Goal: Complete application form: Complete application form

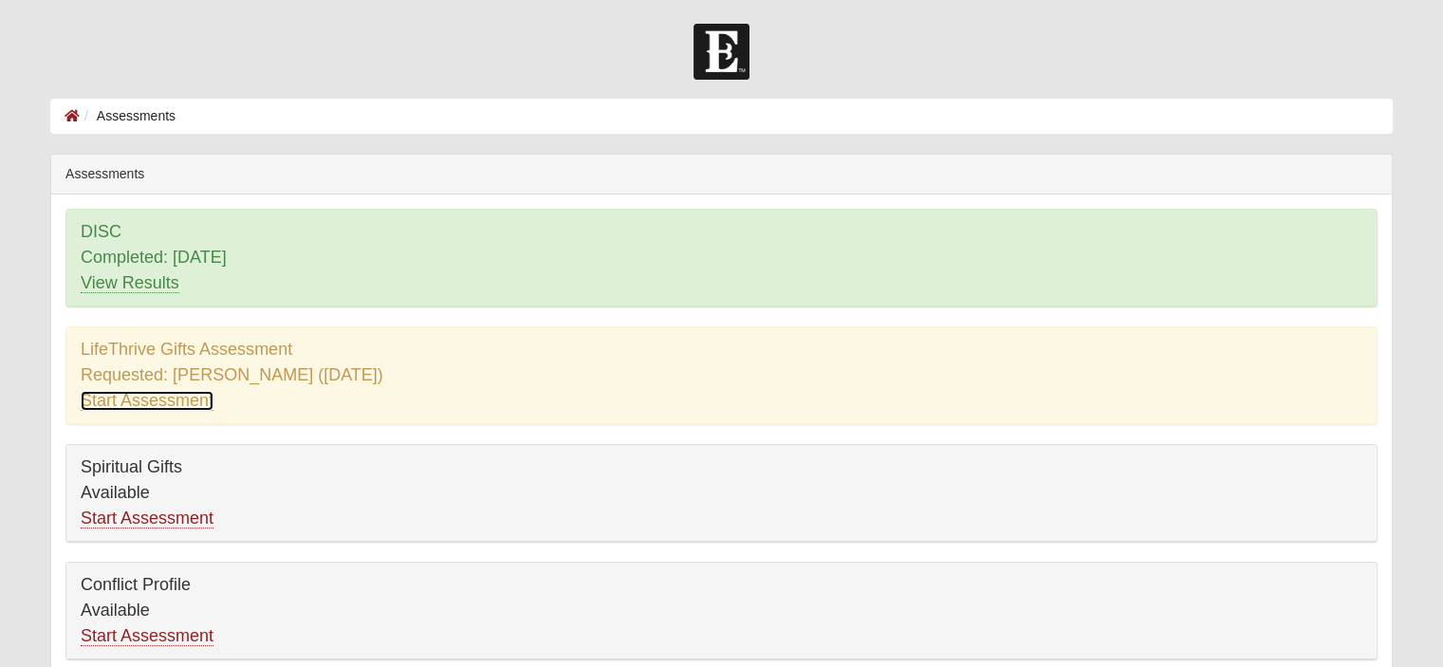
click at [170, 401] on link "Start Assessment" at bounding box center [147, 401] width 133 height 20
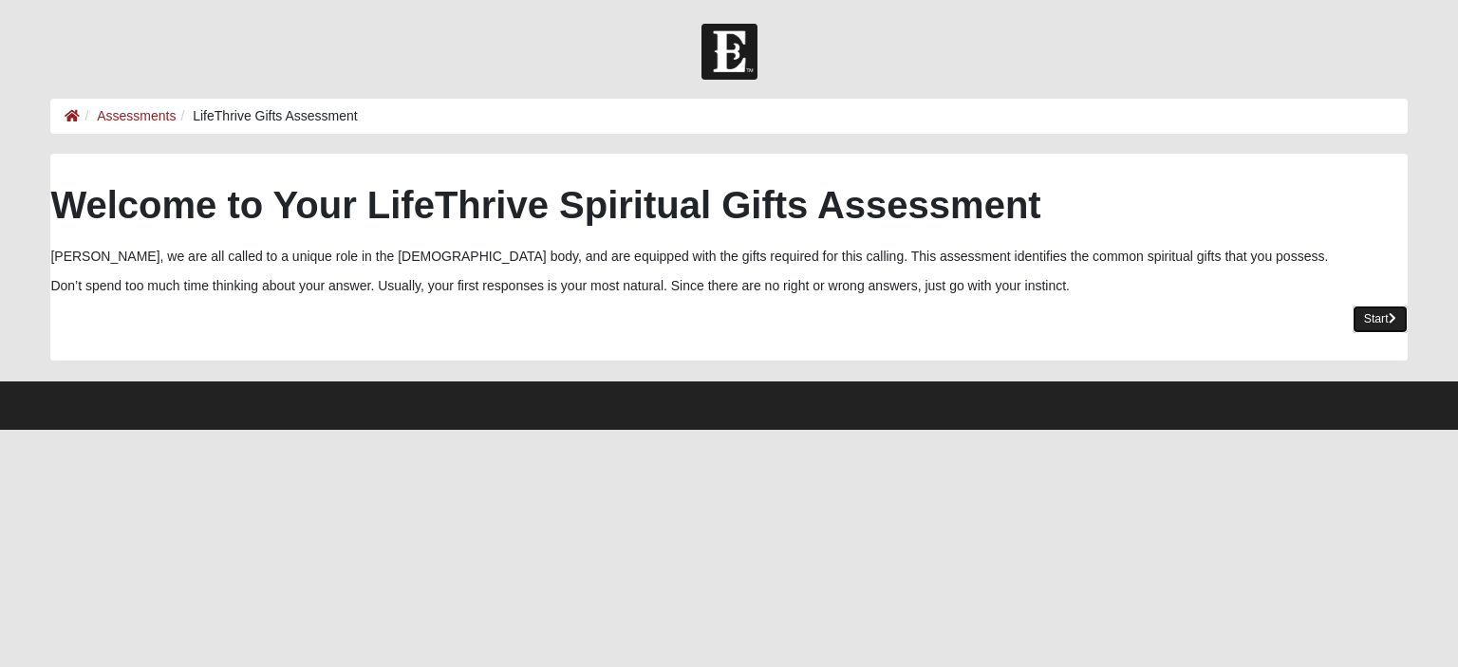
click at [1379, 320] on link "Start" at bounding box center [1379, 320] width 55 height 28
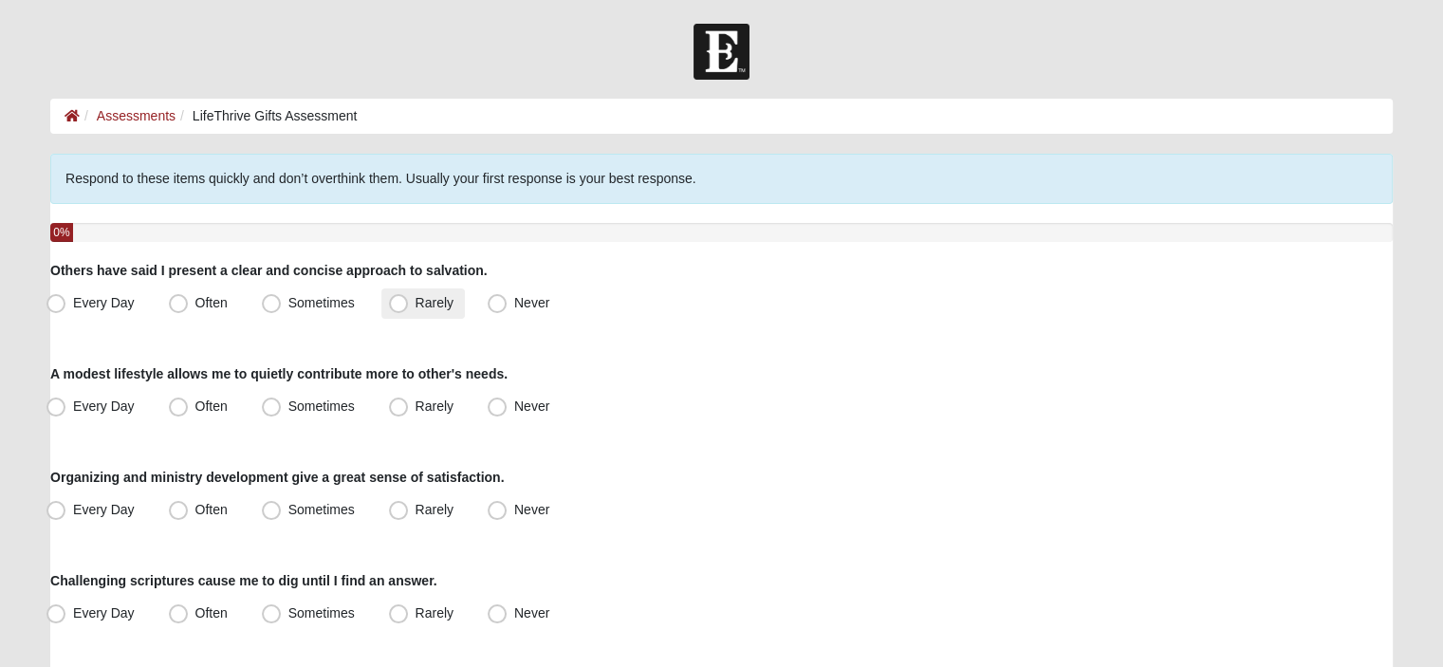
click at [416, 306] on span "Rarely" at bounding box center [435, 302] width 38 height 15
click at [397, 306] on input "Rarely" at bounding box center [403, 303] width 12 height 12
radio input "true"
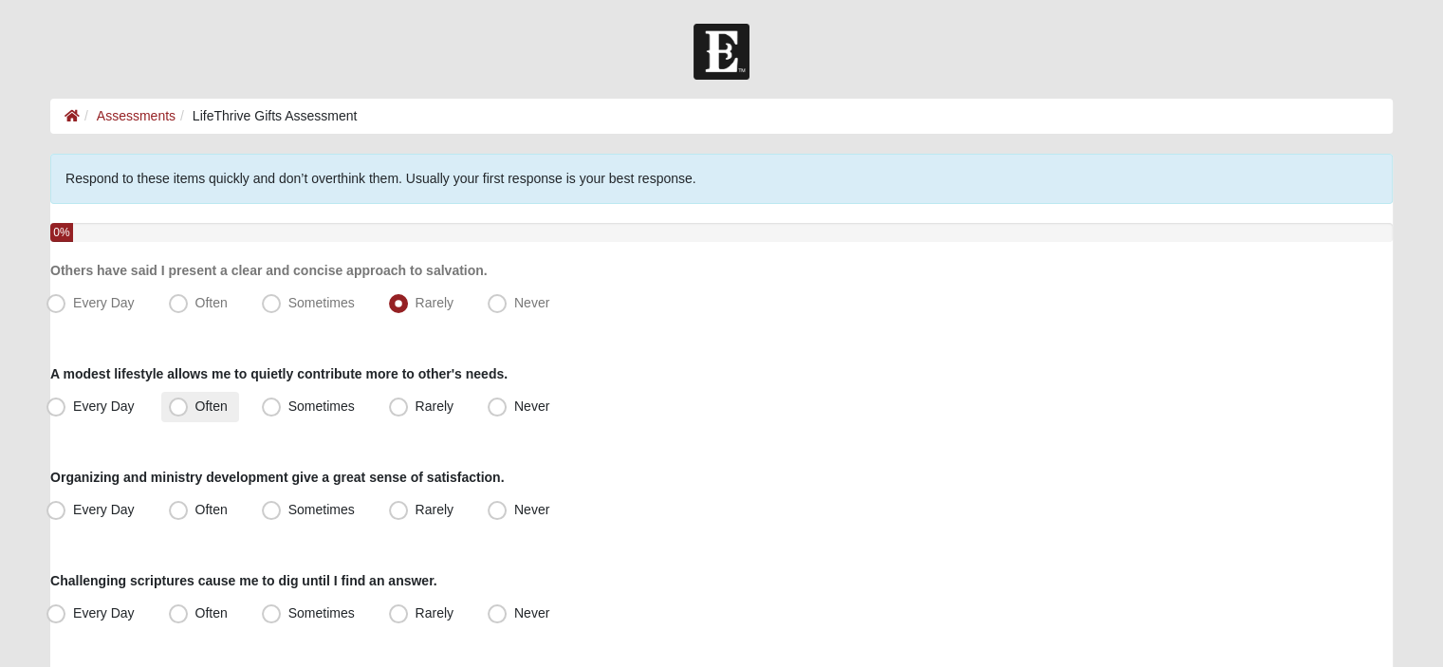
click at [195, 412] on span "Often" at bounding box center [211, 406] width 32 height 15
click at [185, 412] on input "Often" at bounding box center [183, 406] width 12 height 12
radio input "true"
click at [416, 507] on span "Rarely" at bounding box center [435, 509] width 38 height 15
click at [402, 507] on input "Rarely" at bounding box center [403, 510] width 12 height 12
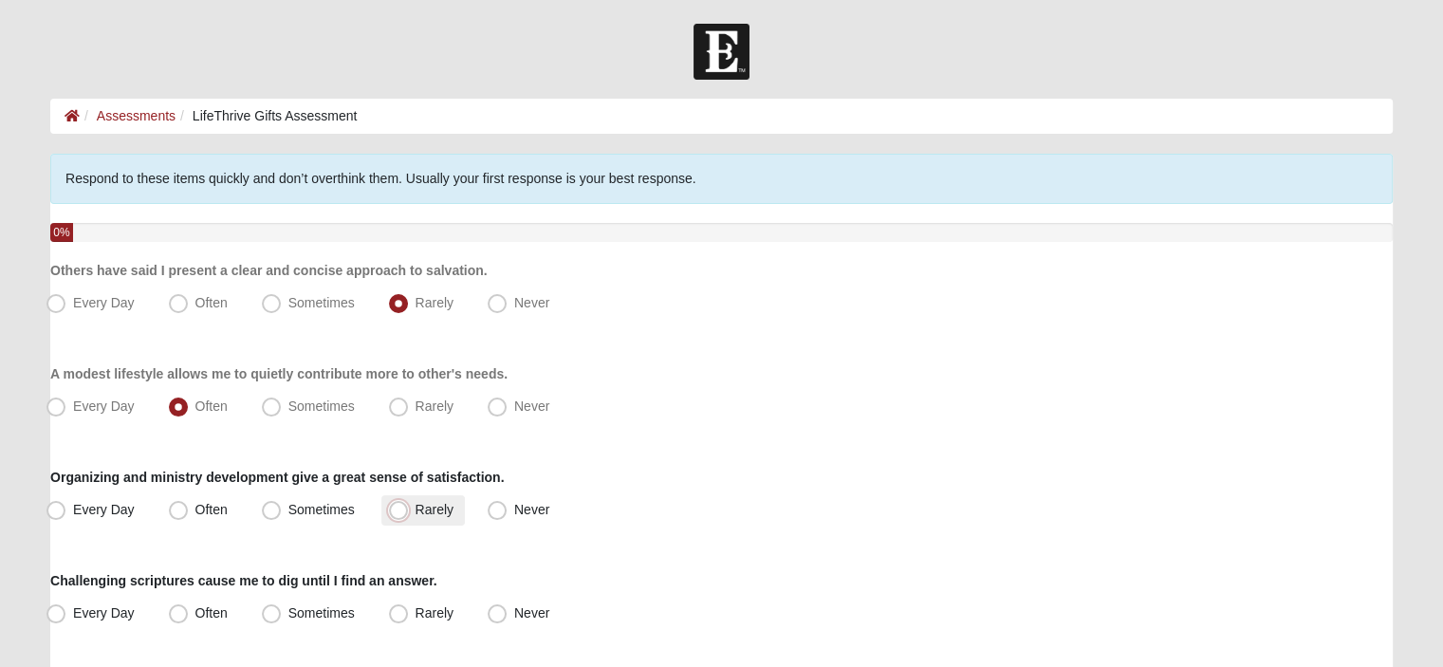
radio input "true"
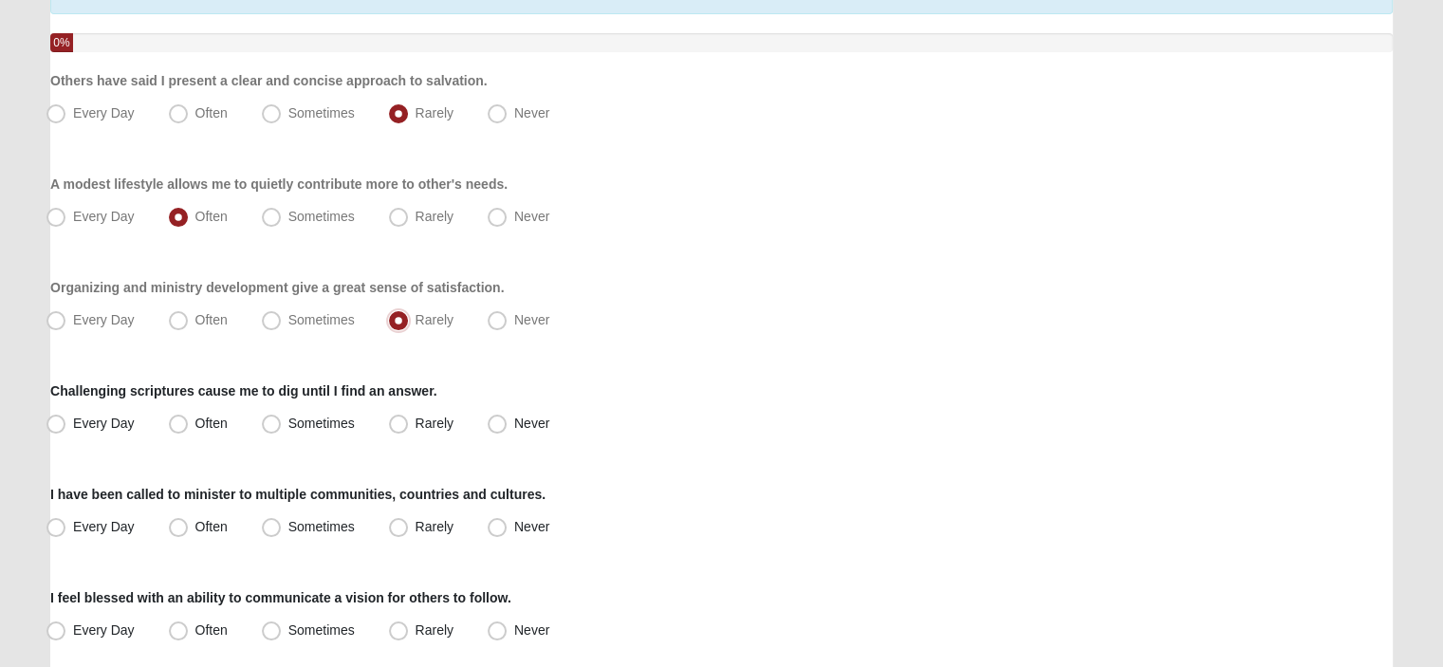
scroll to position [285, 0]
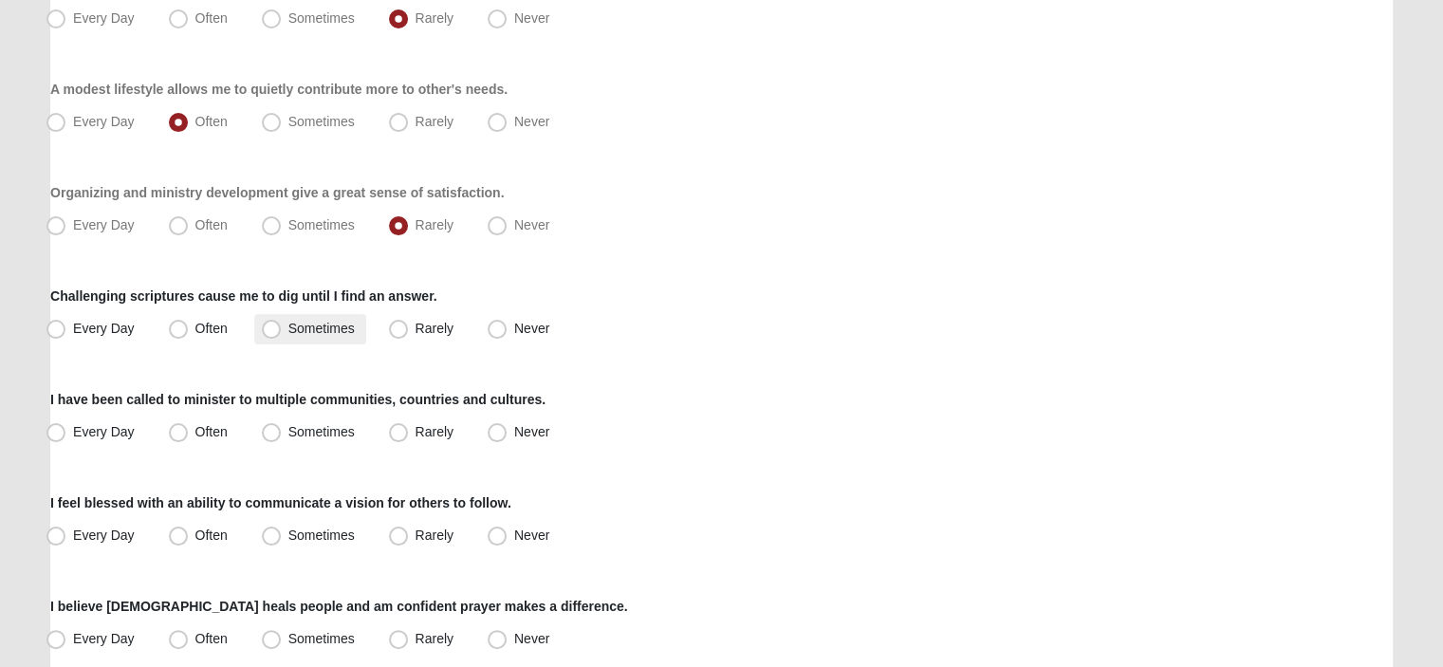
drag, startPoint x: 262, startPoint y: 333, endPoint x: 285, endPoint y: 344, distance: 25.1
click at [288, 333] on span "Sometimes" at bounding box center [321, 328] width 66 height 15
click at [269, 333] on input "Sometimes" at bounding box center [275, 329] width 12 height 12
radio input "true"
click at [416, 433] on span "Rarely" at bounding box center [435, 431] width 38 height 15
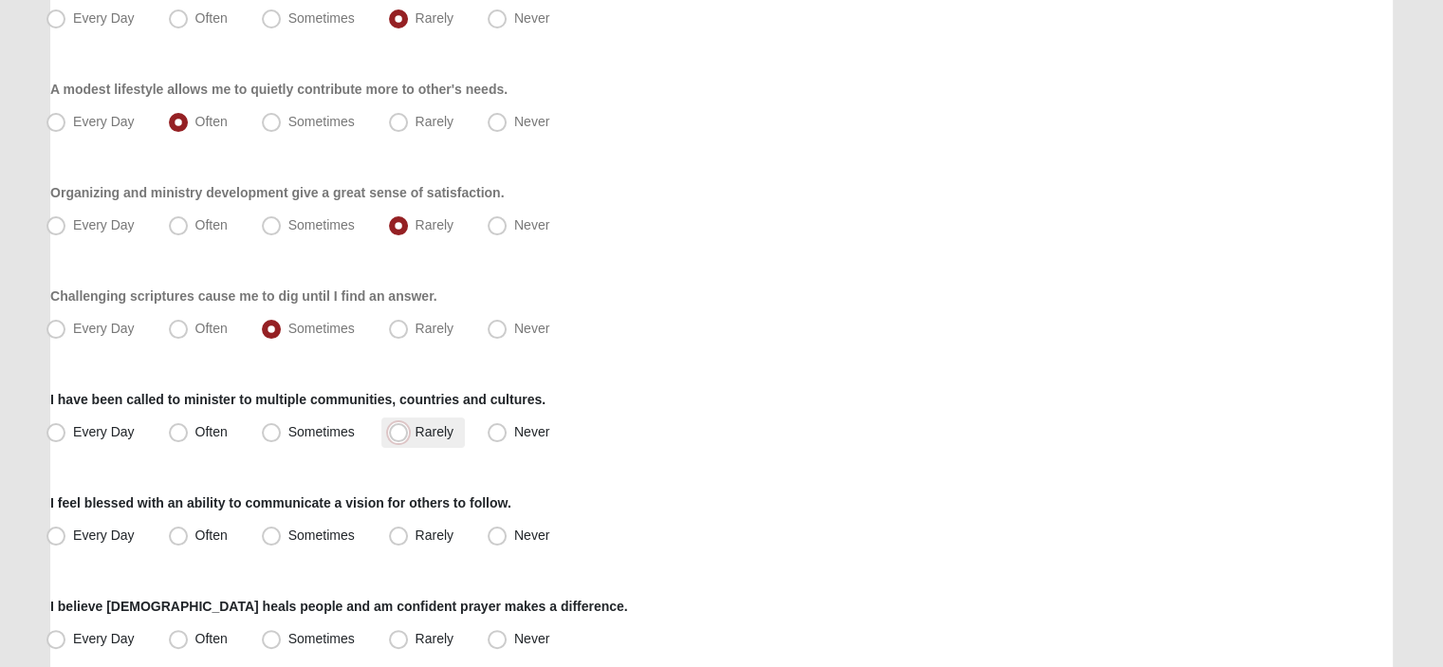
click at [399, 433] on input "Rarely" at bounding box center [403, 432] width 12 height 12
radio input "true"
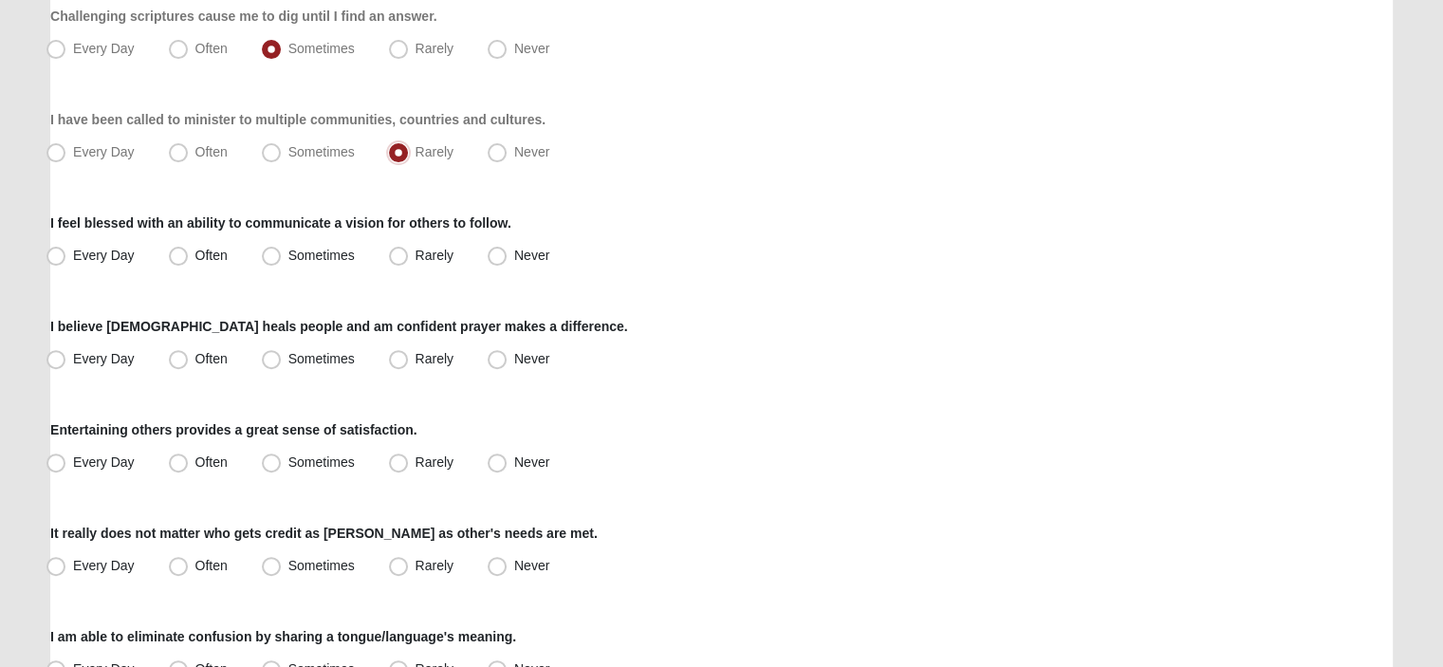
scroll to position [569, 0]
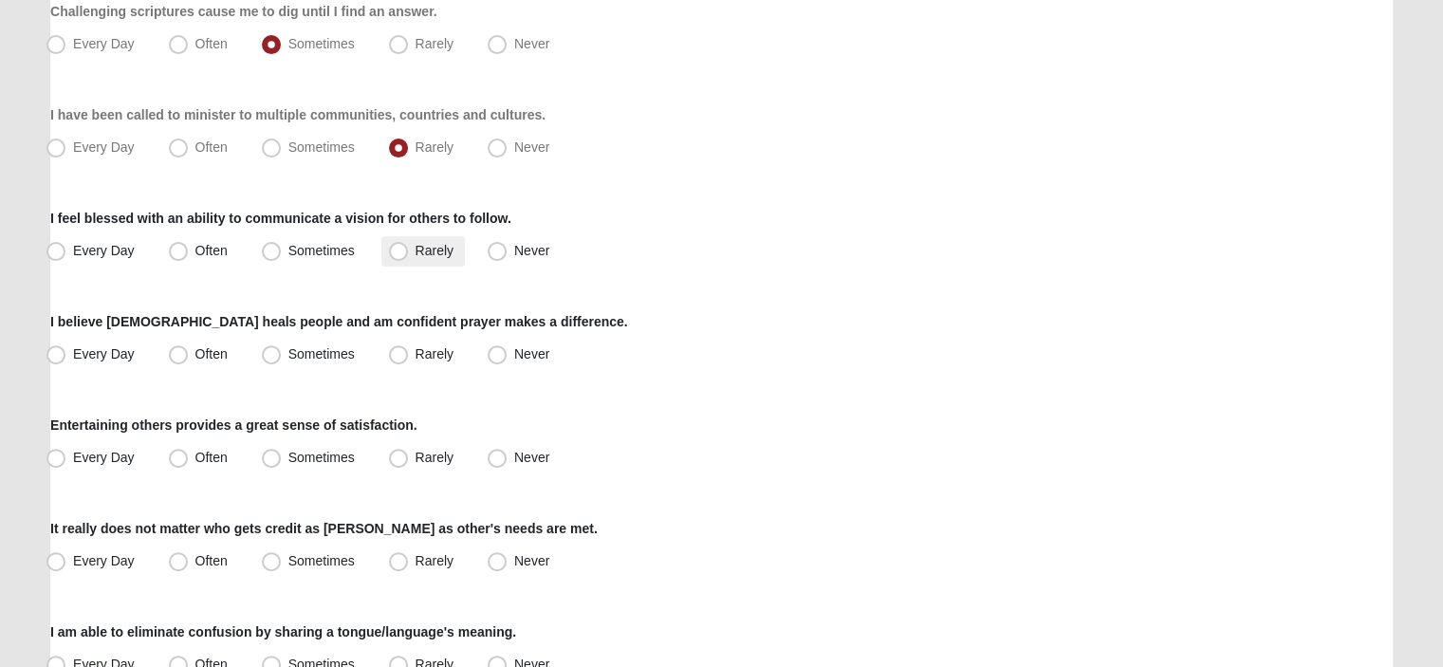
click at [416, 253] on span "Rarely" at bounding box center [435, 250] width 38 height 15
click at [402, 253] on input "Rarely" at bounding box center [403, 251] width 12 height 12
radio input "true"
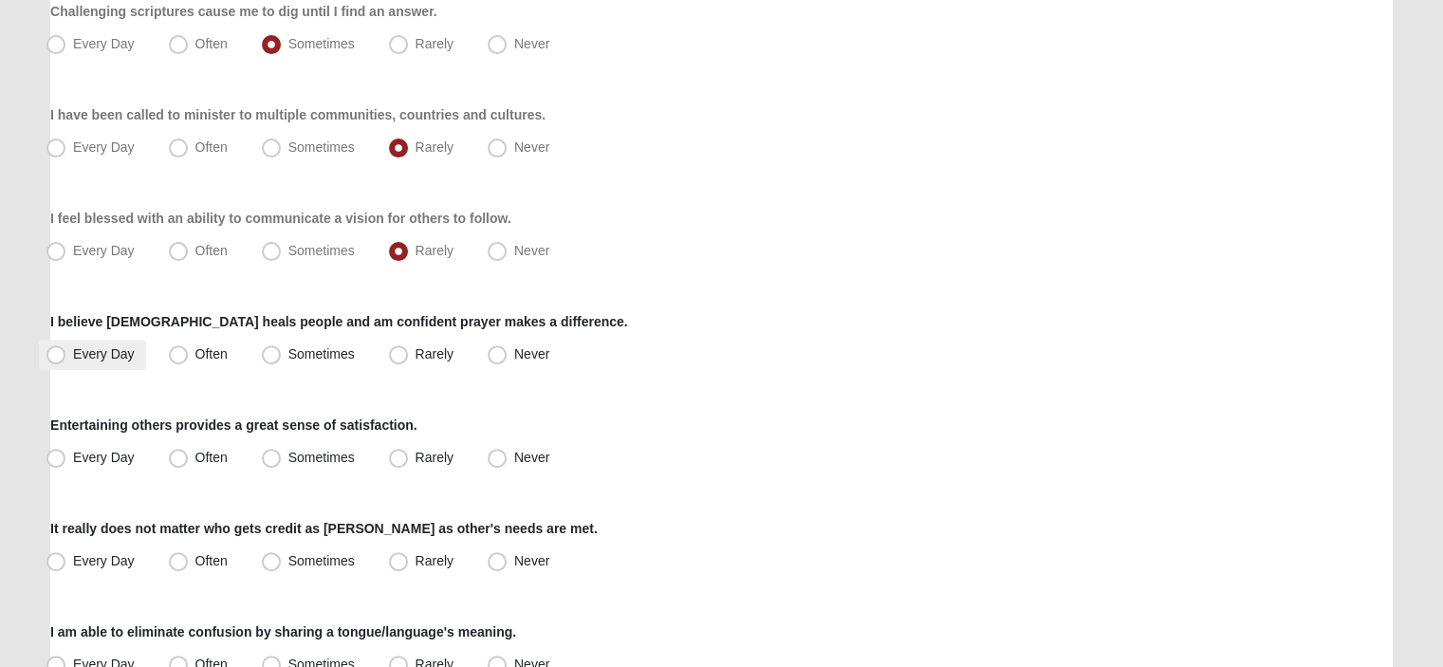
click at [73, 360] on span "Every Day" at bounding box center [104, 353] width 62 height 15
click at [62, 360] on input "Every Day" at bounding box center [60, 354] width 12 height 12
radio input "true"
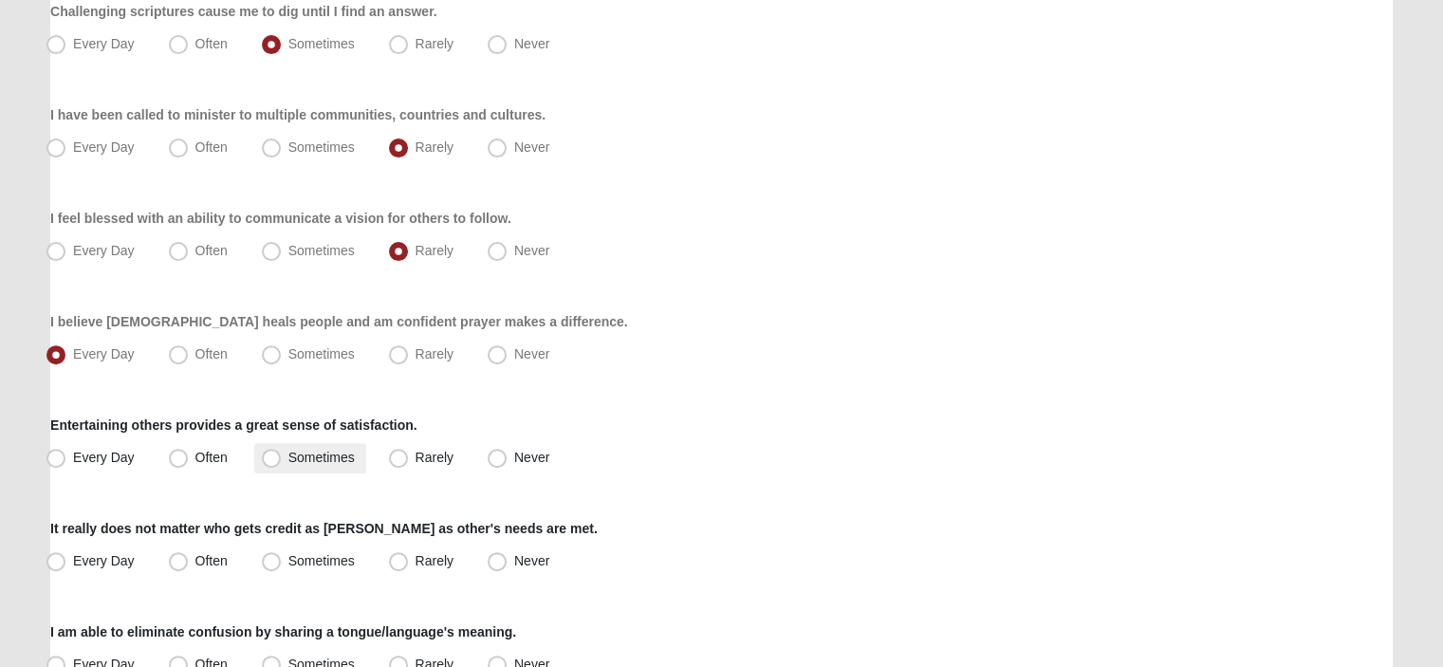
click at [288, 453] on span "Sometimes" at bounding box center [321, 457] width 66 height 15
click at [275, 453] on input "Sometimes" at bounding box center [275, 458] width 12 height 12
radio input "true"
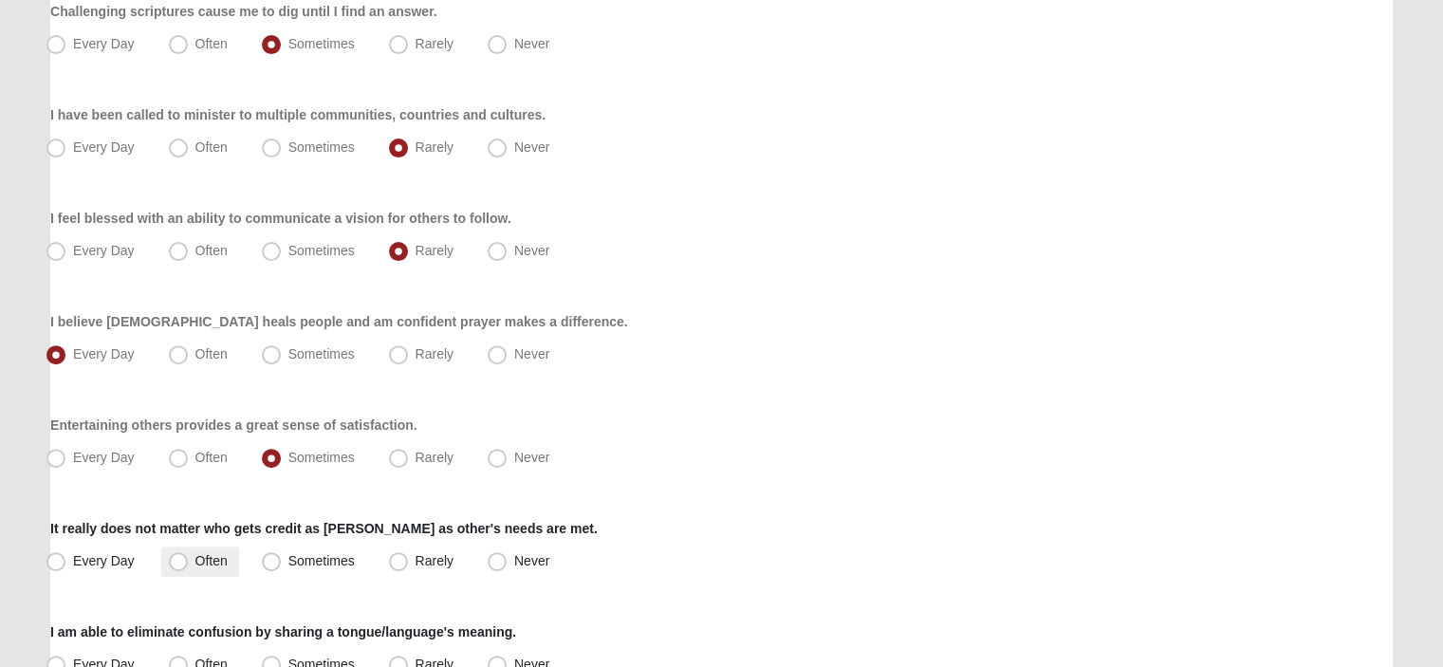
click at [195, 559] on span "Often" at bounding box center [211, 560] width 32 height 15
click at [177, 559] on input "Often" at bounding box center [183, 561] width 12 height 12
radio input "true"
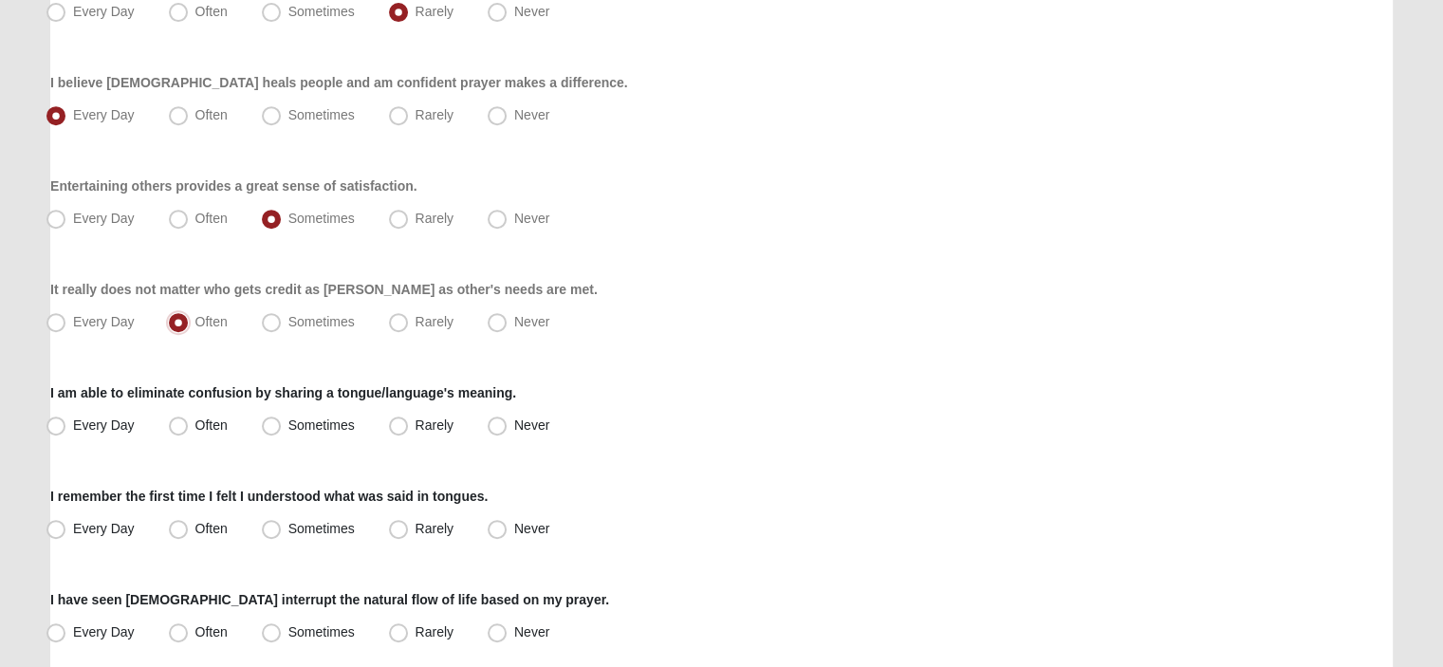
scroll to position [854, 0]
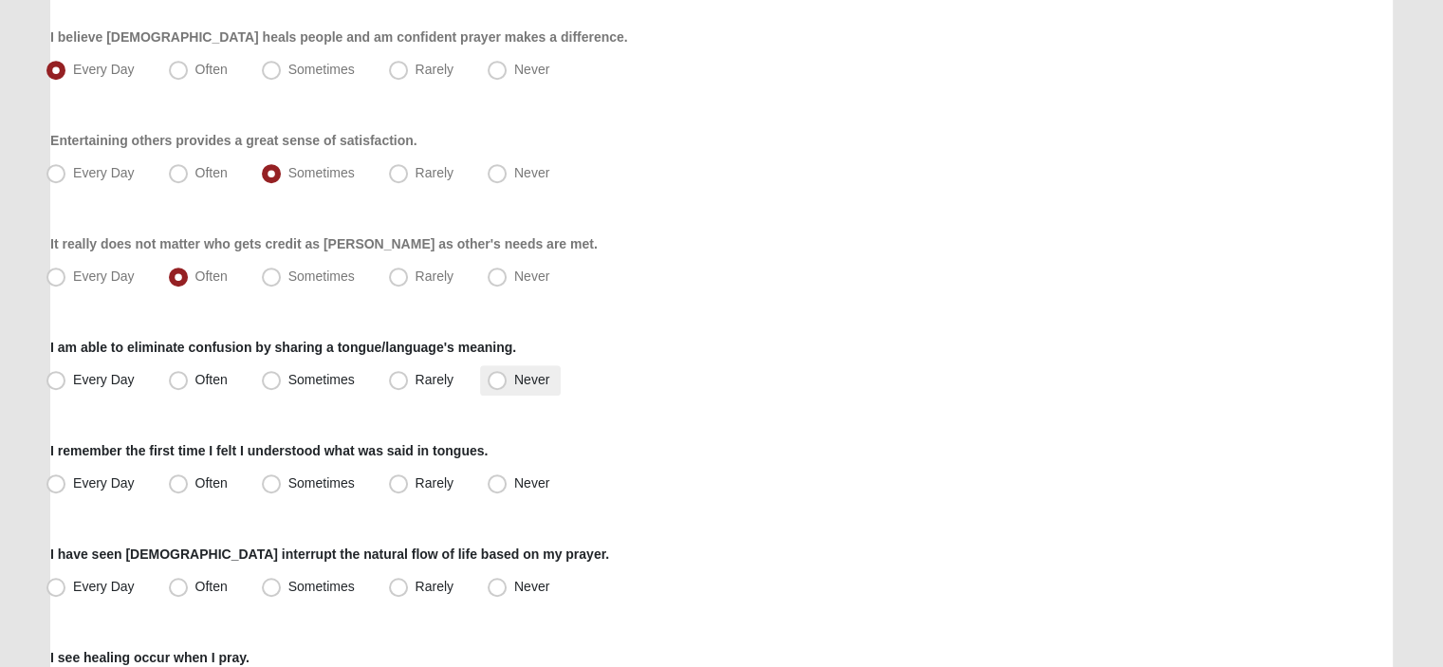
click at [514, 382] on span "Never" at bounding box center [531, 379] width 35 height 15
click at [497, 382] on input "Never" at bounding box center [501, 380] width 12 height 12
radio input "true"
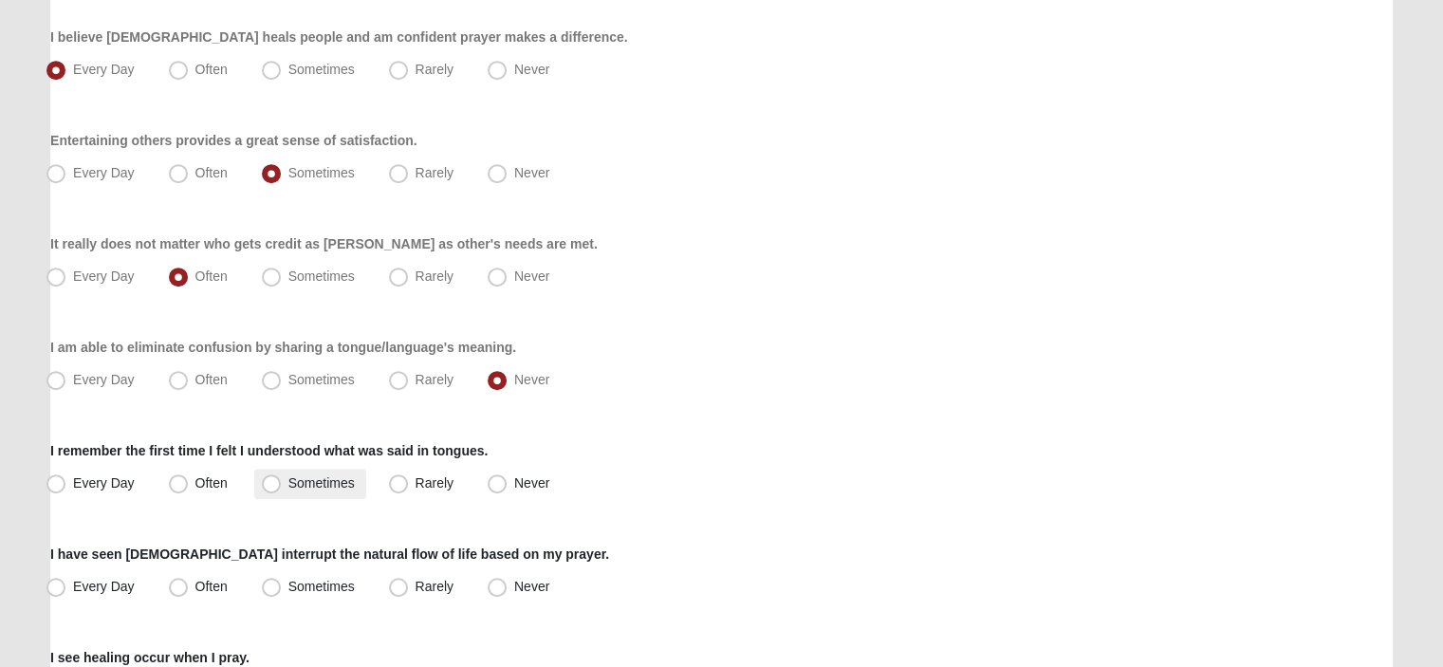
click at [288, 487] on span "Sometimes" at bounding box center [321, 482] width 66 height 15
click at [269, 487] on input "Sometimes" at bounding box center [275, 483] width 12 height 12
radio input "true"
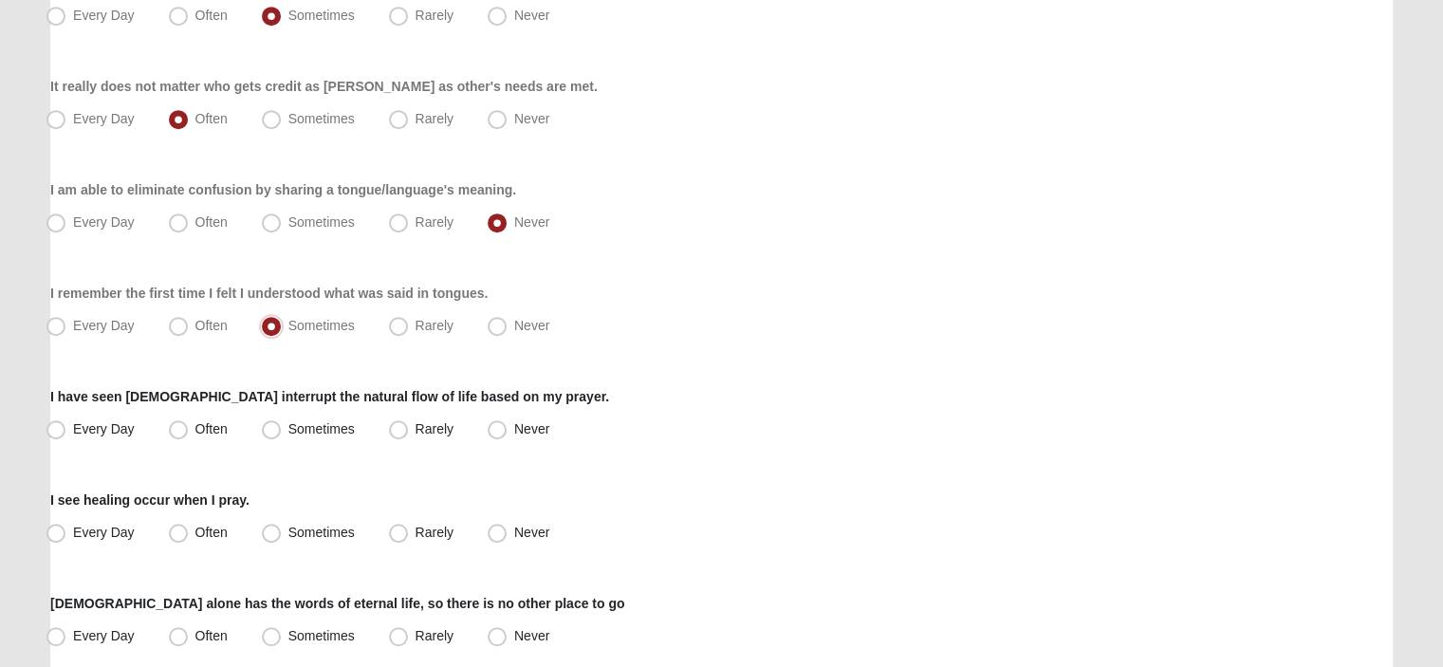
scroll to position [1044, 0]
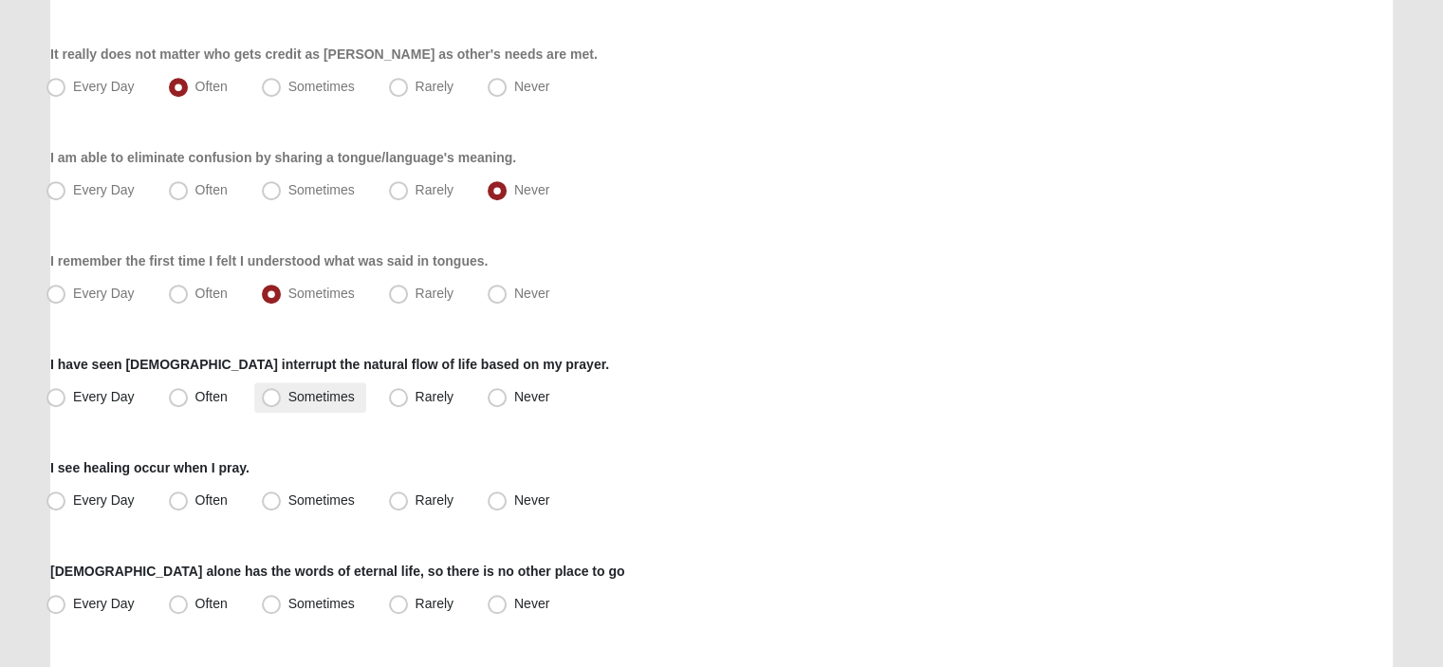
click at [288, 404] on span "Sometimes" at bounding box center [321, 396] width 66 height 15
click at [273, 403] on input "Sometimes" at bounding box center [275, 397] width 12 height 12
radio input "true"
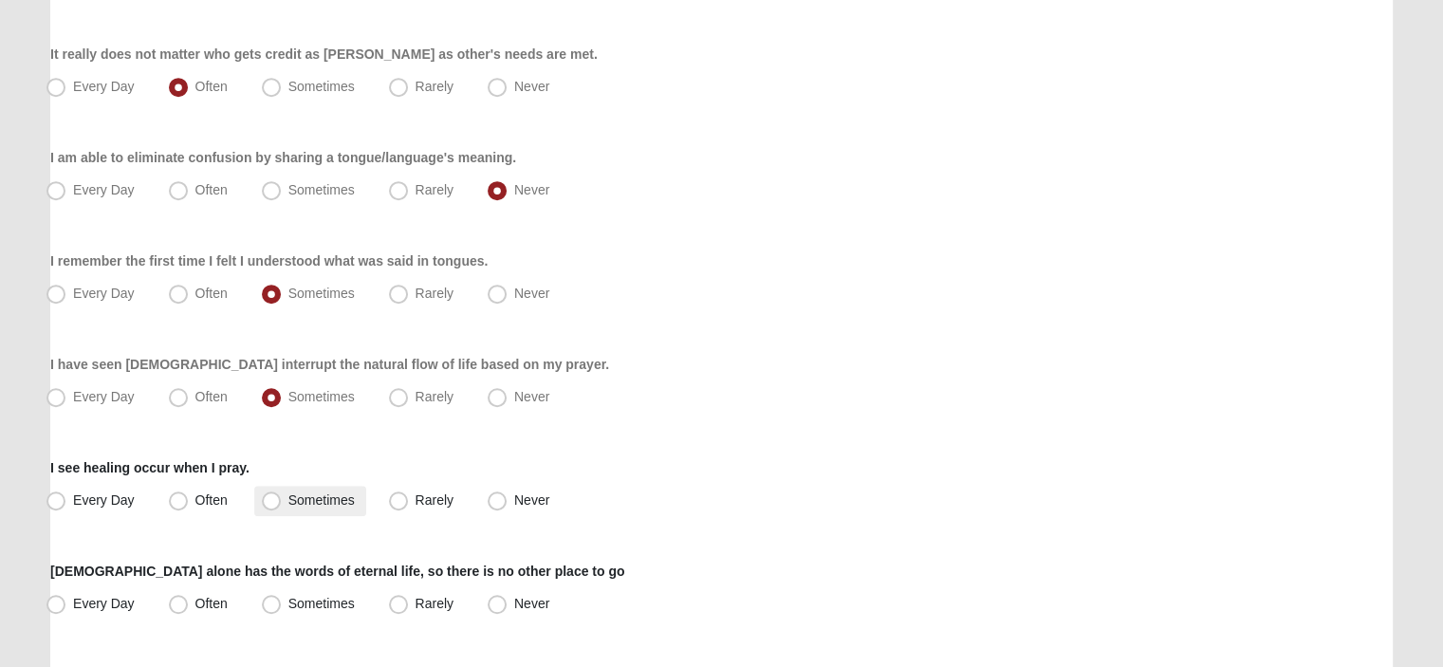
click at [288, 501] on span "Sometimes" at bounding box center [321, 499] width 66 height 15
click at [278, 501] on input "Sometimes" at bounding box center [275, 500] width 12 height 12
radio input "true"
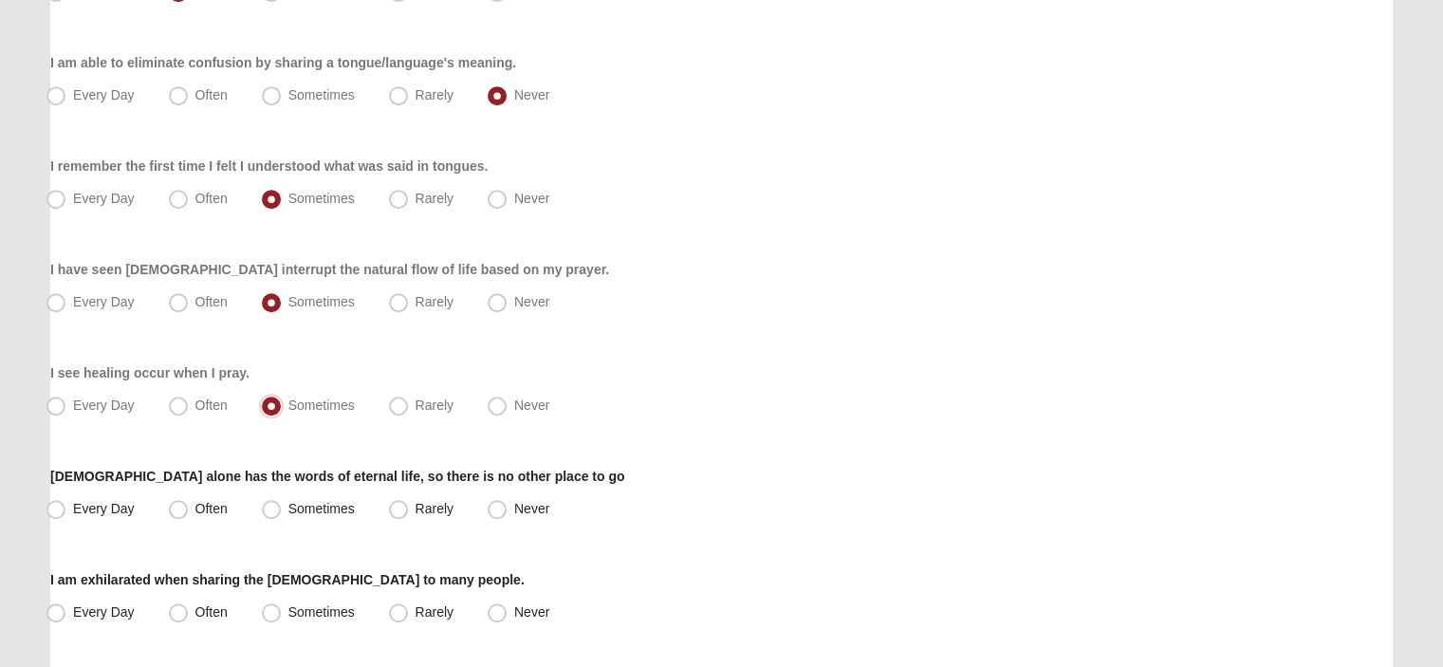
scroll to position [1234, 0]
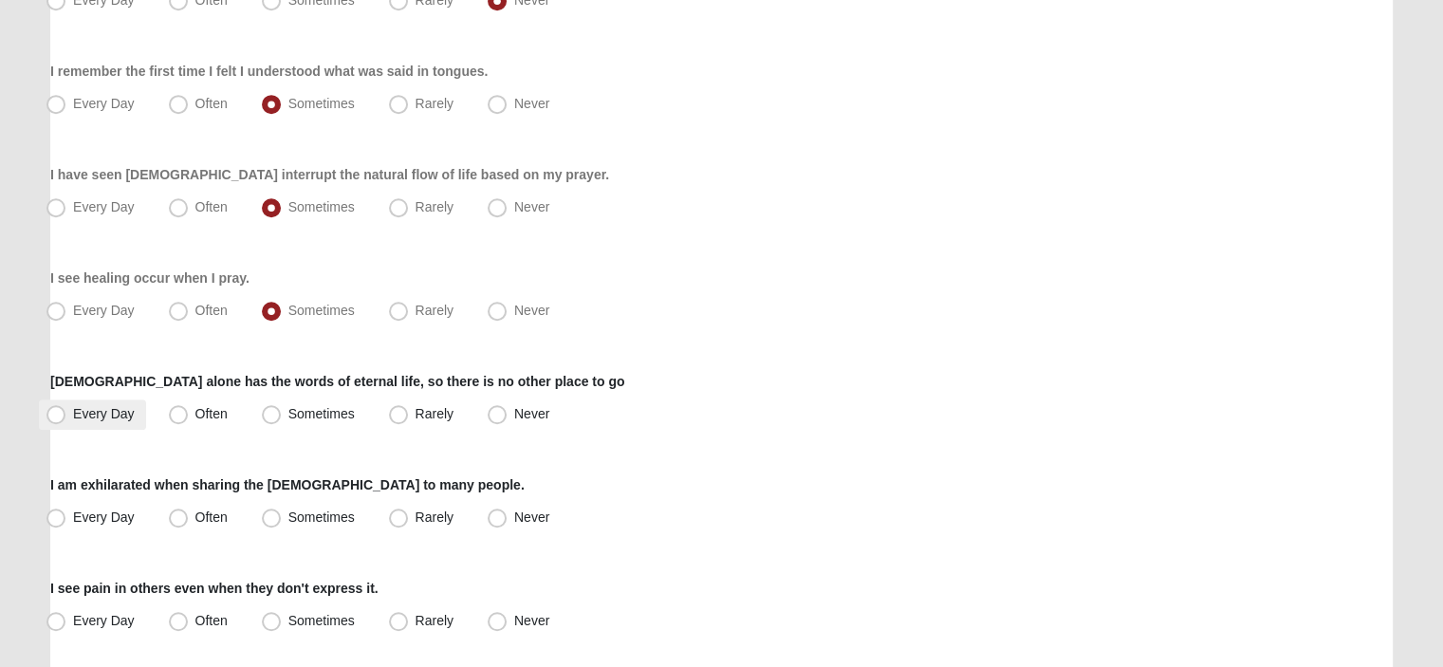
click at [73, 413] on span "Every Day" at bounding box center [104, 413] width 62 height 15
click at [60, 413] on input "Every Day" at bounding box center [60, 414] width 12 height 12
radio input "true"
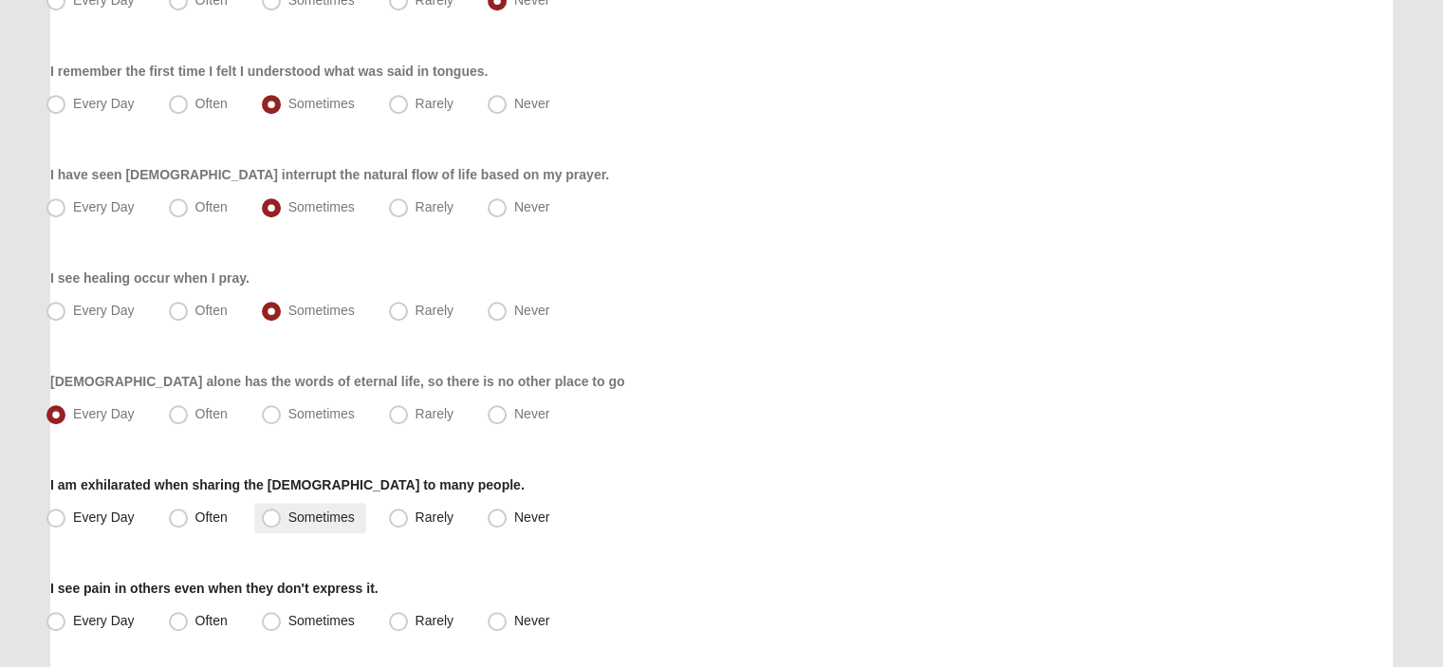
drag, startPoint x: 269, startPoint y: 515, endPoint x: 310, endPoint y: 529, distance: 43.8
click at [288, 518] on span "Sometimes" at bounding box center [321, 517] width 66 height 15
click at [272, 518] on input "Sometimes" at bounding box center [275, 517] width 12 height 12
radio input "true"
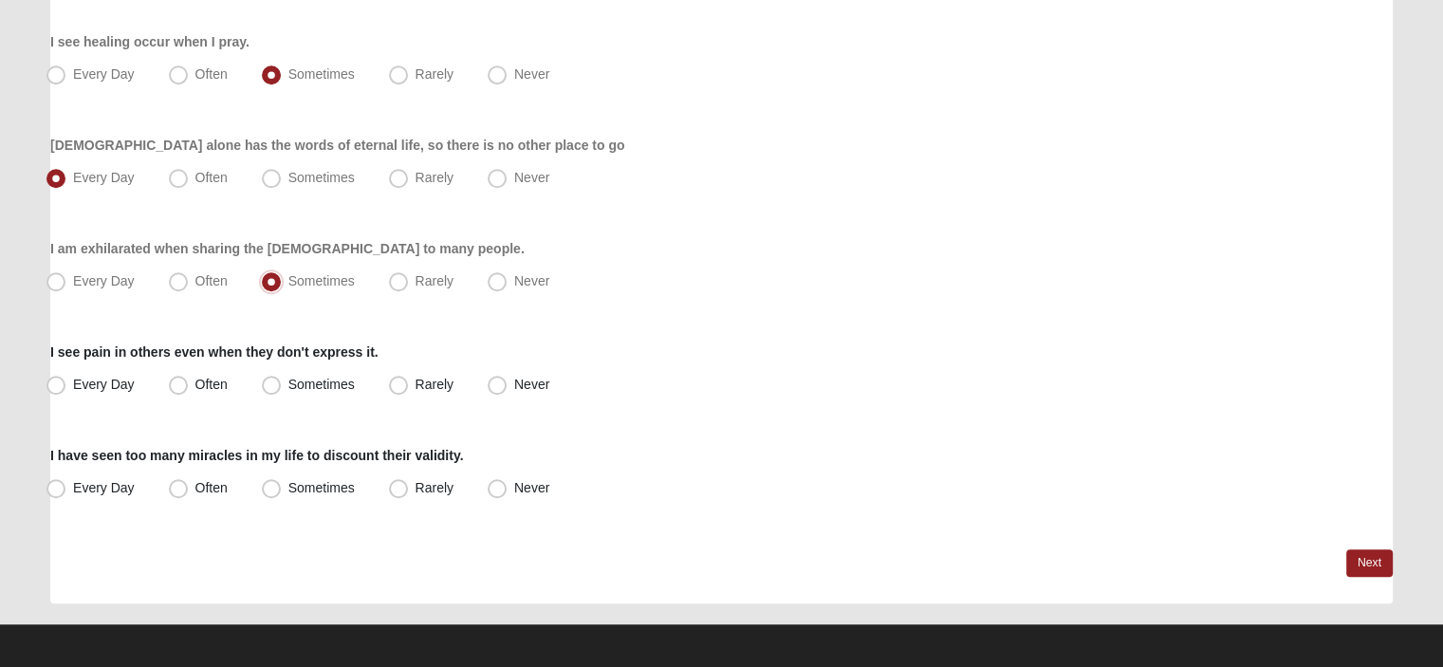
scroll to position [1476, 0]
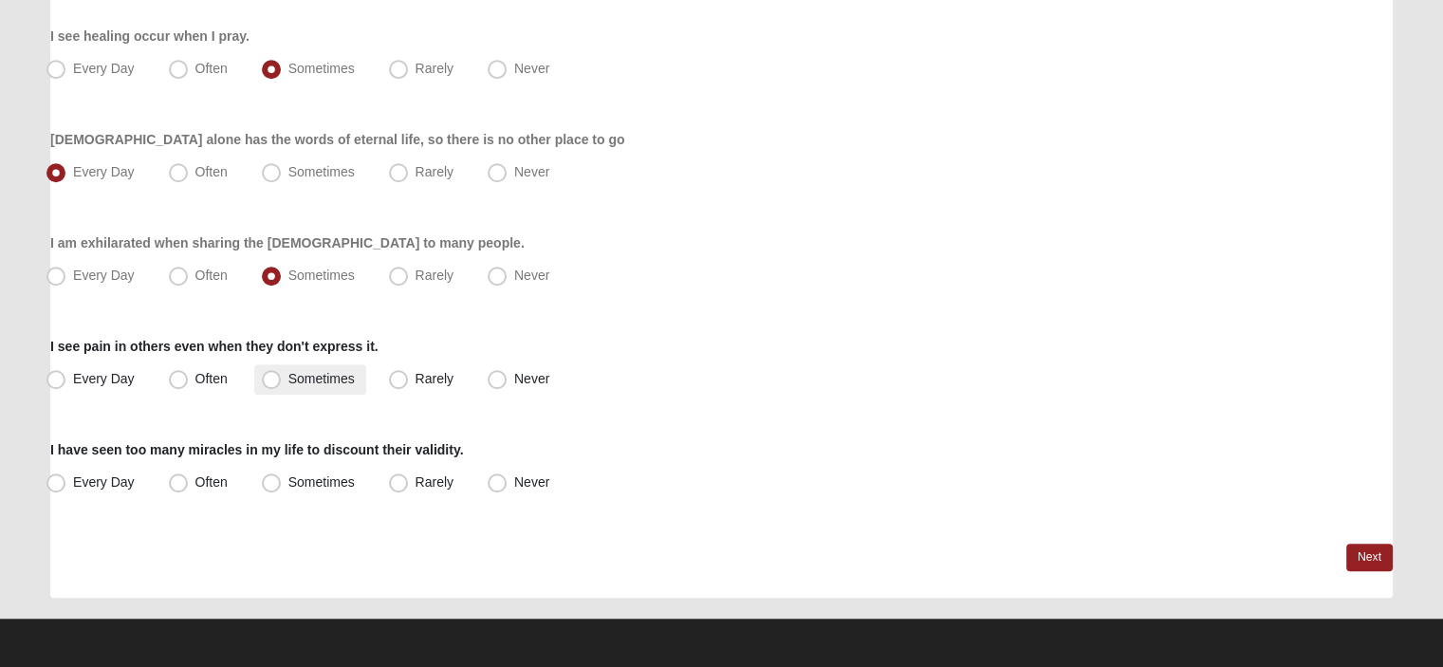
click at [288, 382] on span "Sometimes" at bounding box center [321, 378] width 66 height 15
click at [269, 382] on input "Sometimes" at bounding box center [275, 379] width 12 height 12
radio input "true"
click at [73, 483] on span "Every Day" at bounding box center [104, 481] width 62 height 15
click at [63, 483] on input "Every Day" at bounding box center [60, 482] width 12 height 12
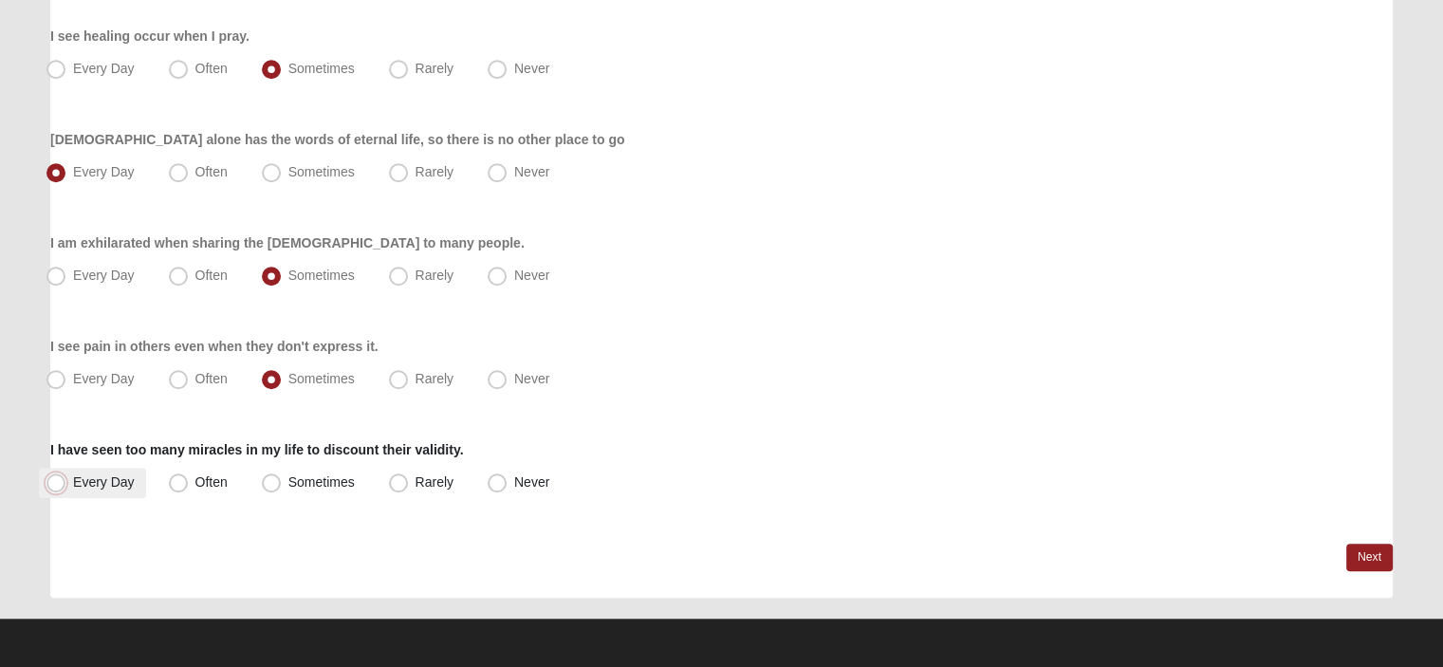
radio input "true"
click at [1374, 549] on link "Next" at bounding box center [1370, 558] width 46 height 28
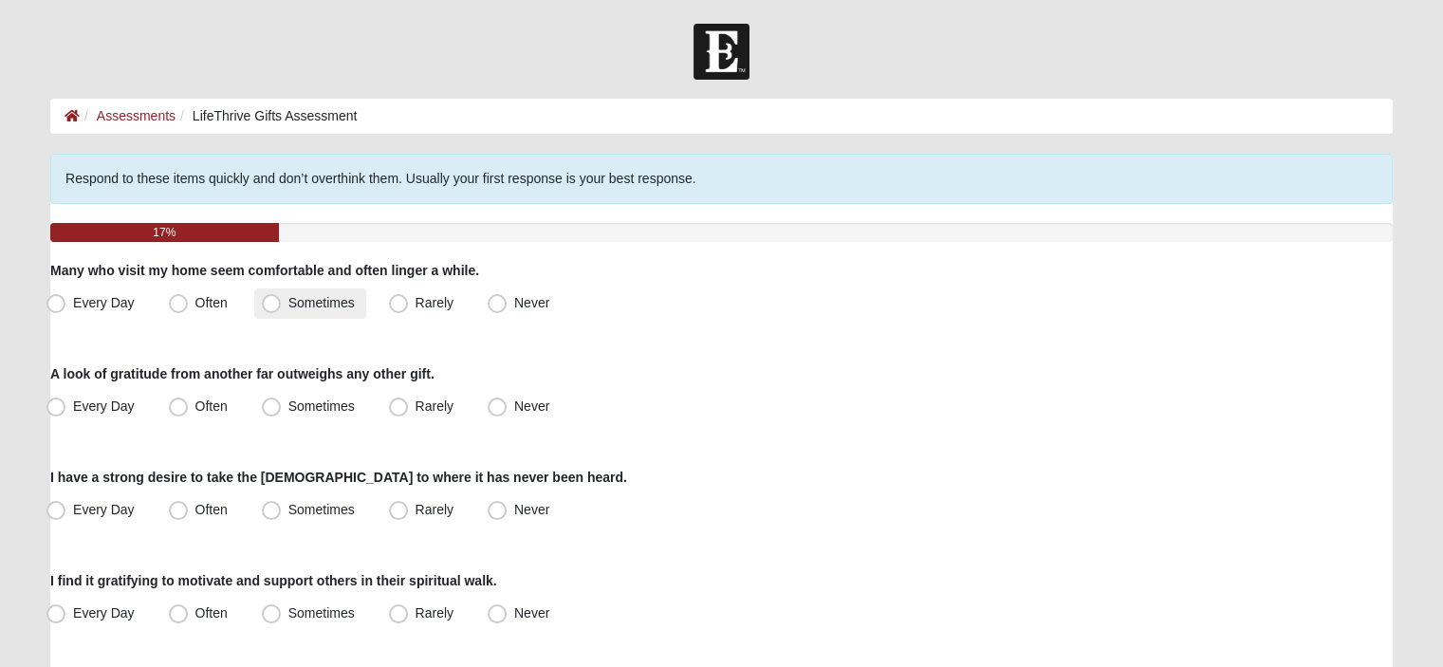
click at [288, 304] on span "Sometimes" at bounding box center [321, 302] width 66 height 15
click at [275, 304] on input "Sometimes" at bounding box center [275, 303] width 12 height 12
radio input "true"
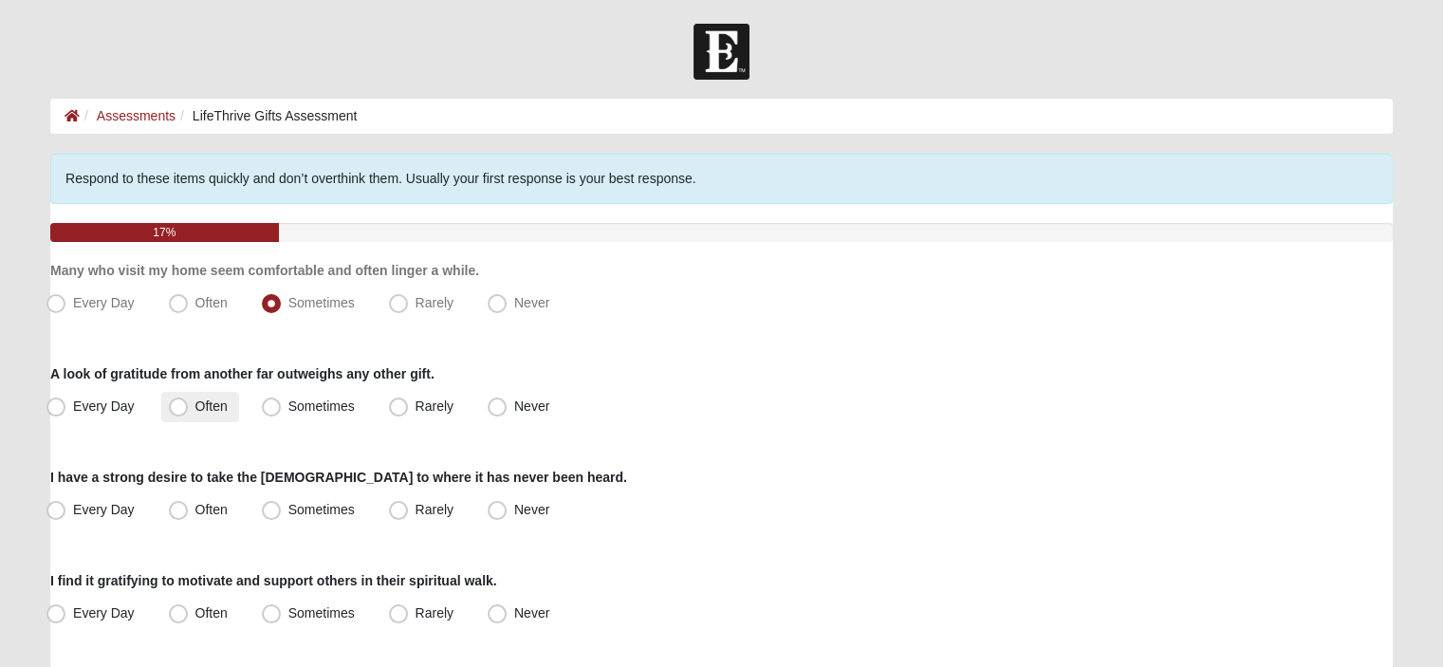
click at [195, 411] on span "Often" at bounding box center [211, 406] width 32 height 15
click at [182, 411] on input "Often" at bounding box center [183, 406] width 12 height 12
radio input "true"
click at [416, 511] on span "Rarely" at bounding box center [435, 509] width 38 height 15
click at [397, 511] on input "Rarely" at bounding box center [403, 510] width 12 height 12
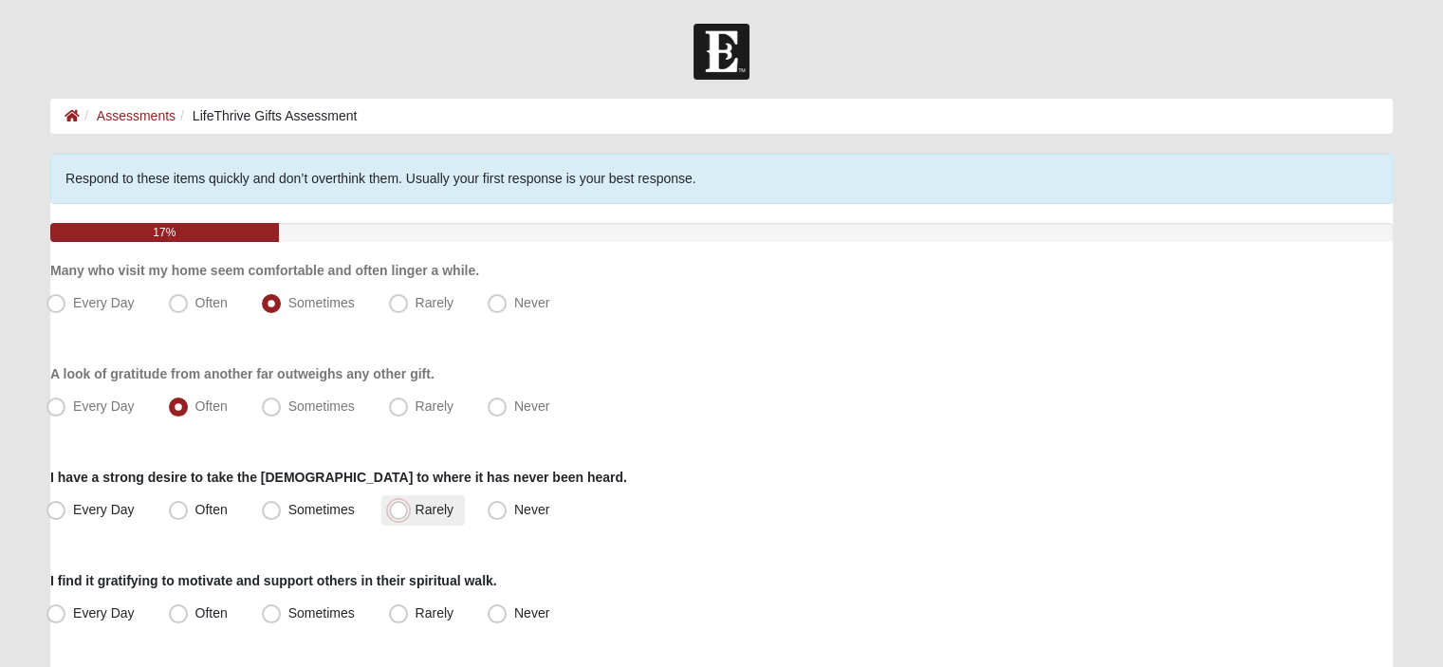
radio input "true"
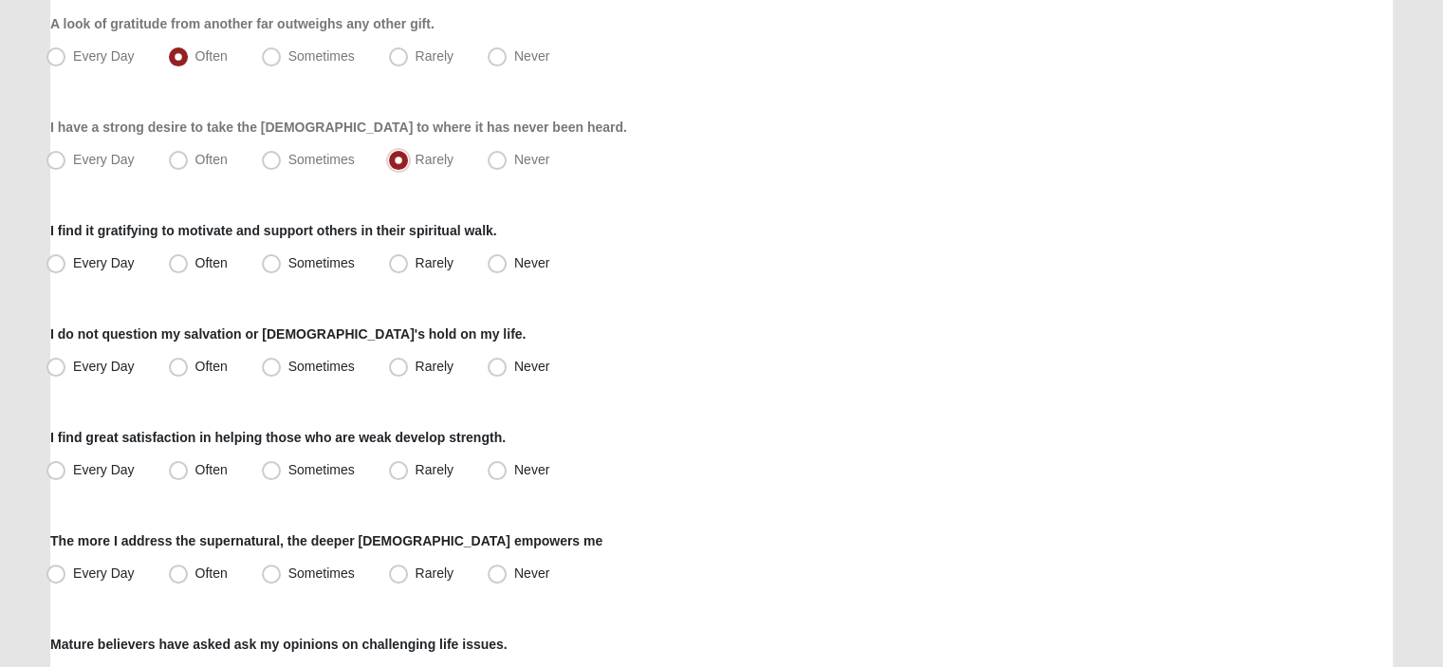
scroll to position [380, 0]
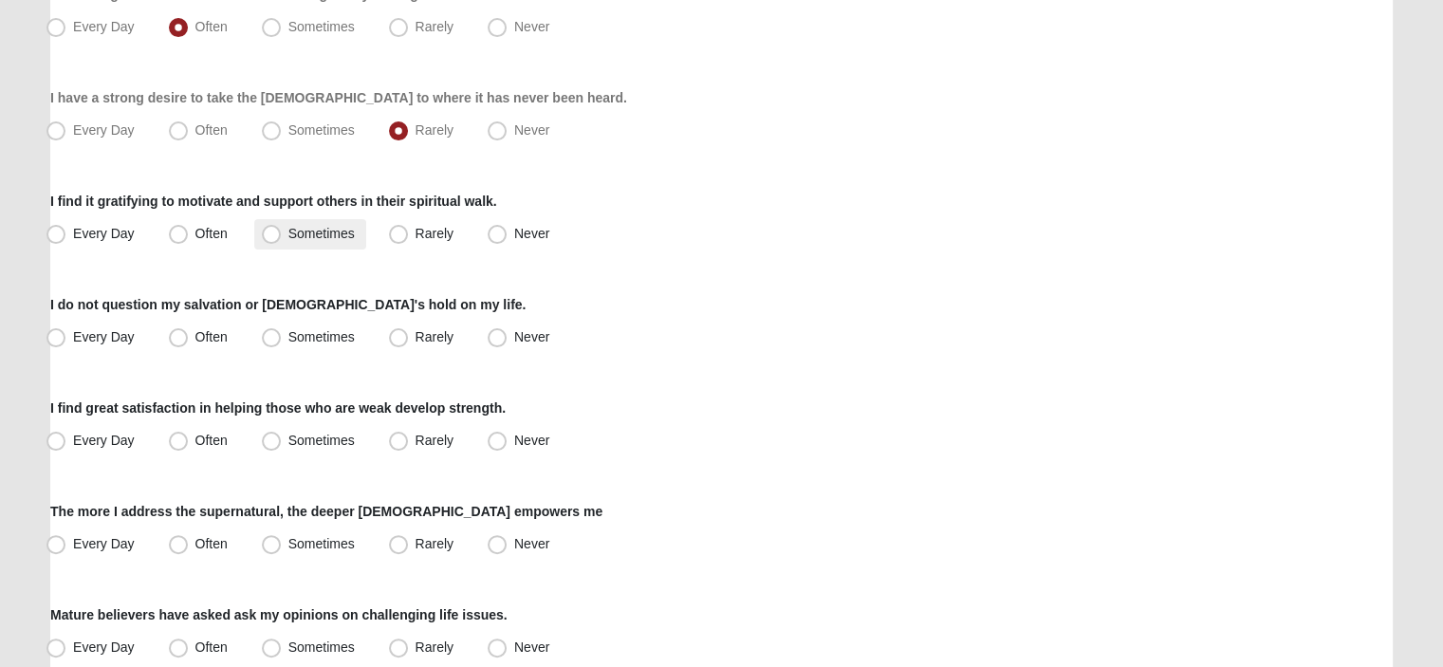
click at [288, 231] on span "Sometimes" at bounding box center [321, 233] width 66 height 15
click at [269, 231] on input "Sometimes" at bounding box center [275, 234] width 12 height 12
radio input "true"
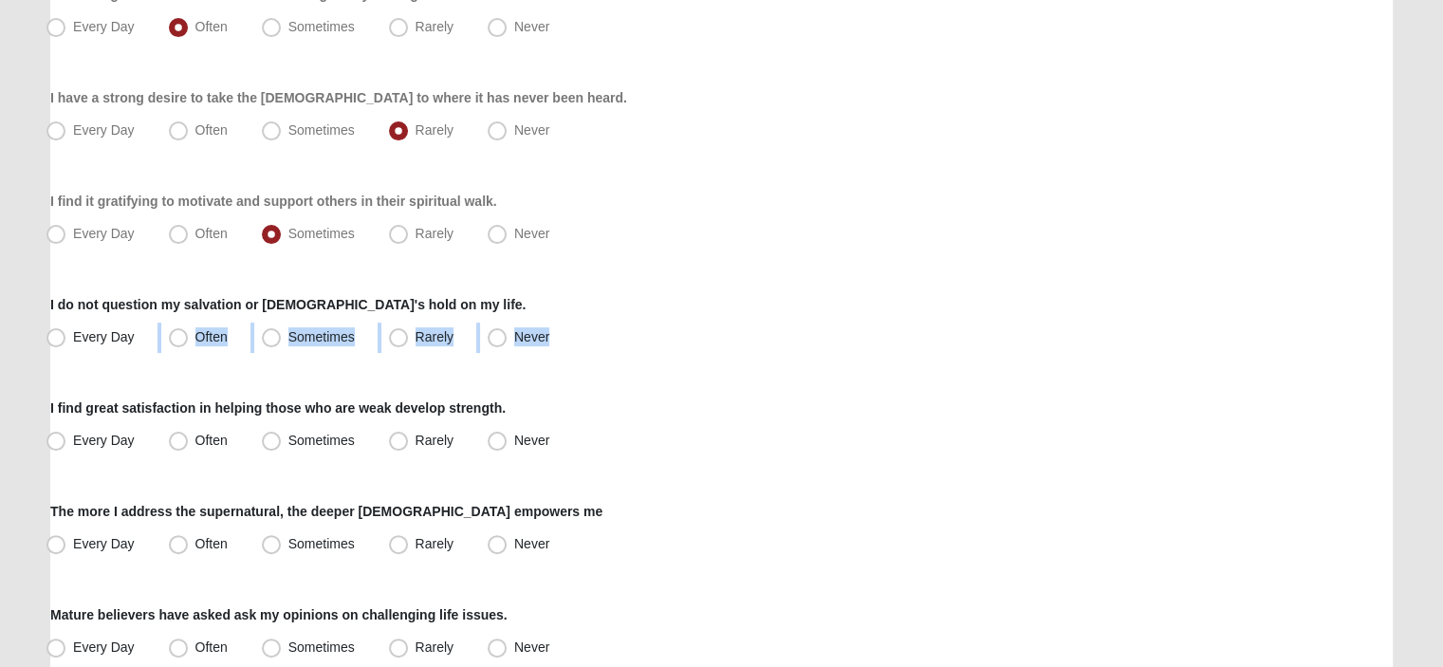
drag, startPoint x: 67, startPoint y: 339, endPoint x: 50, endPoint y: 340, distance: 17.1
click at [62, 339] on label "Every Day" at bounding box center [92, 338] width 107 height 30
click at [73, 339] on span "Every Day" at bounding box center [104, 336] width 62 height 15
click at [54, 339] on input "Every Day" at bounding box center [60, 337] width 12 height 12
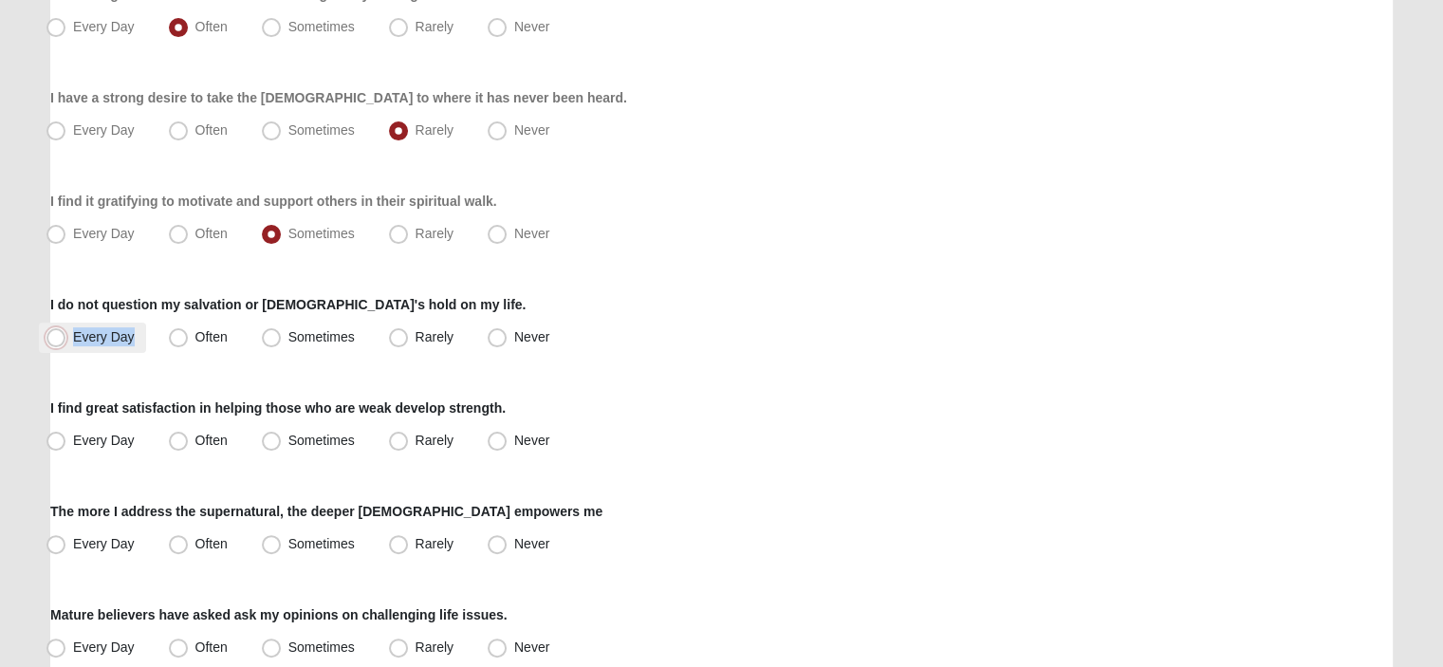
radio input "true"
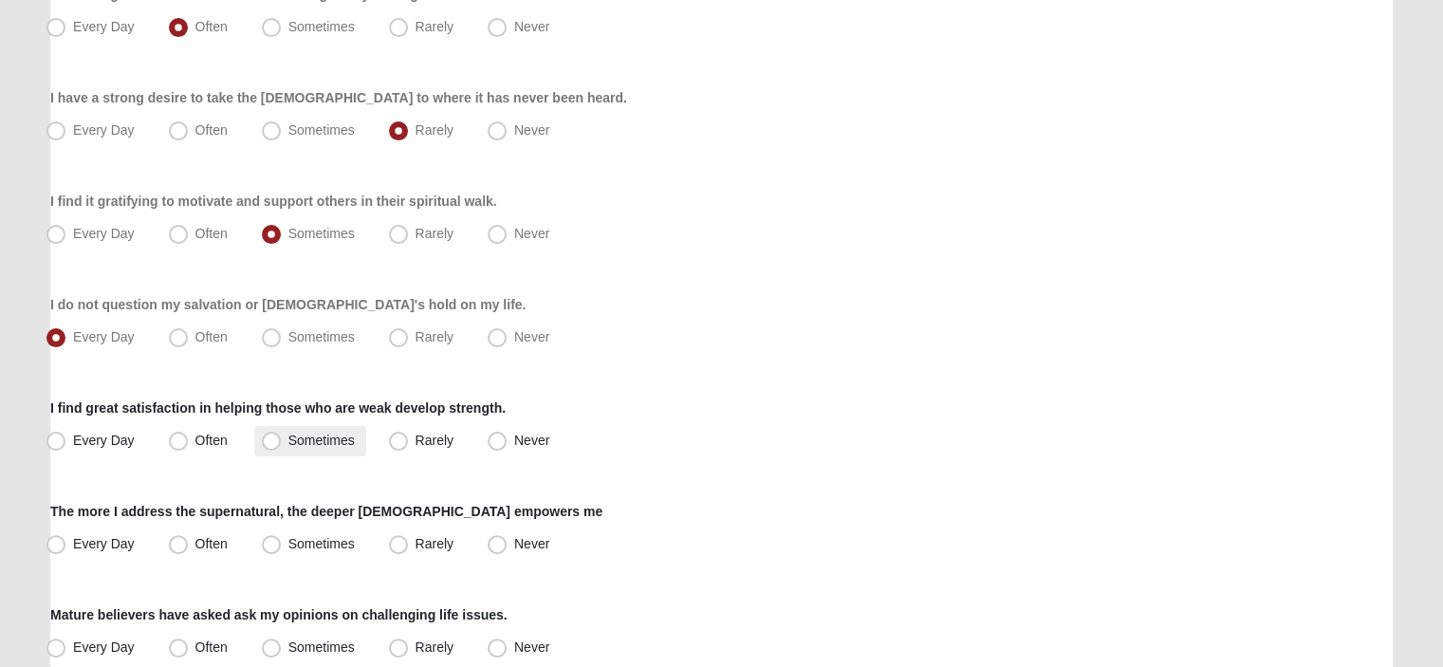
click at [288, 439] on span "Sometimes" at bounding box center [321, 440] width 66 height 15
click at [271, 439] on input "Sometimes" at bounding box center [275, 441] width 12 height 12
radio input "true"
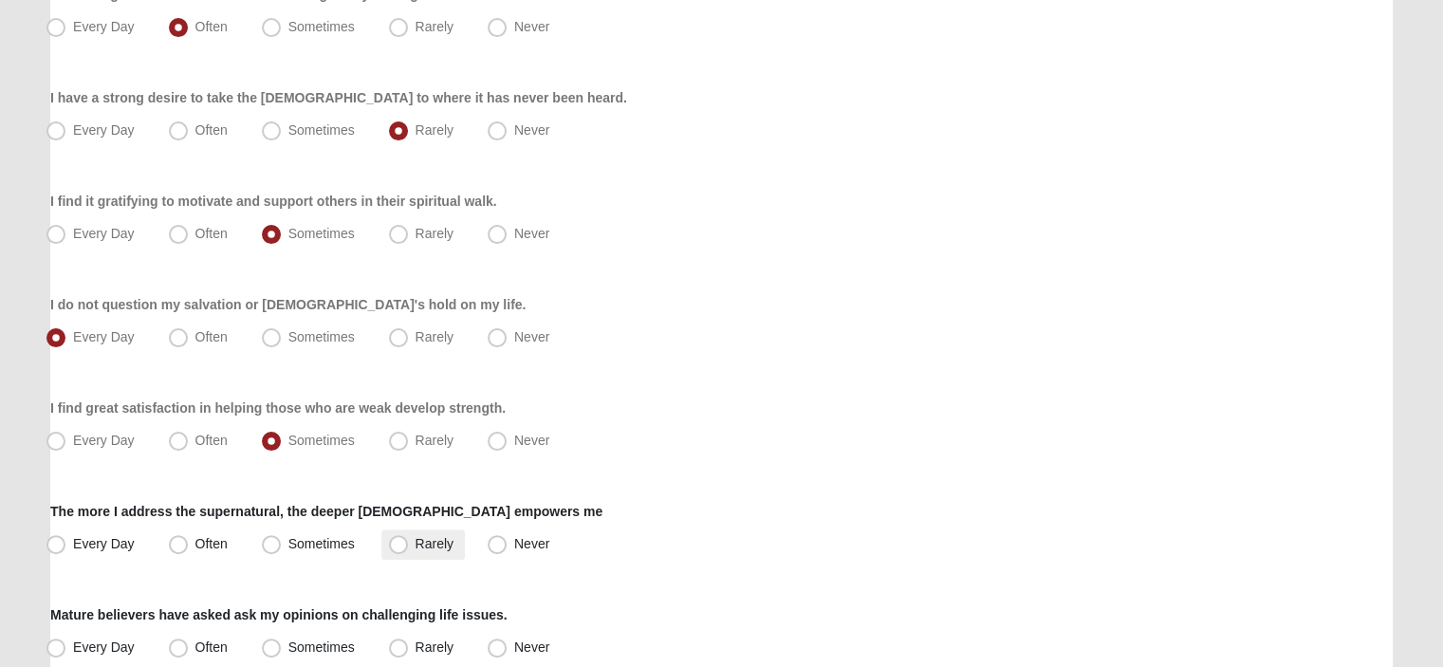
click at [416, 546] on span "Rarely" at bounding box center [435, 543] width 38 height 15
click at [404, 546] on input "Rarely" at bounding box center [403, 544] width 12 height 12
radio input "true"
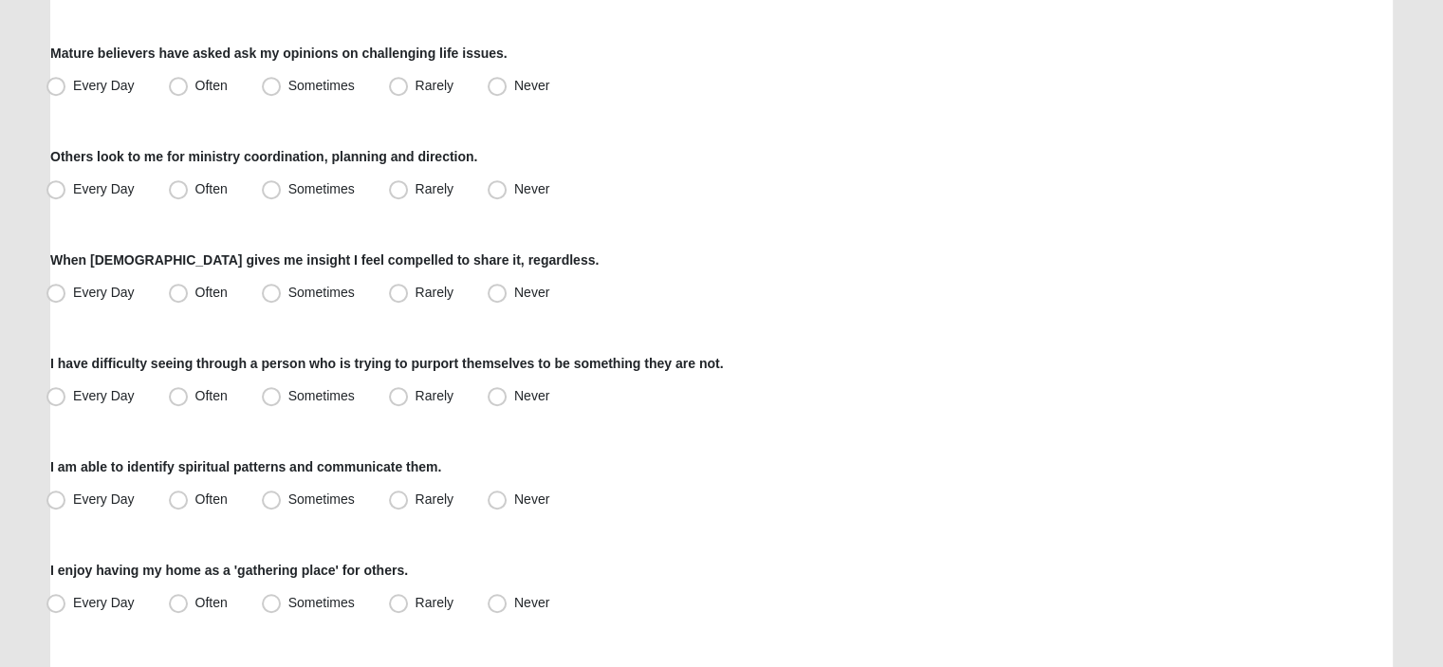
scroll to position [982, 0]
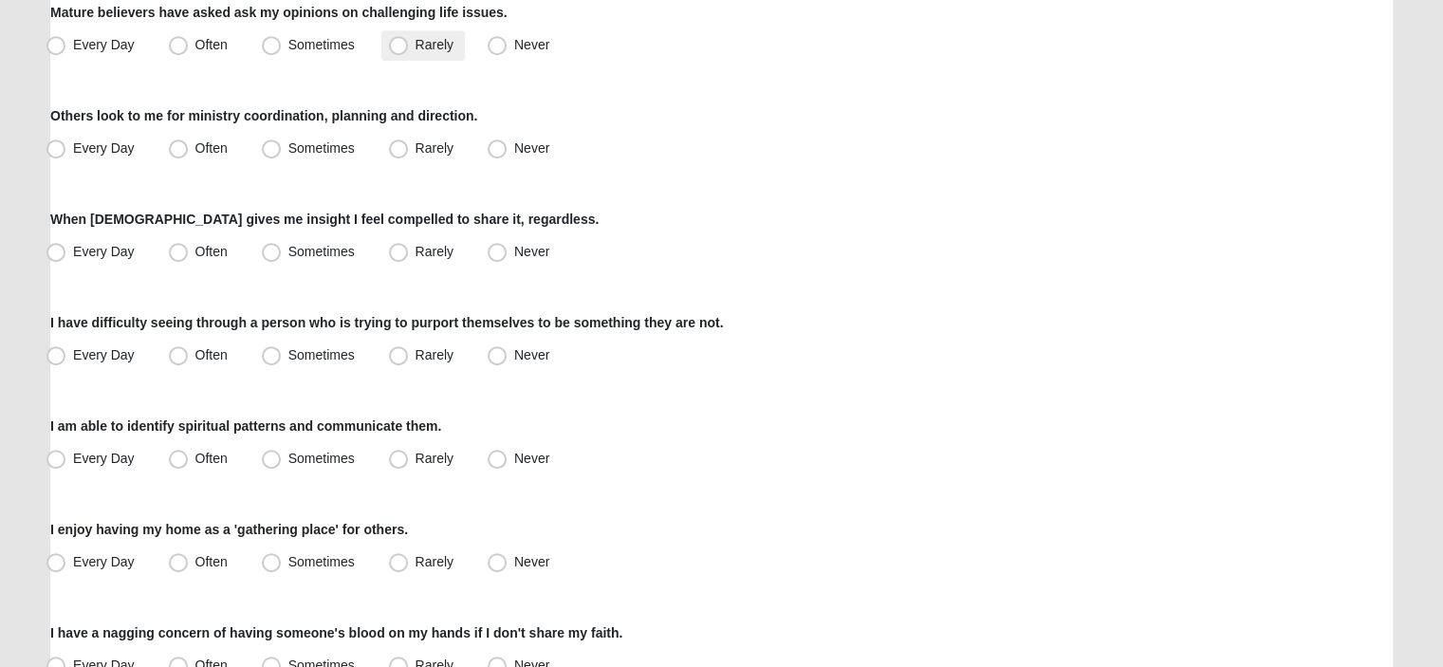
click at [416, 42] on span "Rarely" at bounding box center [435, 44] width 38 height 15
click at [397, 42] on input "Rarely" at bounding box center [403, 45] width 12 height 12
radio input "true"
click at [386, 147] on label "Rarely" at bounding box center [423, 149] width 84 height 30
click at [397, 147] on input "Rarely" at bounding box center [403, 148] width 12 height 12
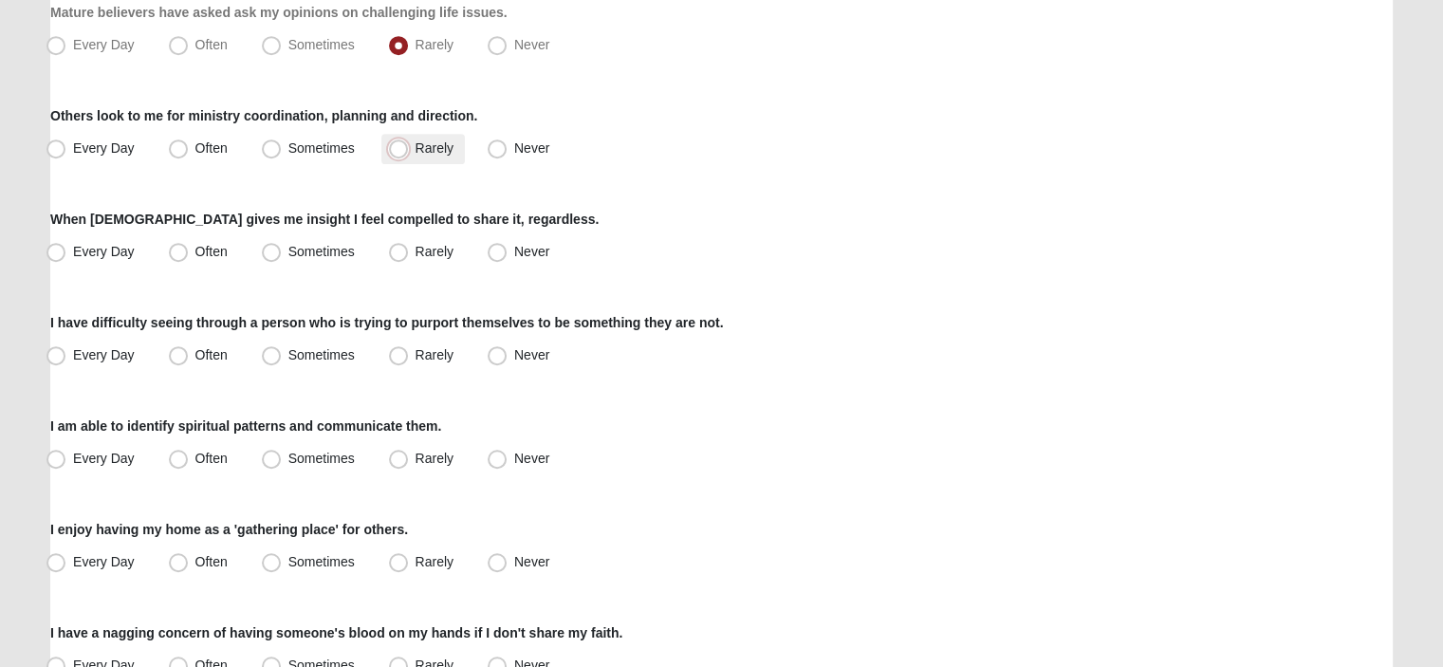
radio input "true"
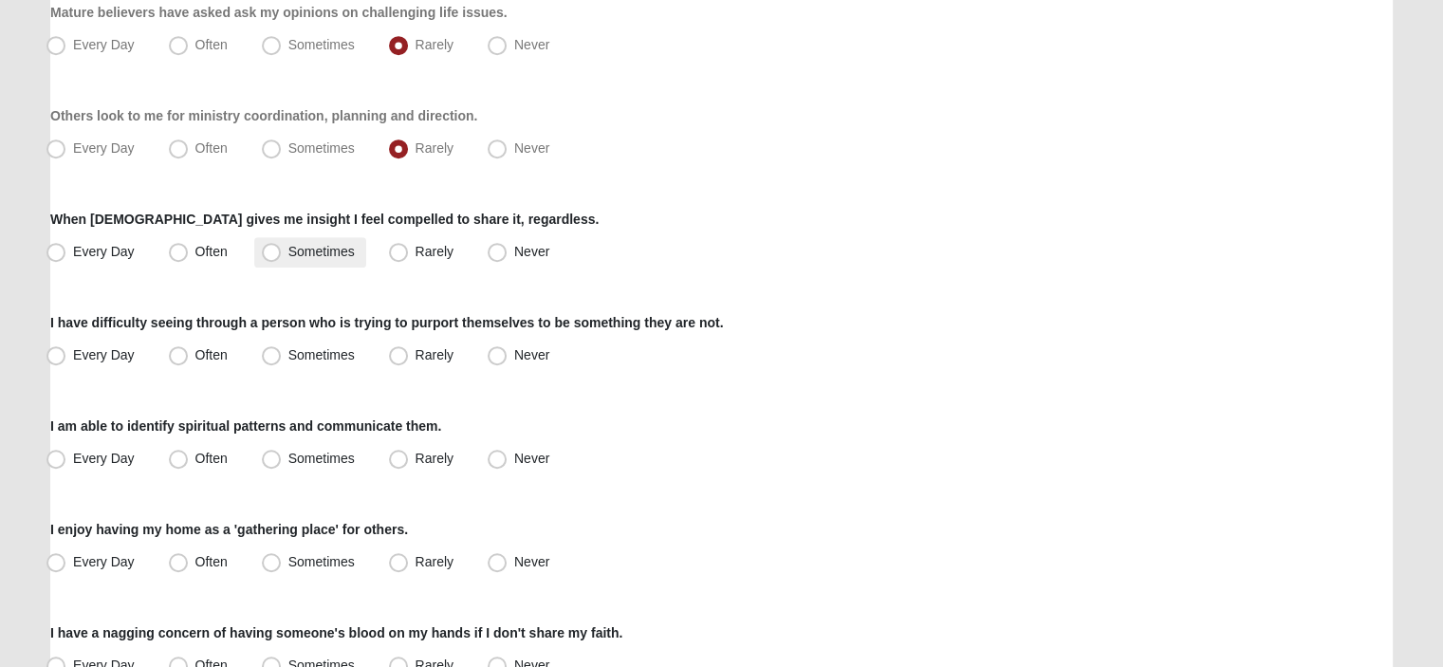
click at [288, 257] on span "Sometimes" at bounding box center [321, 251] width 66 height 15
click at [273, 257] on input "Sometimes" at bounding box center [275, 252] width 12 height 12
radio input "true"
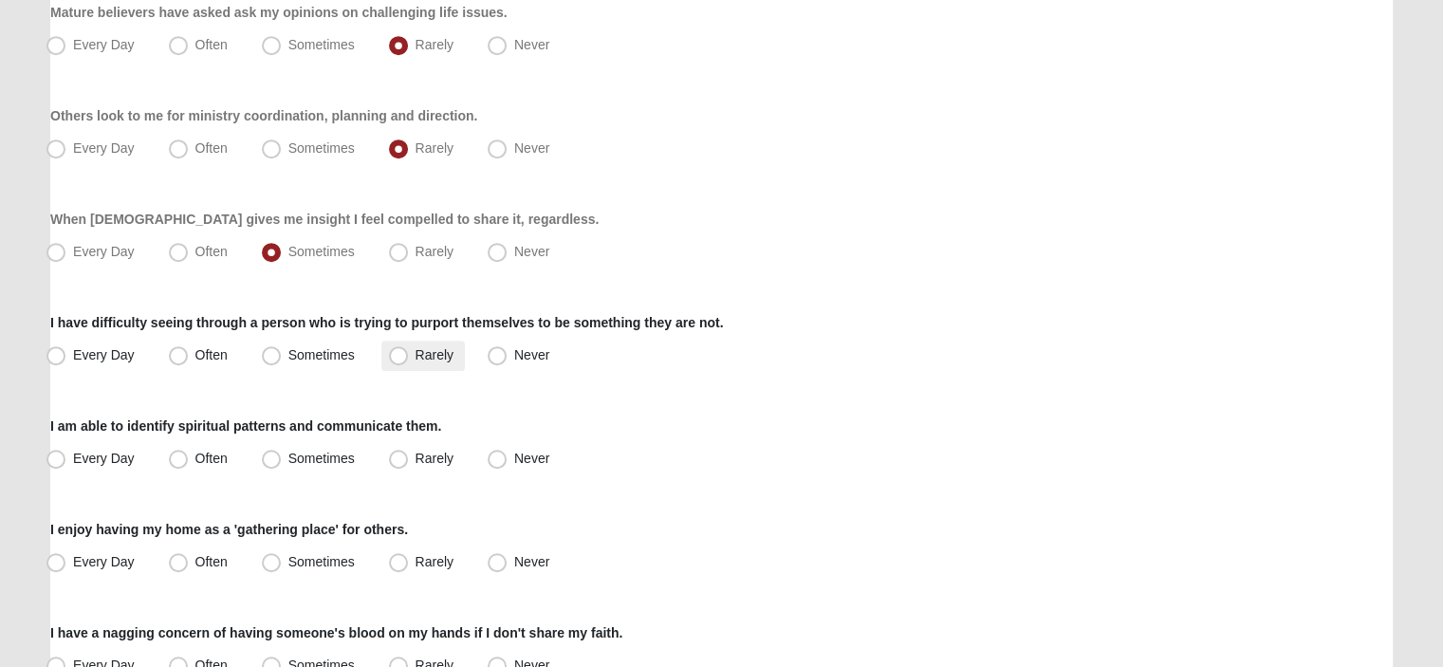
click at [416, 352] on span "Rarely" at bounding box center [435, 354] width 38 height 15
click at [403, 352] on input "Rarely" at bounding box center [403, 355] width 12 height 12
radio input "true"
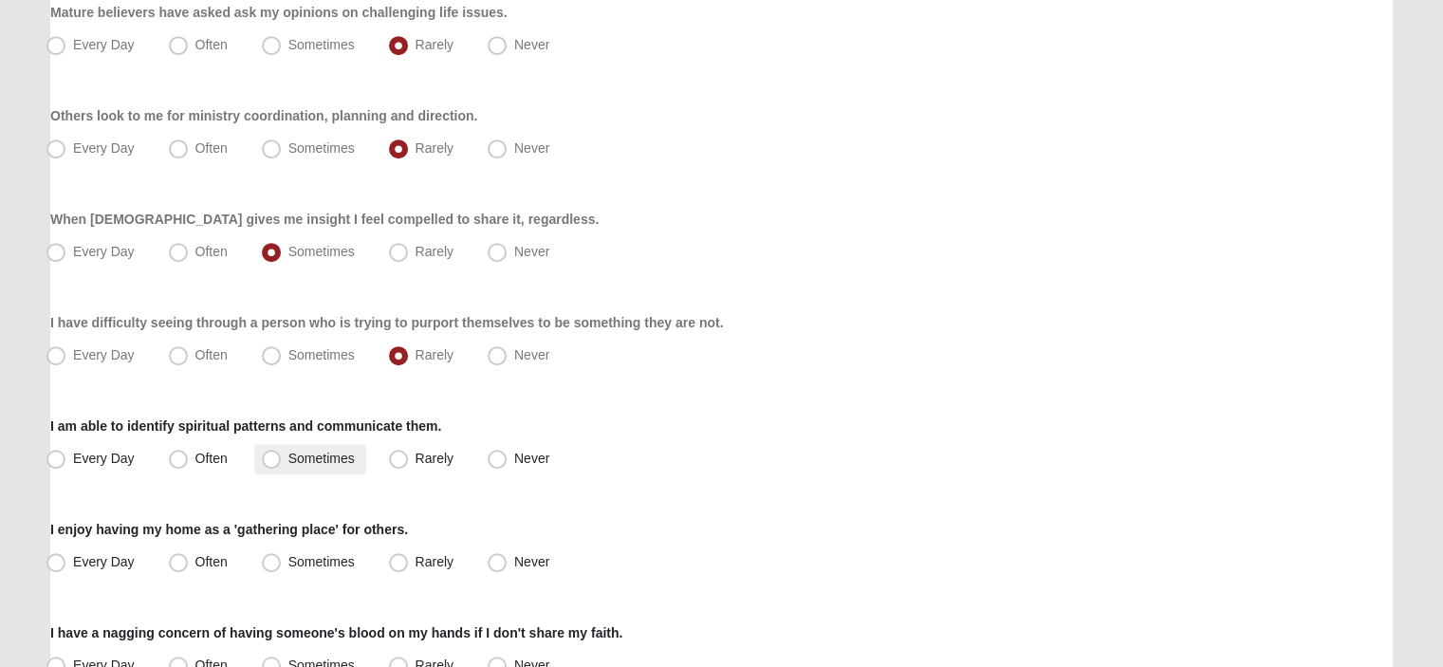
click at [288, 458] on span "Sometimes" at bounding box center [321, 458] width 66 height 15
click at [269, 458] on input "Sometimes" at bounding box center [275, 459] width 12 height 12
radio input "true"
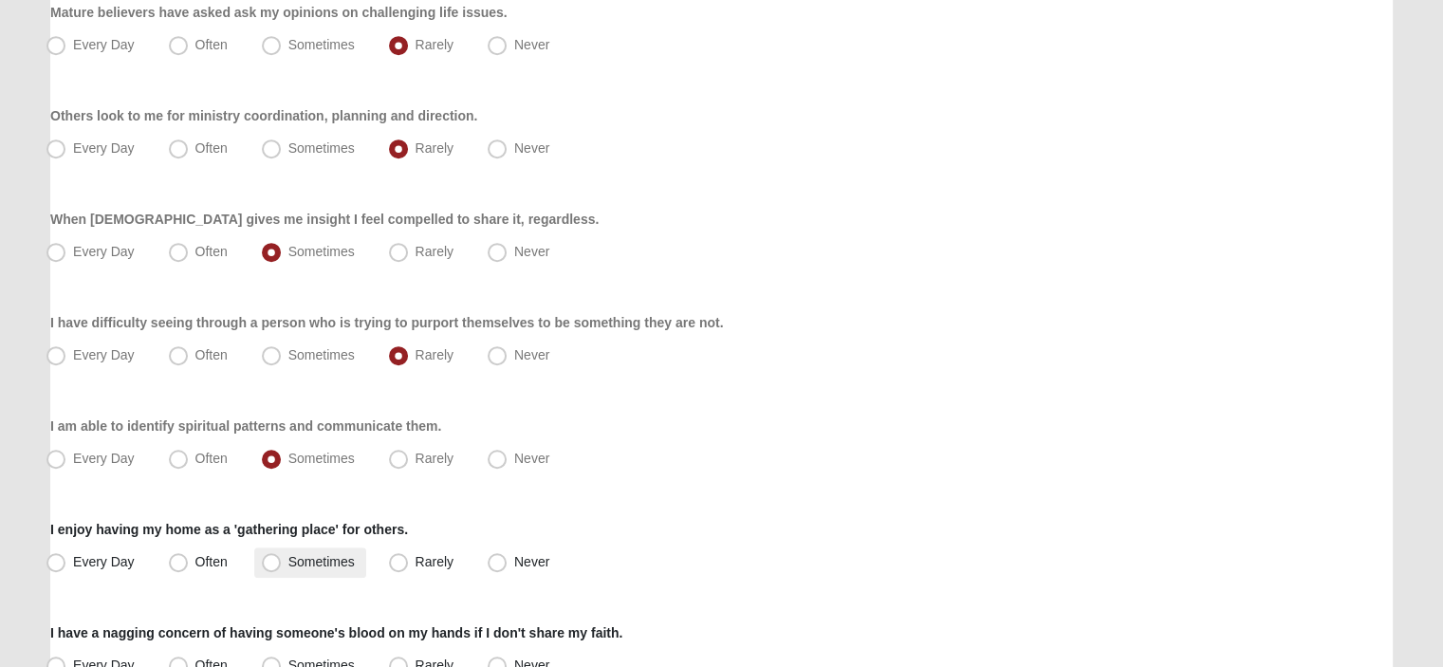
drag, startPoint x: 262, startPoint y: 563, endPoint x: 320, endPoint y: 565, distance: 57.9
click at [288, 565] on span "Sometimes" at bounding box center [321, 561] width 66 height 15
click at [269, 565] on input "Sometimes" at bounding box center [275, 562] width 12 height 12
radio input "true"
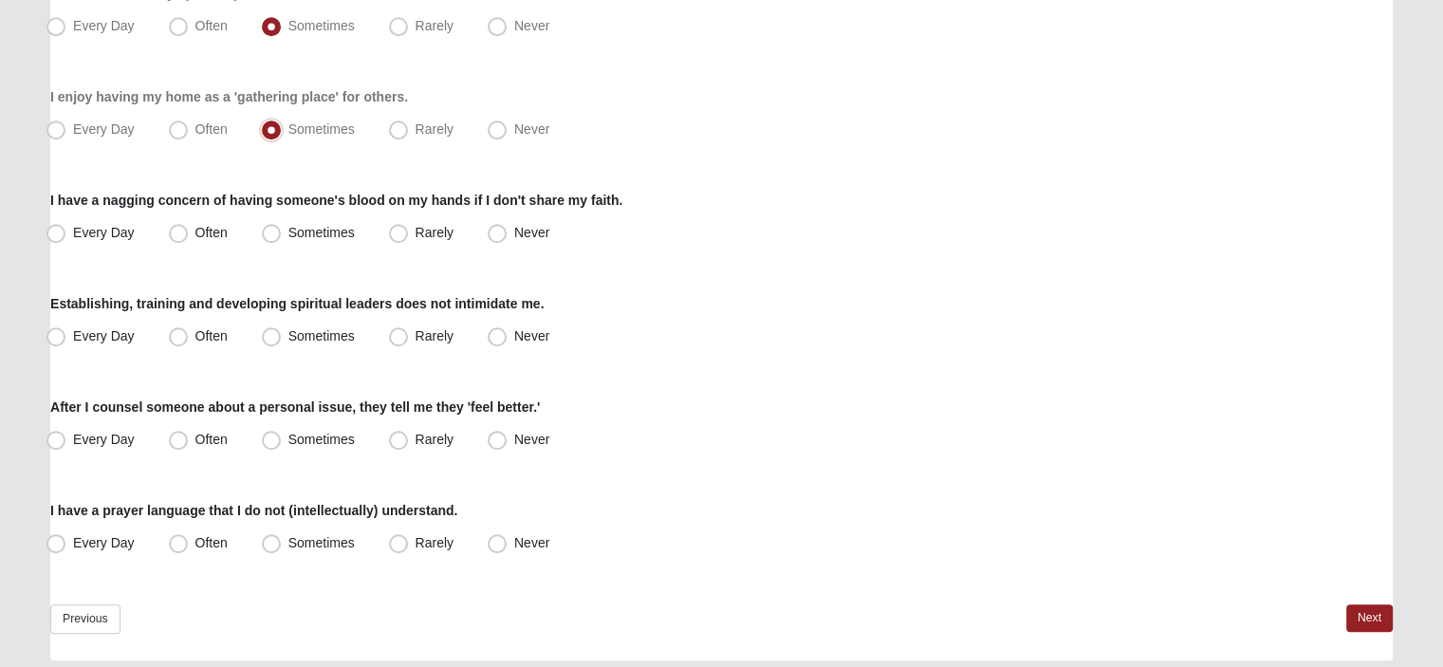
scroll to position [1457, 0]
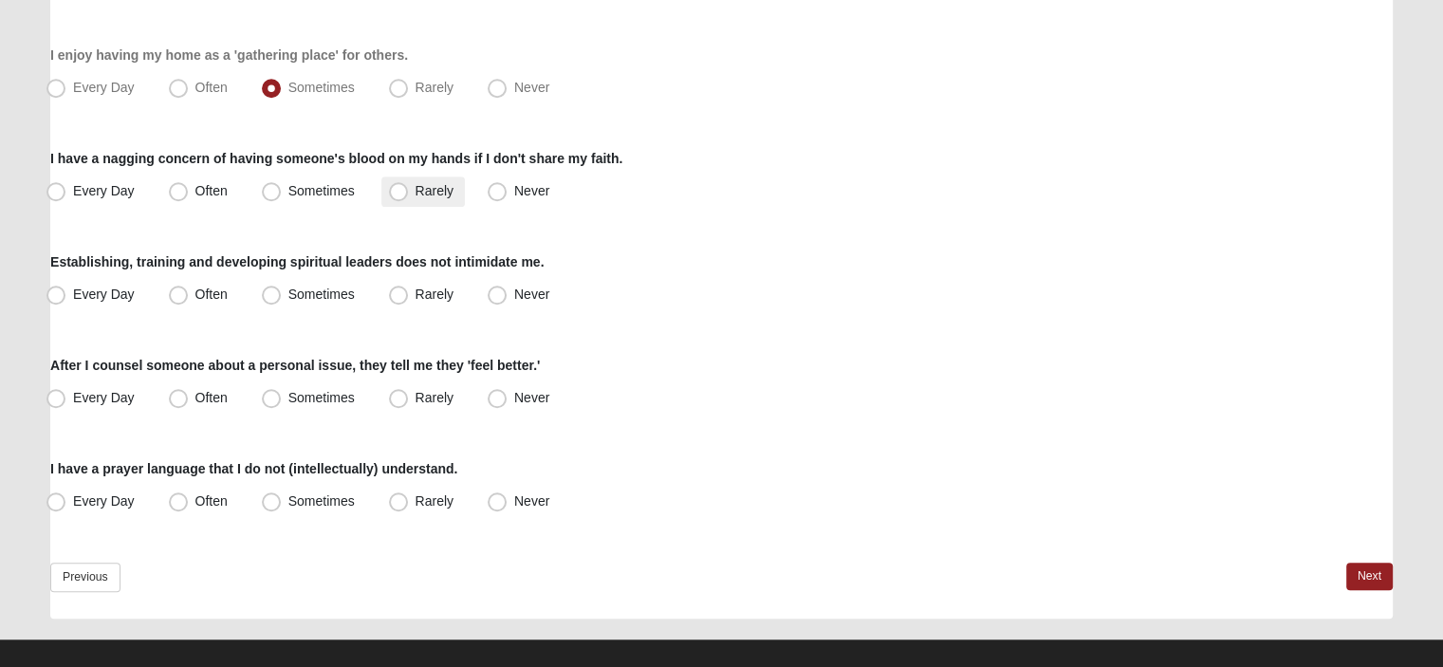
click at [416, 192] on span "Rarely" at bounding box center [435, 190] width 38 height 15
click at [397, 192] on input "Rarely" at bounding box center [403, 191] width 12 height 12
radio input "true"
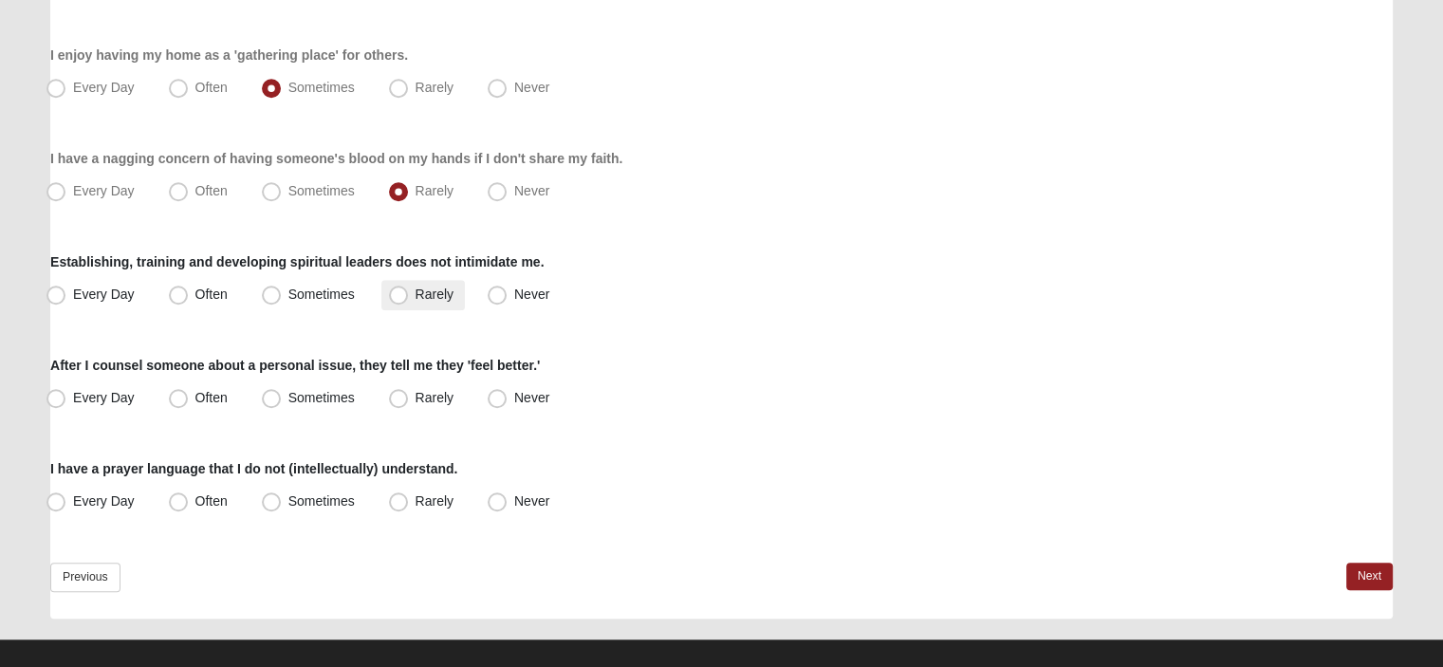
click at [416, 302] on span "Rarely" at bounding box center [435, 294] width 38 height 15
click at [400, 301] on input "Rarely" at bounding box center [403, 294] width 12 height 12
radio input "true"
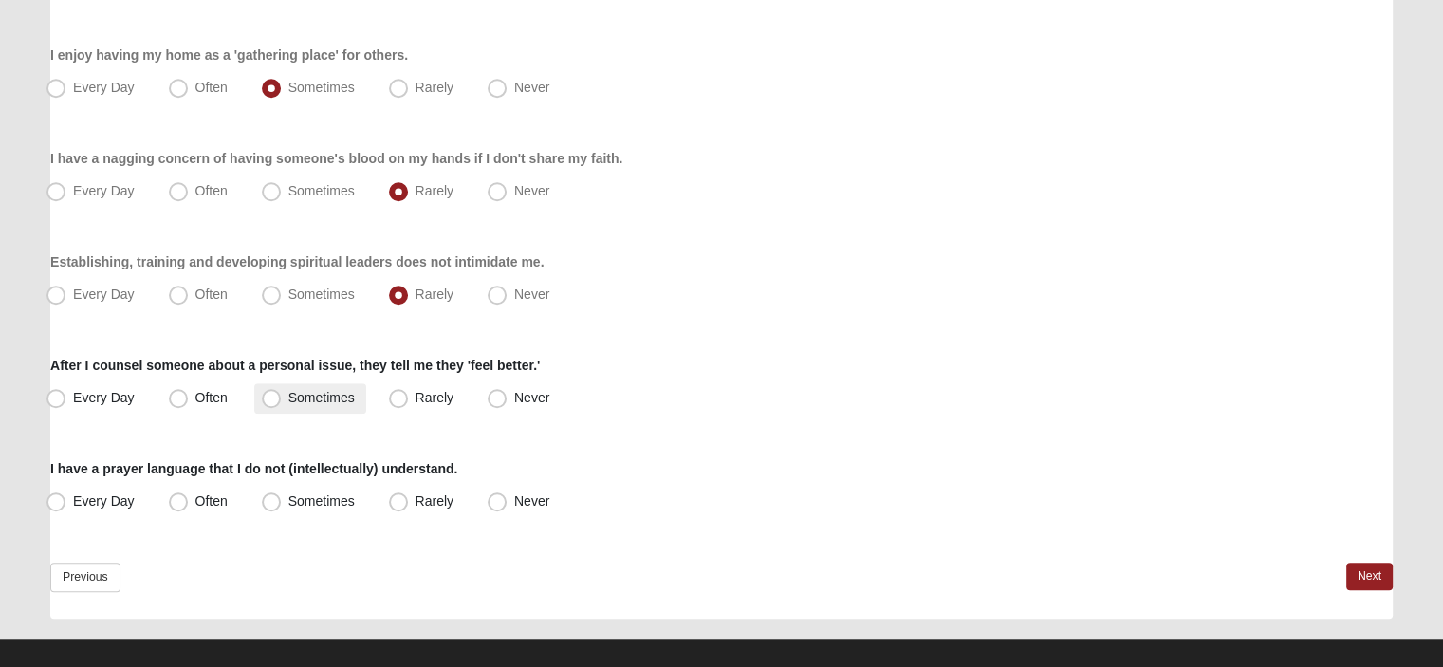
click at [288, 400] on span "Sometimes" at bounding box center [321, 397] width 66 height 15
click at [269, 400] on input "Sometimes" at bounding box center [275, 398] width 12 height 12
radio input "true"
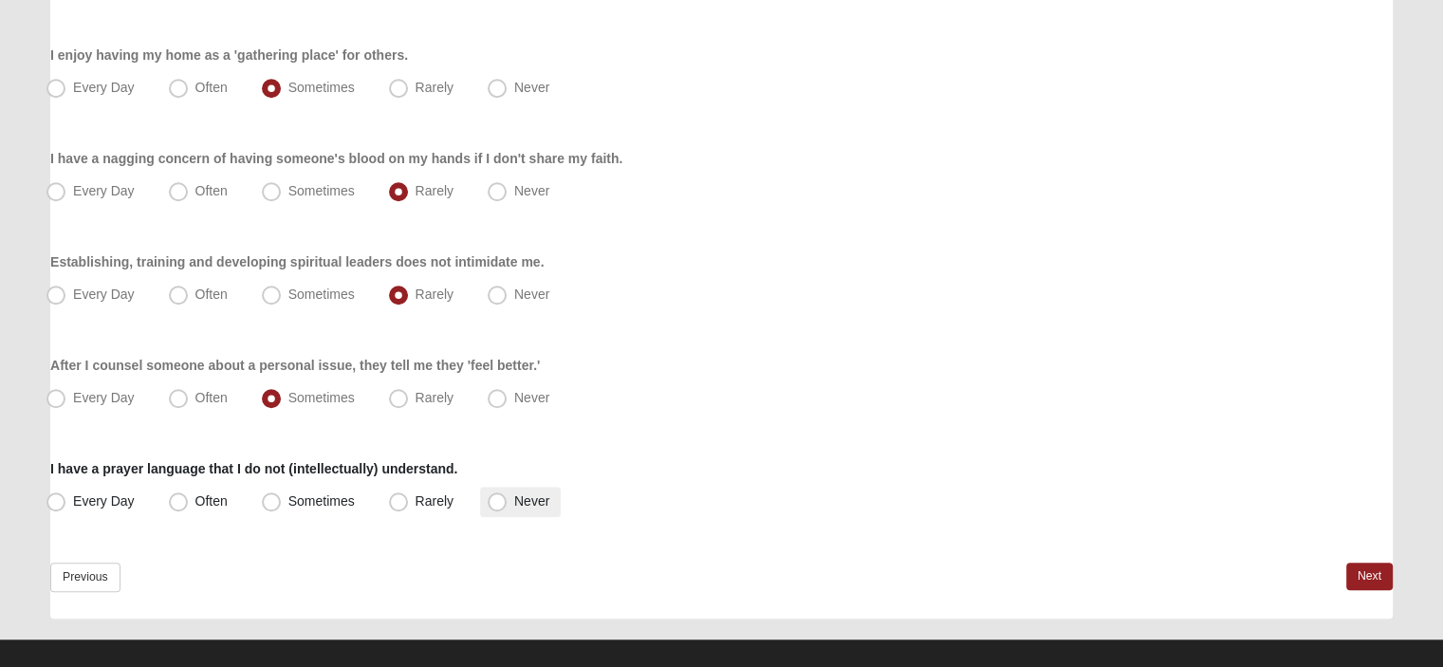
click at [514, 500] on span "Never" at bounding box center [531, 500] width 35 height 15
click at [495, 500] on input "Never" at bounding box center [501, 501] width 12 height 12
radio input "true"
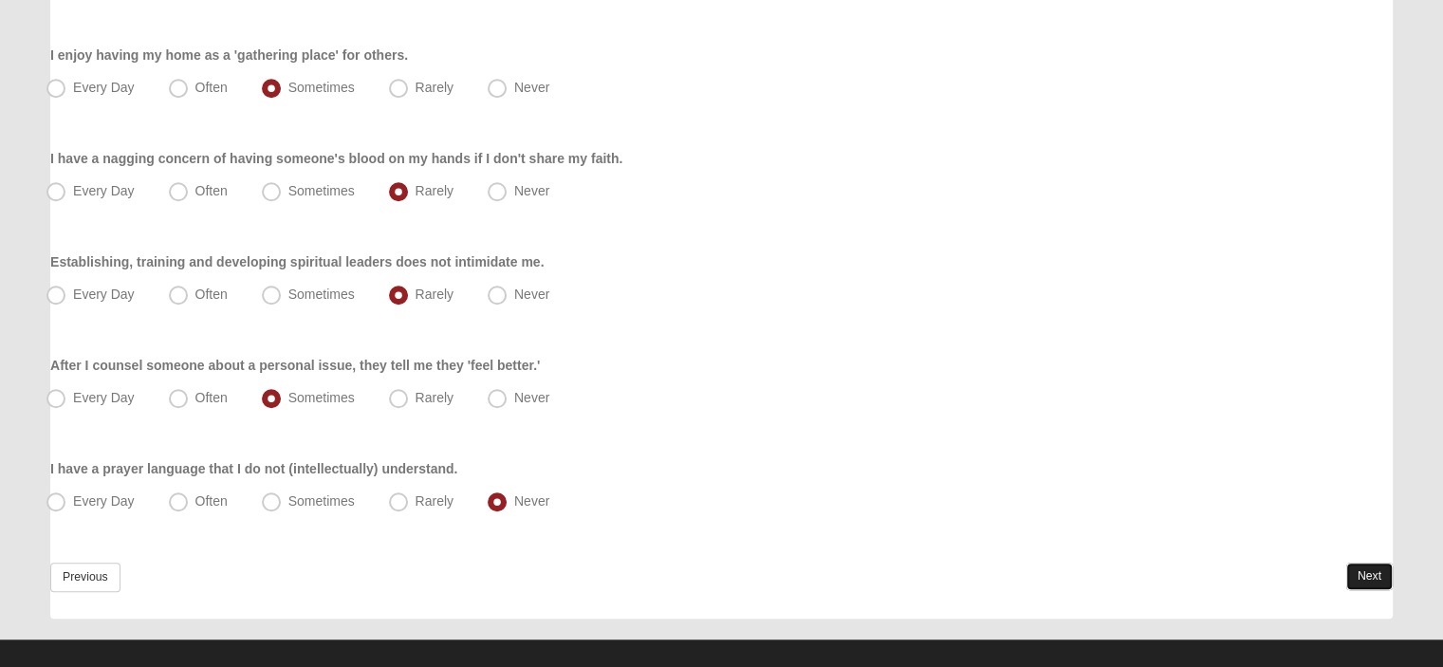
click at [1360, 578] on link "Next" at bounding box center [1370, 577] width 46 height 28
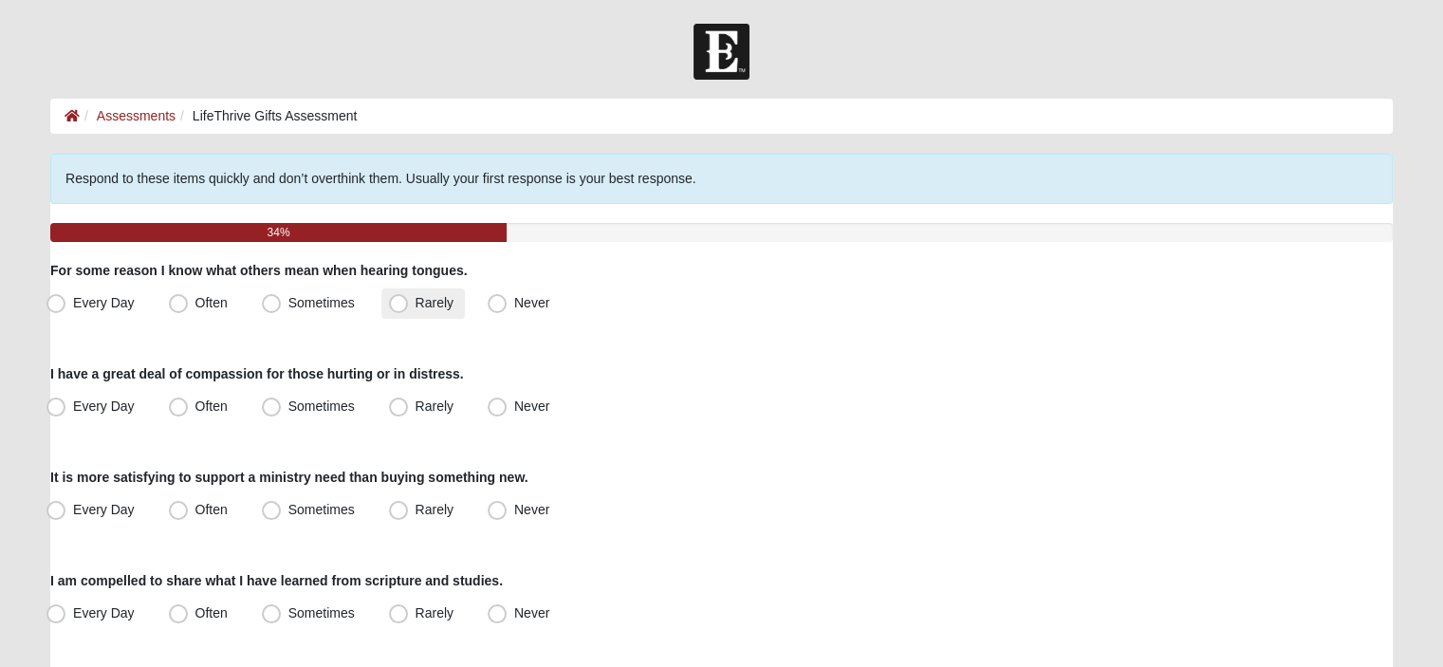
click at [416, 307] on span "Rarely" at bounding box center [435, 302] width 38 height 15
click at [397, 307] on input "Rarely" at bounding box center [403, 303] width 12 height 12
radio input "true"
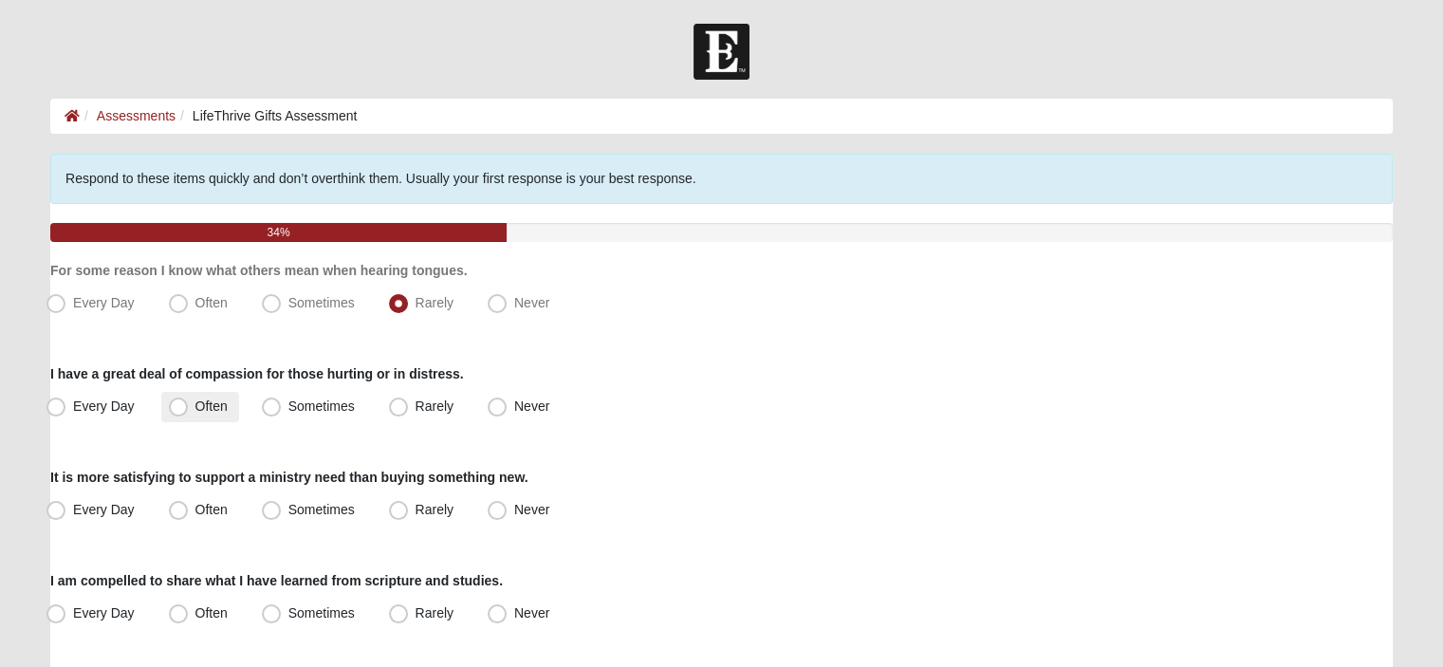
click at [190, 408] on label "Often" at bounding box center [200, 407] width 78 height 30
click at [189, 408] on input "Often" at bounding box center [183, 406] width 12 height 12
radio input "true"
click at [195, 504] on span "Often" at bounding box center [211, 509] width 32 height 15
click at [177, 504] on input "Often" at bounding box center [183, 510] width 12 height 12
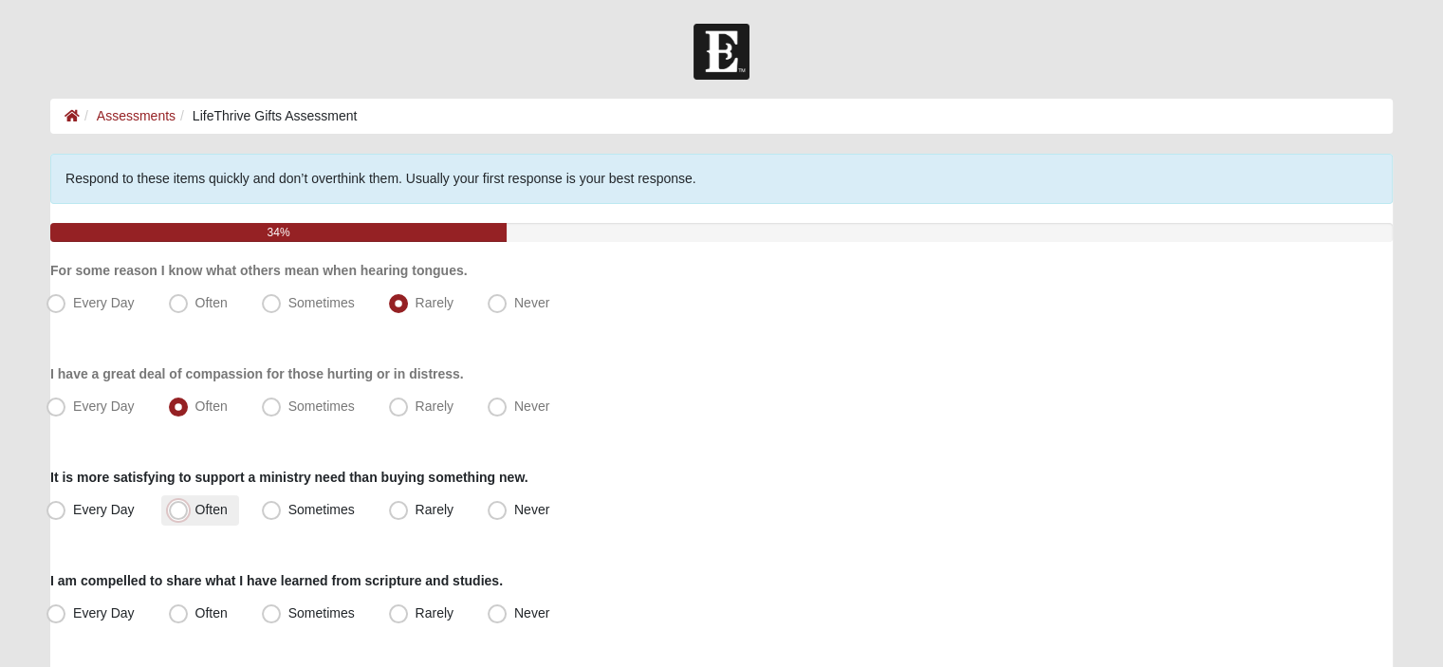
radio input "true"
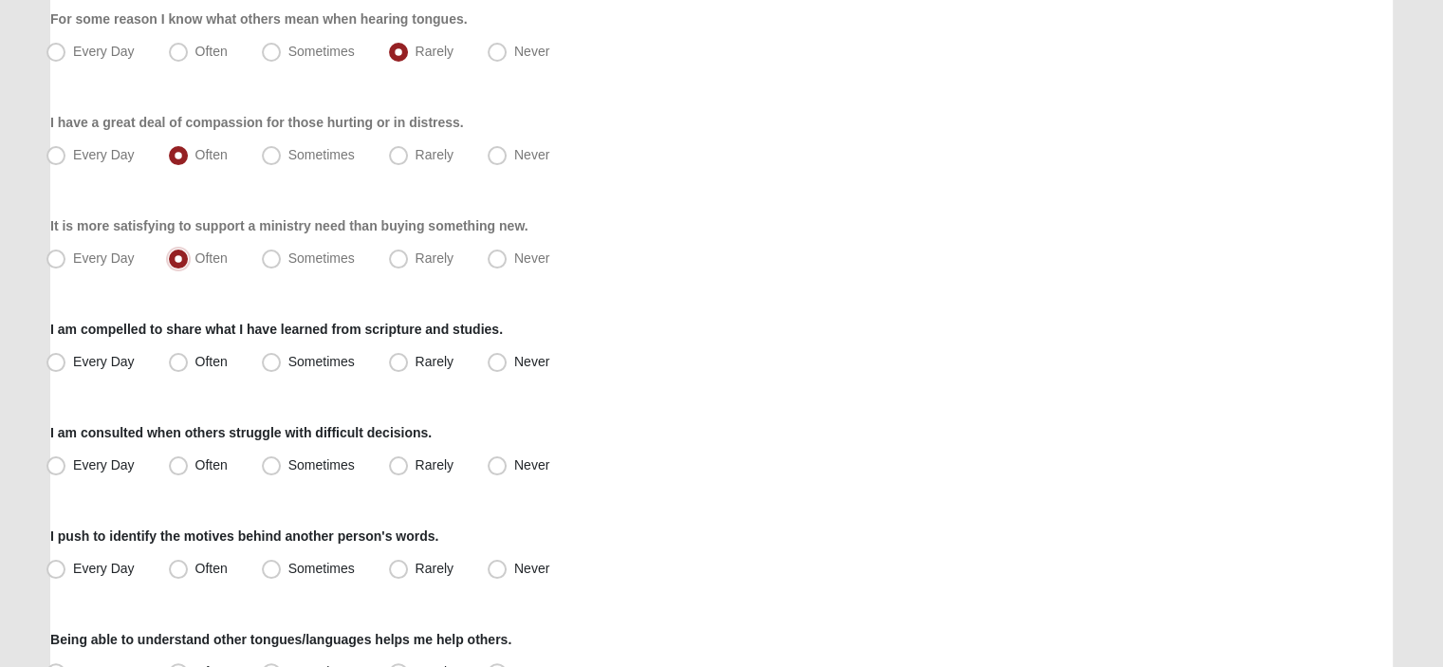
scroll to position [285, 0]
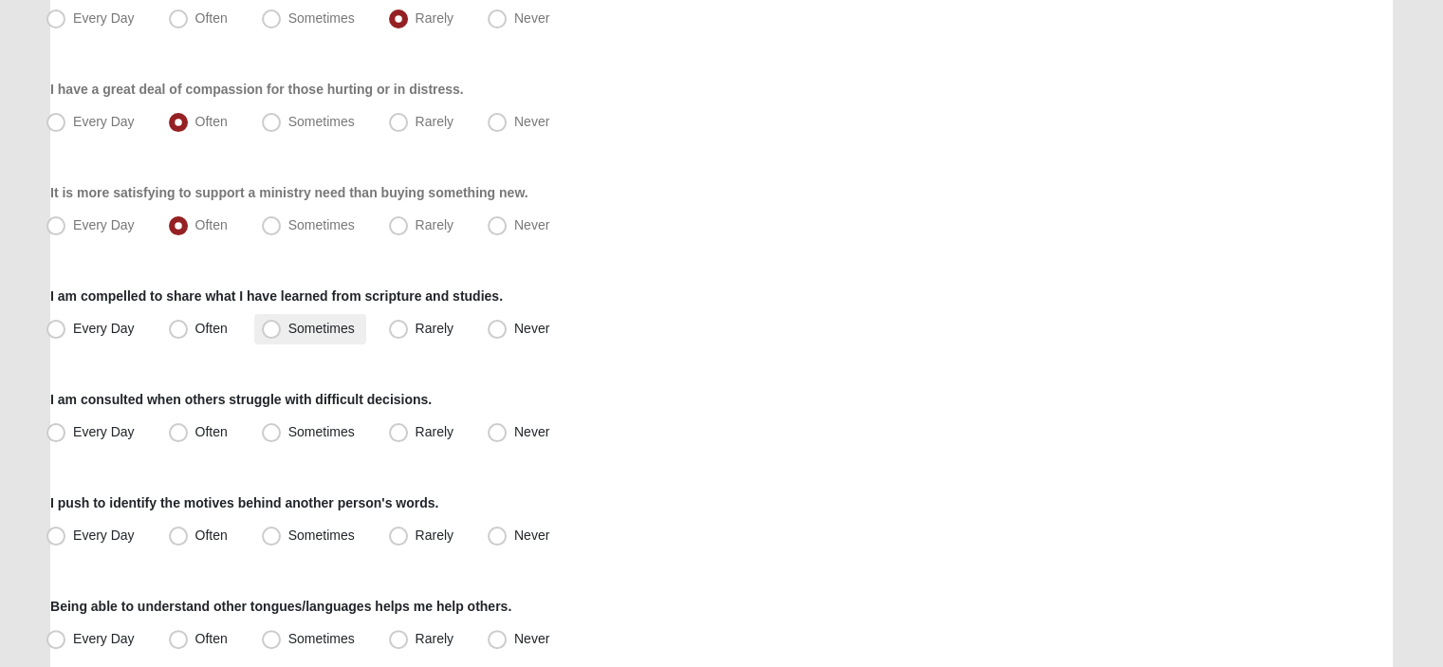
drag, startPoint x: 266, startPoint y: 323, endPoint x: 279, endPoint y: 337, distance: 19.5
click at [288, 326] on span "Sometimes" at bounding box center [321, 328] width 66 height 15
click at [269, 326] on input "Sometimes" at bounding box center [275, 329] width 12 height 12
radio input "true"
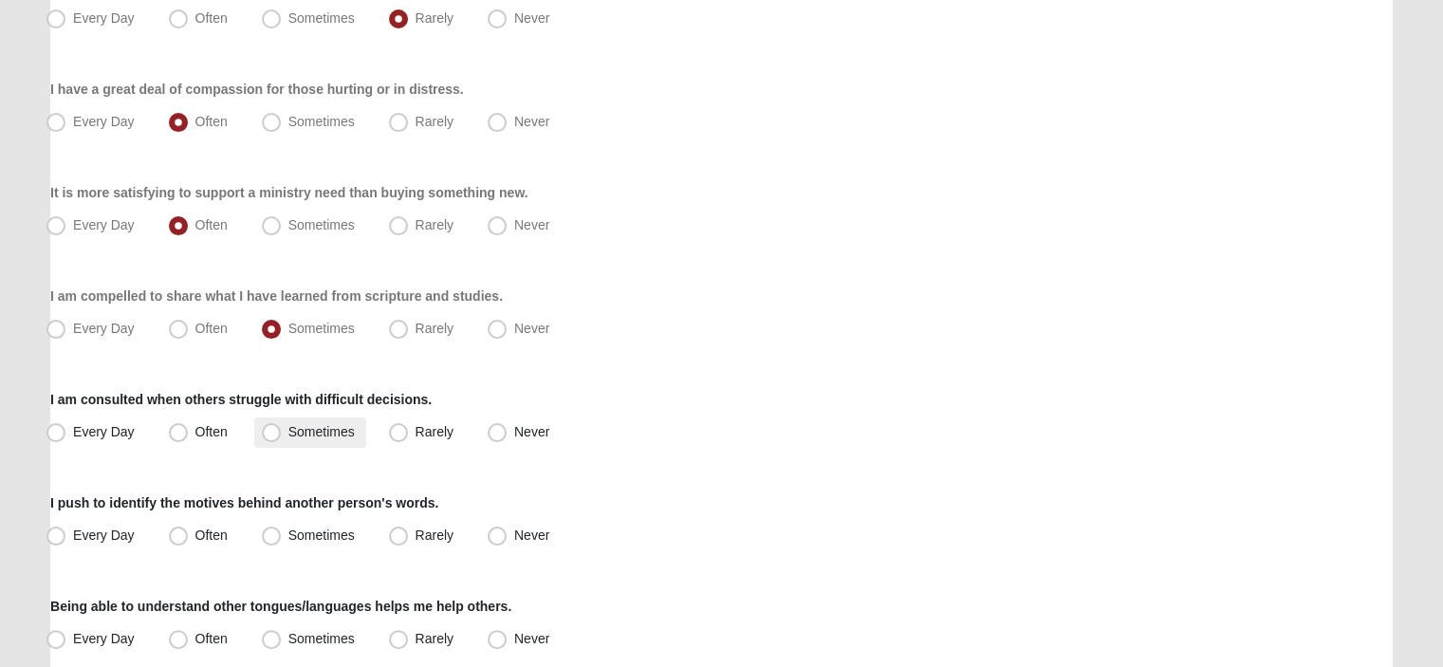
drag, startPoint x: 273, startPoint y: 432, endPoint x: 284, endPoint y: 435, distance: 10.8
click at [288, 433] on span "Sometimes" at bounding box center [321, 431] width 66 height 15
click at [273, 433] on input "Sometimes" at bounding box center [275, 432] width 12 height 12
radio input "true"
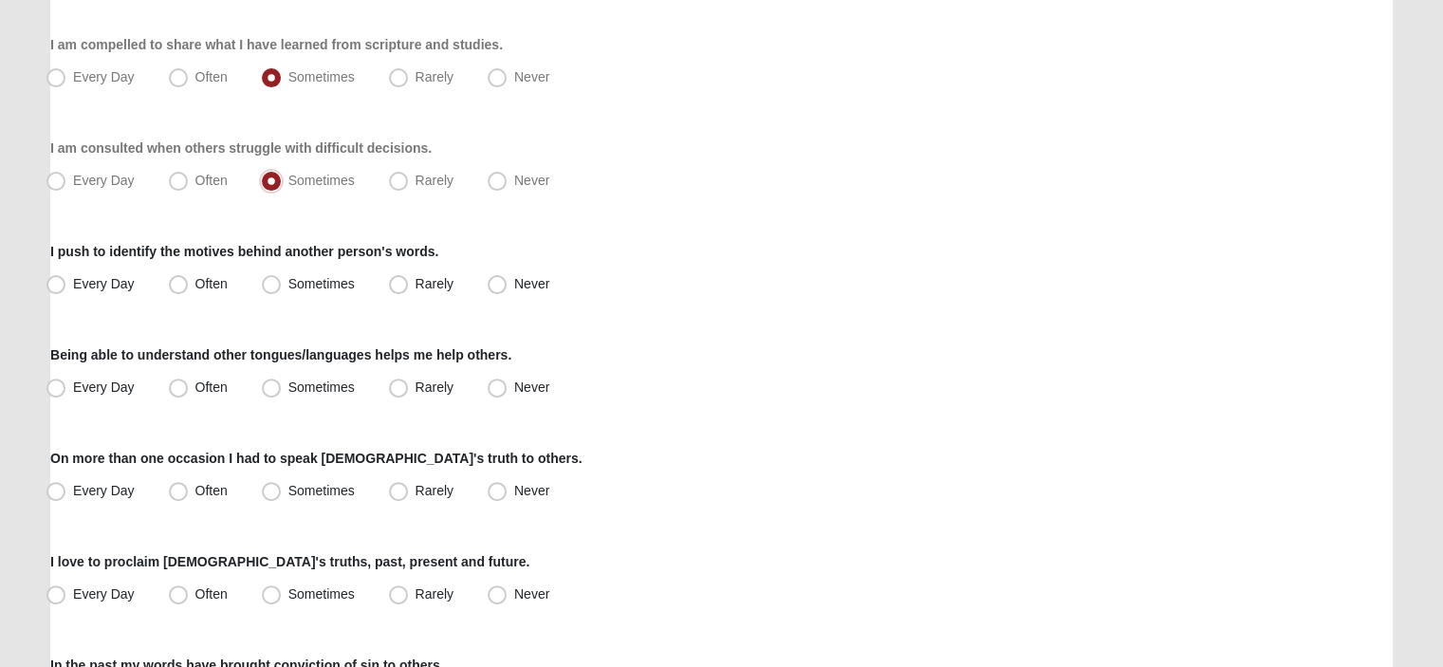
scroll to position [569, 0]
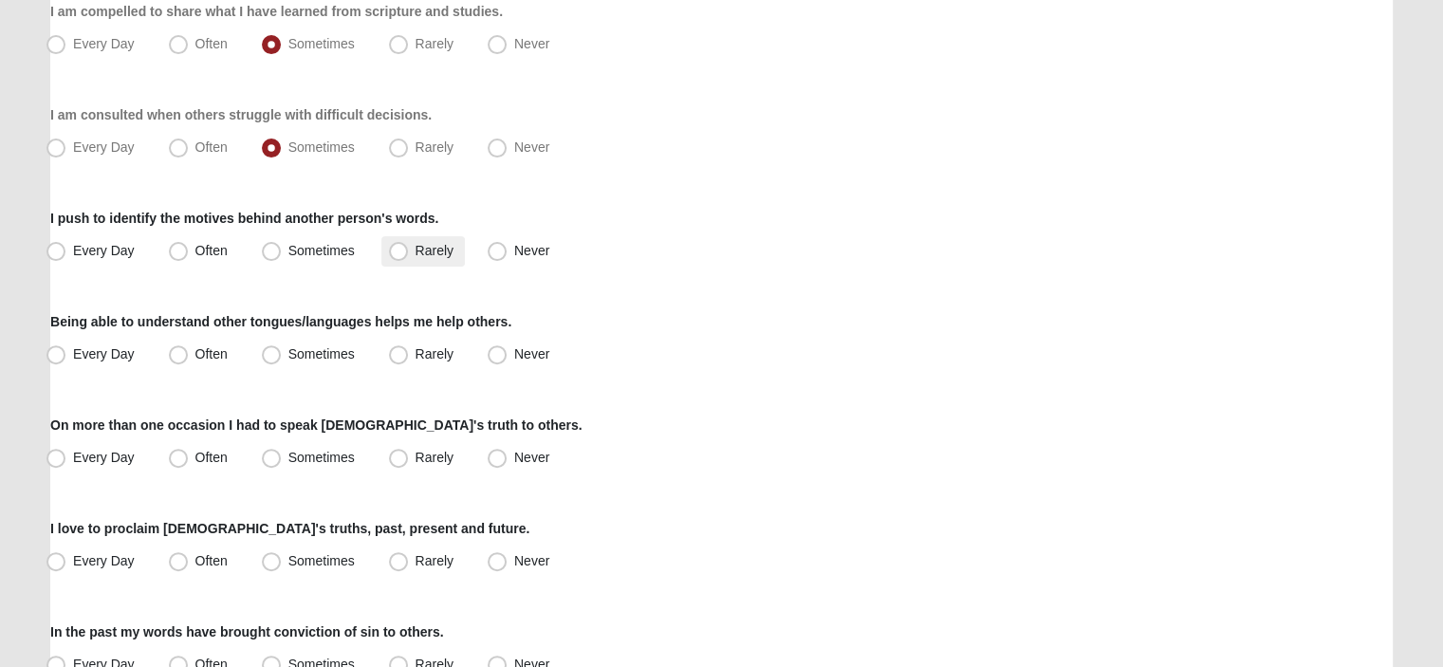
click at [383, 252] on label "Rarely" at bounding box center [423, 251] width 84 height 30
click at [397, 252] on input "Rarely" at bounding box center [403, 251] width 12 height 12
radio input "true"
click at [416, 355] on span "Rarely" at bounding box center [435, 353] width 38 height 15
click at [398, 355] on input "Rarely" at bounding box center [403, 354] width 12 height 12
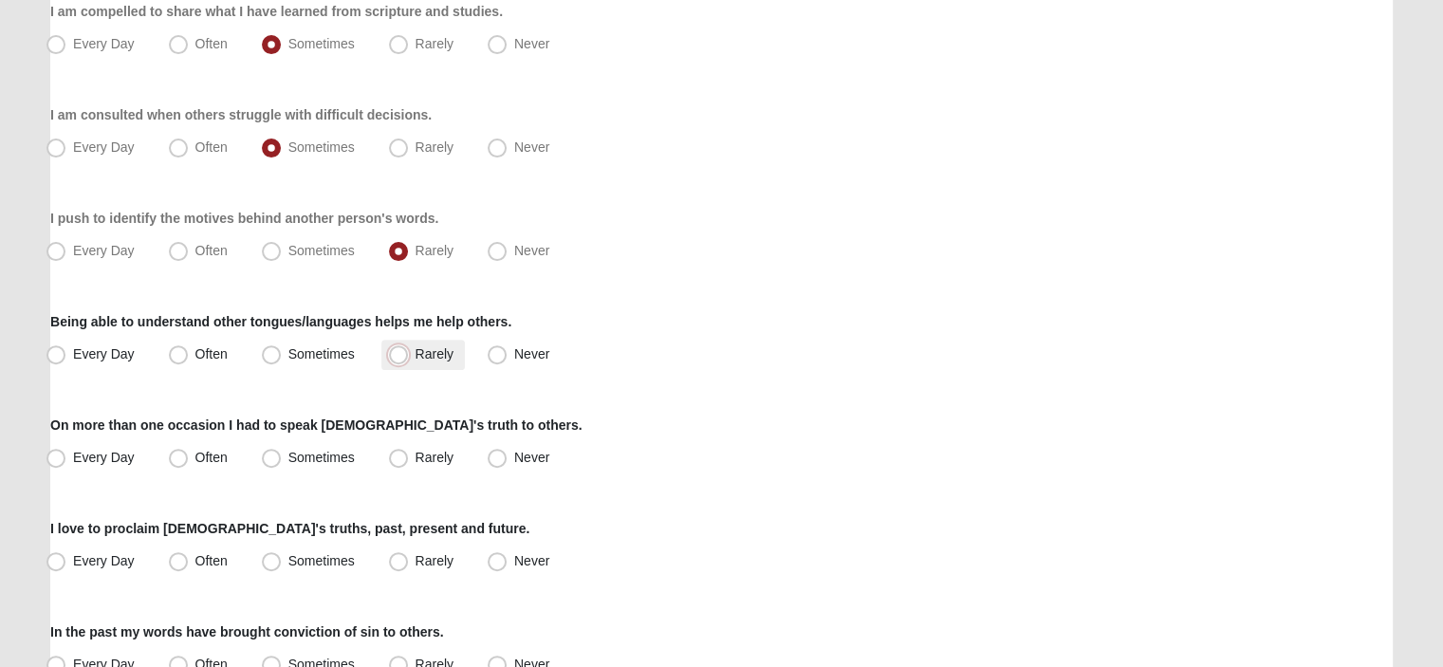
radio input "true"
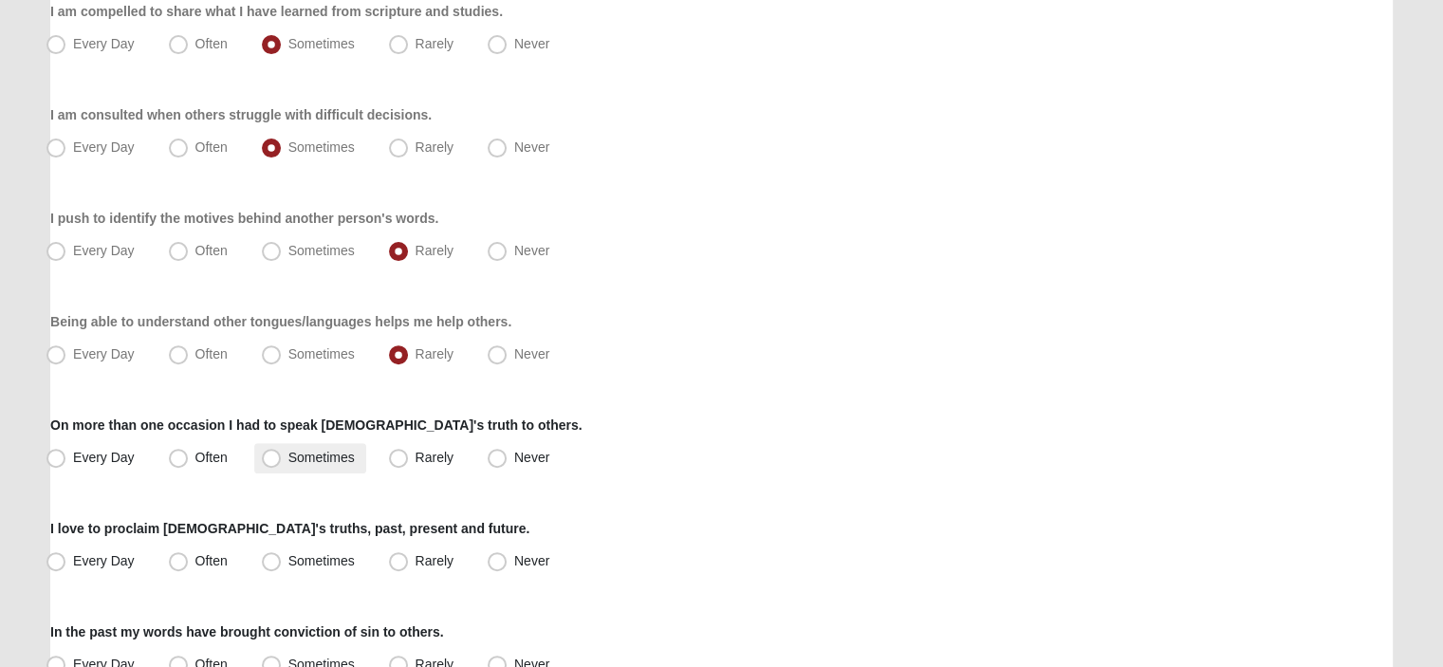
click at [288, 459] on span "Sometimes" at bounding box center [321, 457] width 66 height 15
click at [269, 459] on input "Sometimes" at bounding box center [275, 458] width 12 height 12
radio input "true"
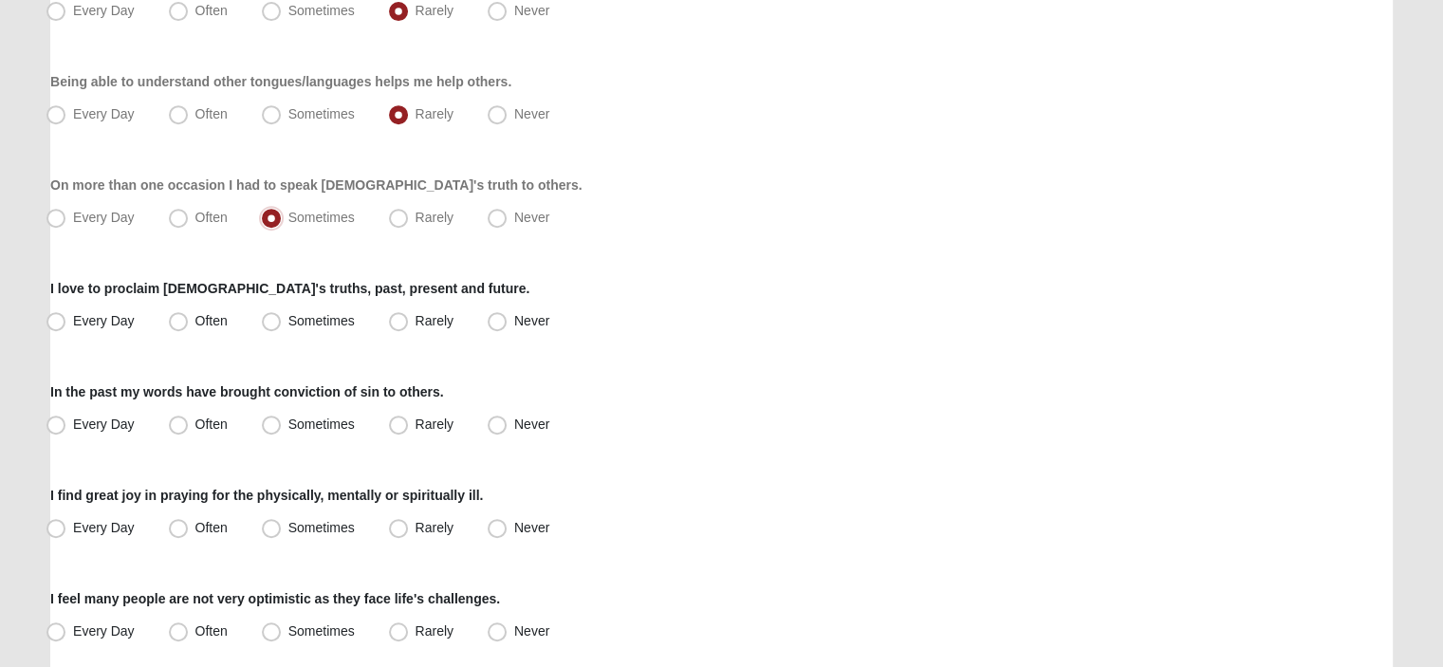
scroll to position [854, 0]
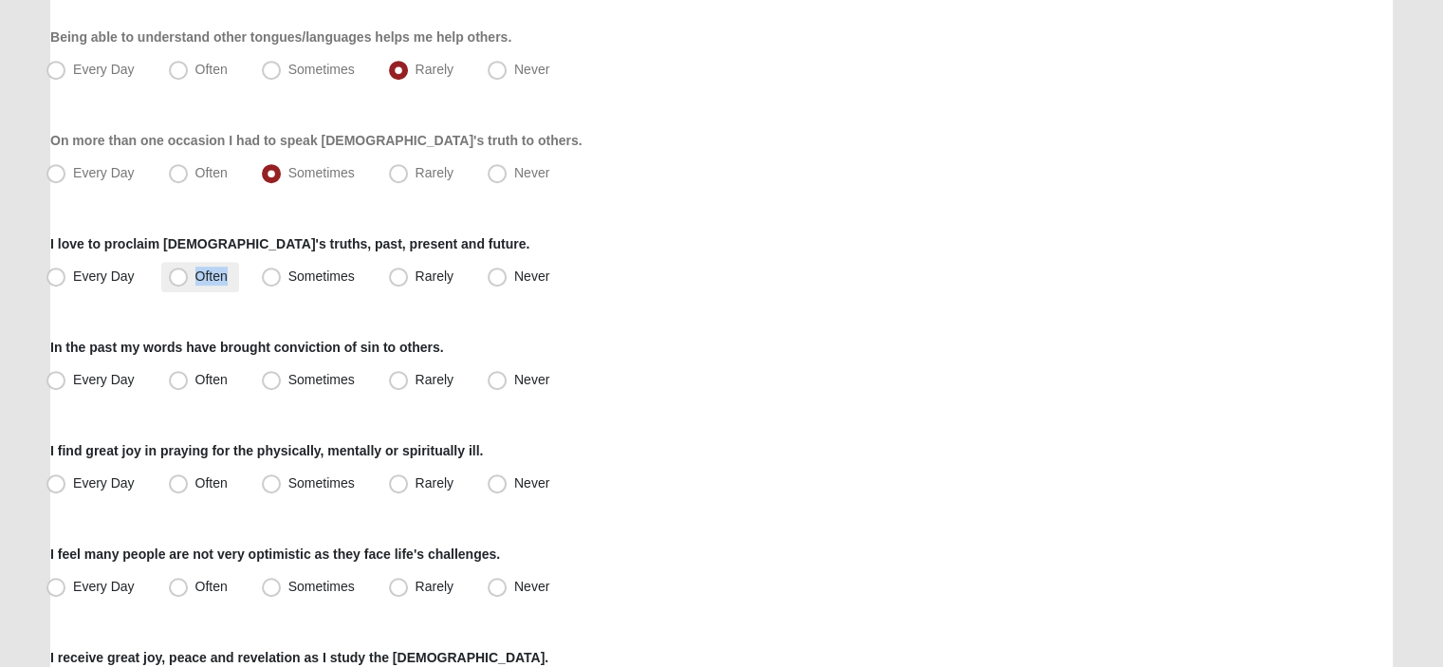
click at [187, 276] on label "Often" at bounding box center [200, 277] width 78 height 30
click at [288, 380] on span "Sometimes" at bounding box center [321, 379] width 66 height 15
click at [276, 380] on input "Sometimes" at bounding box center [275, 380] width 12 height 12
radio input "true"
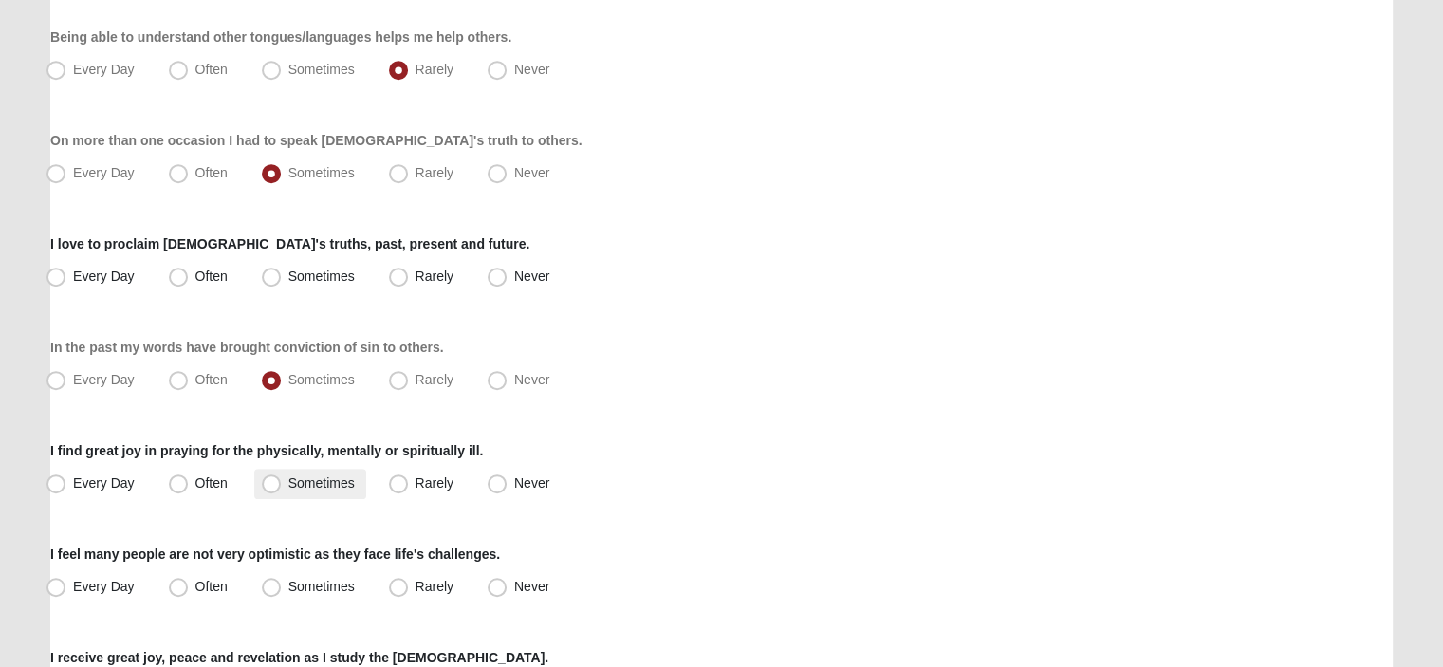
click at [288, 484] on span "Sometimes" at bounding box center [321, 482] width 66 height 15
click at [276, 484] on input "Sometimes" at bounding box center [275, 483] width 12 height 12
radio input "true"
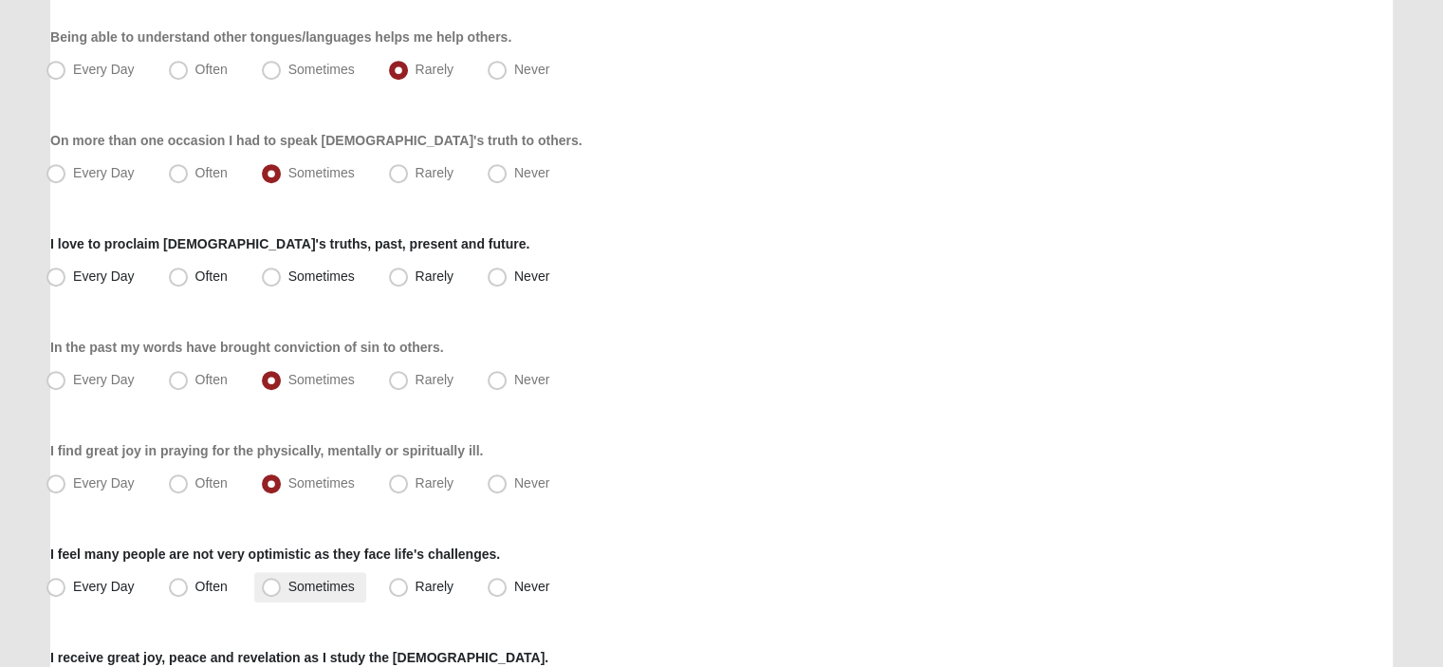
click at [288, 584] on span "Sometimes" at bounding box center [321, 586] width 66 height 15
click at [273, 584] on input "Sometimes" at bounding box center [275, 587] width 12 height 12
radio input "true"
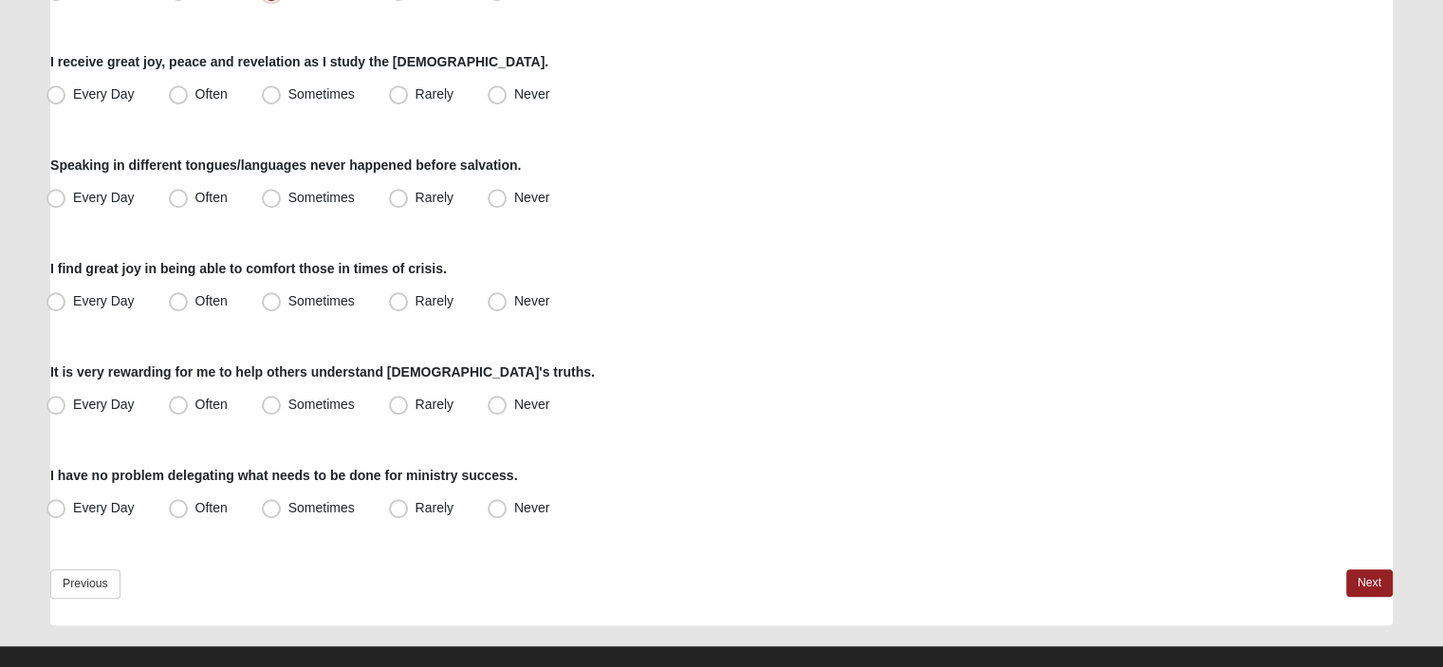
scroll to position [1477, 0]
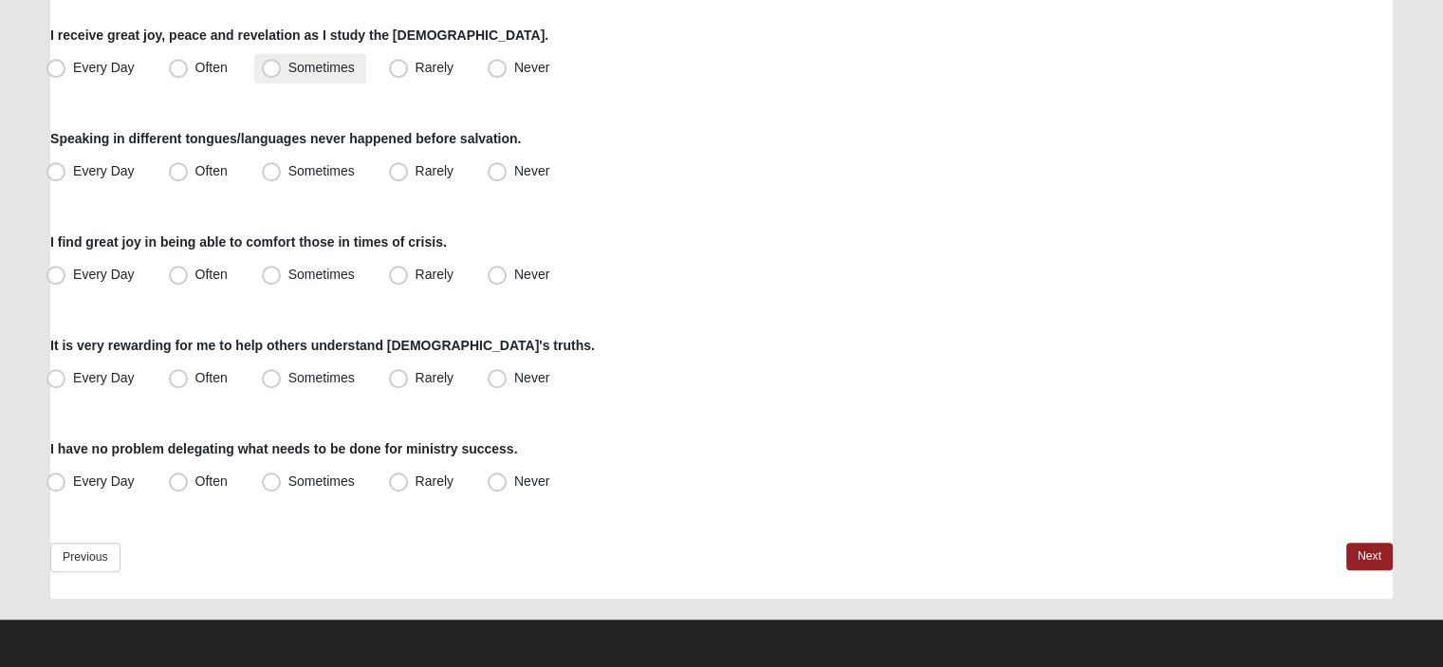
click at [288, 71] on span "Sometimes" at bounding box center [321, 67] width 66 height 15
click at [273, 71] on input "Sometimes" at bounding box center [275, 68] width 12 height 12
radio input "true"
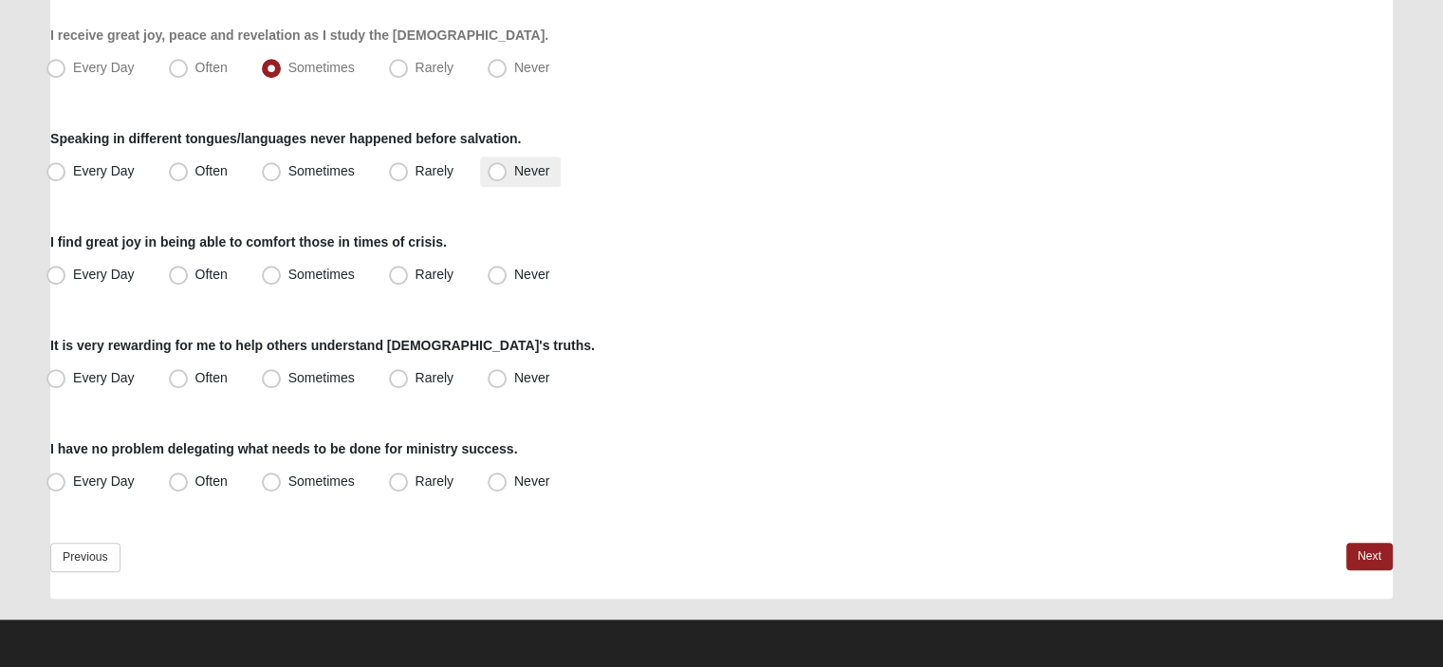
click at [514, 174] on span "Never" at bounding box center [531, 170] width 35 height 15
click at [495, 174] on input "Never" at bounding box center [501, 171] width 12 height 12
radio input "true"
click at [195, 276] on span "Often" at bounding box center [211, 274] width 32 height 15
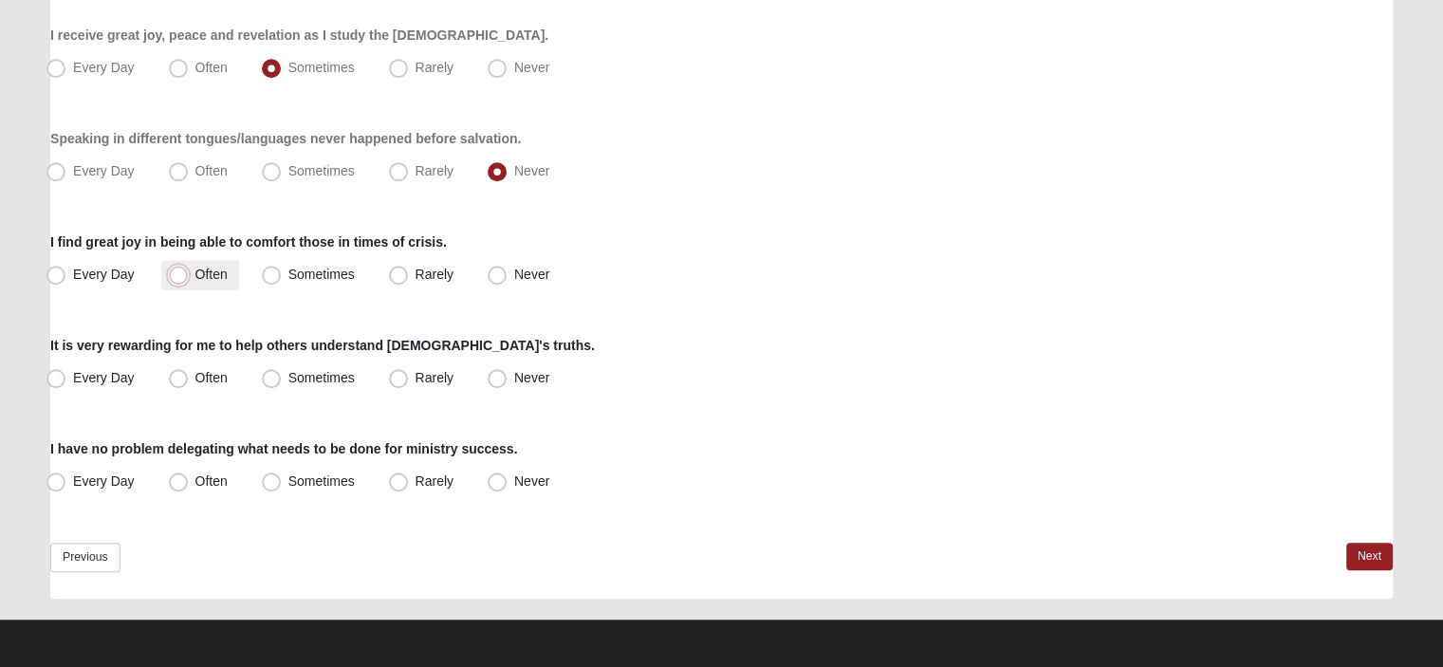
click at [183, 276] on input "Often" at bounding box center [183, 275] width 12 height 12
radio input "true"
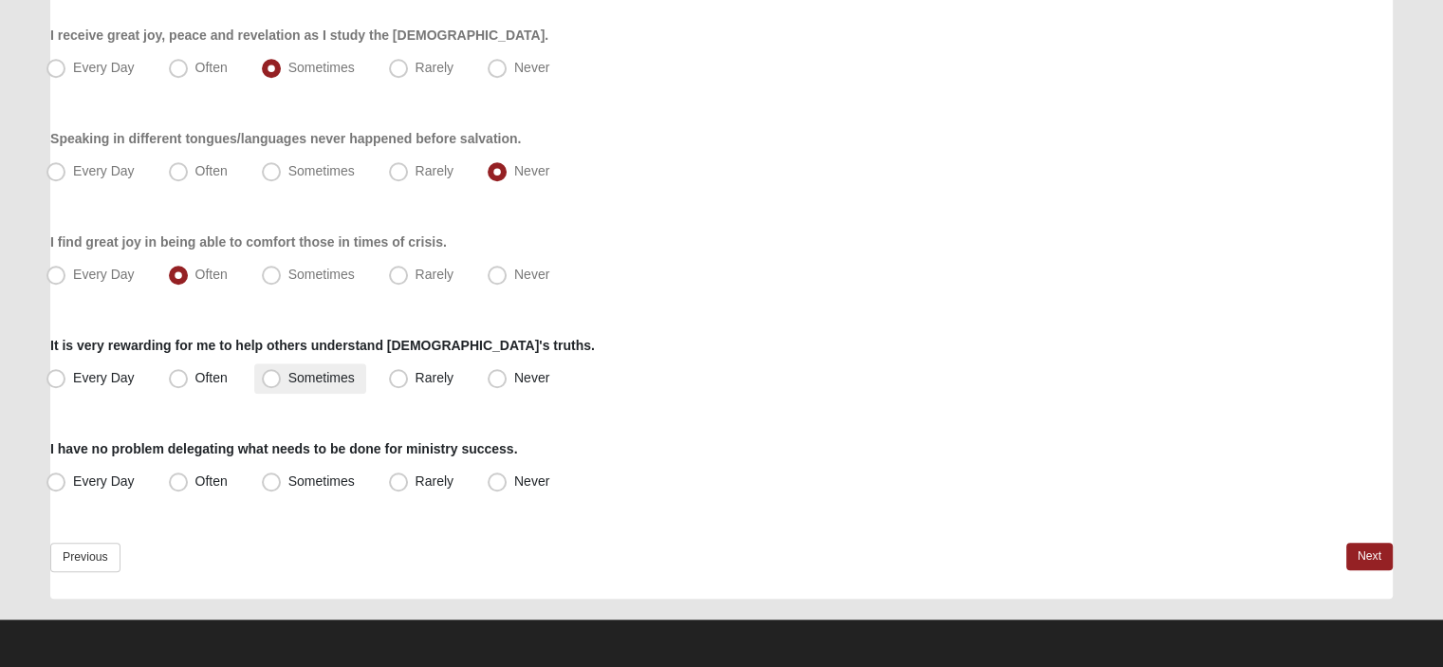
click at [288, 380] on span "Sometimes" at bounding box center [321, 377] width 66 height 15
click at [269, 380] on input "Sometimes" at bounding box center [275, 378] width 12 height 12
radio input "true"
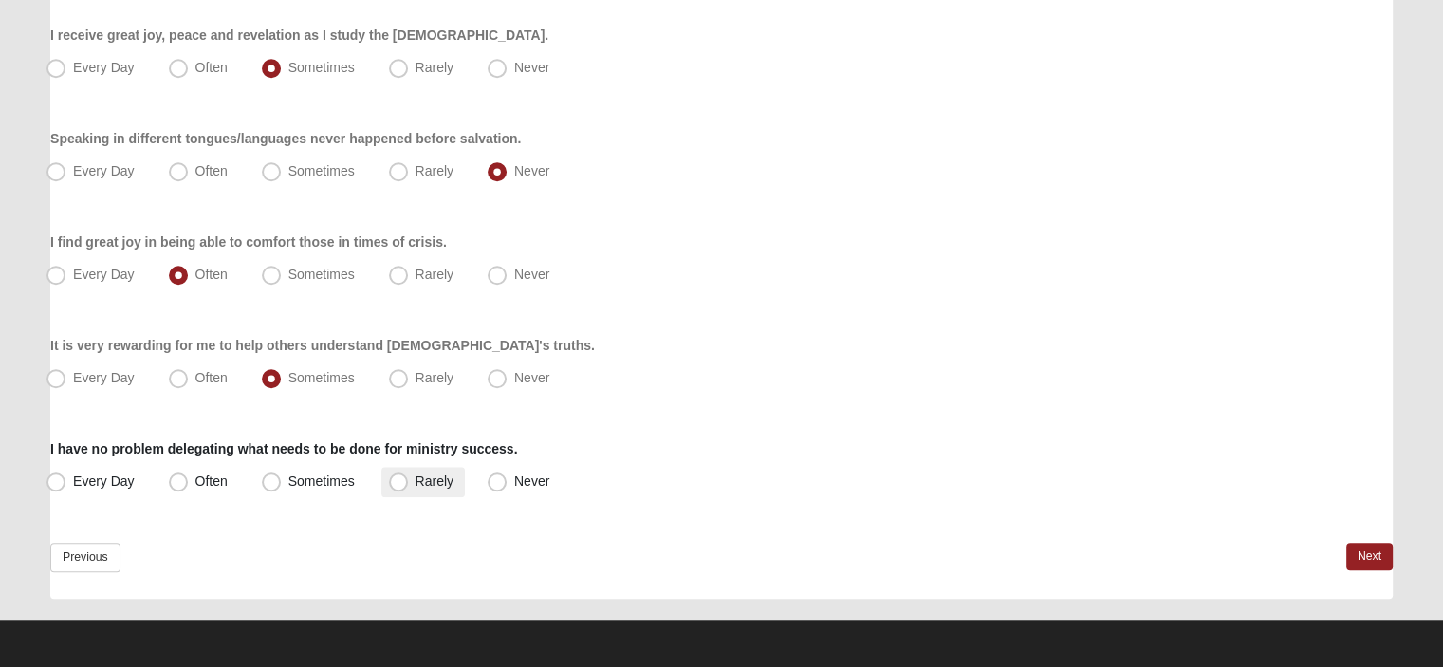
click at [416, 486] on span "Rarely" at bounding box center [435, 481] width 38 height 15
click at [402, 486] on input "Rarely" at bounding box center [403, 481] width 12 height 12
radio input "true"
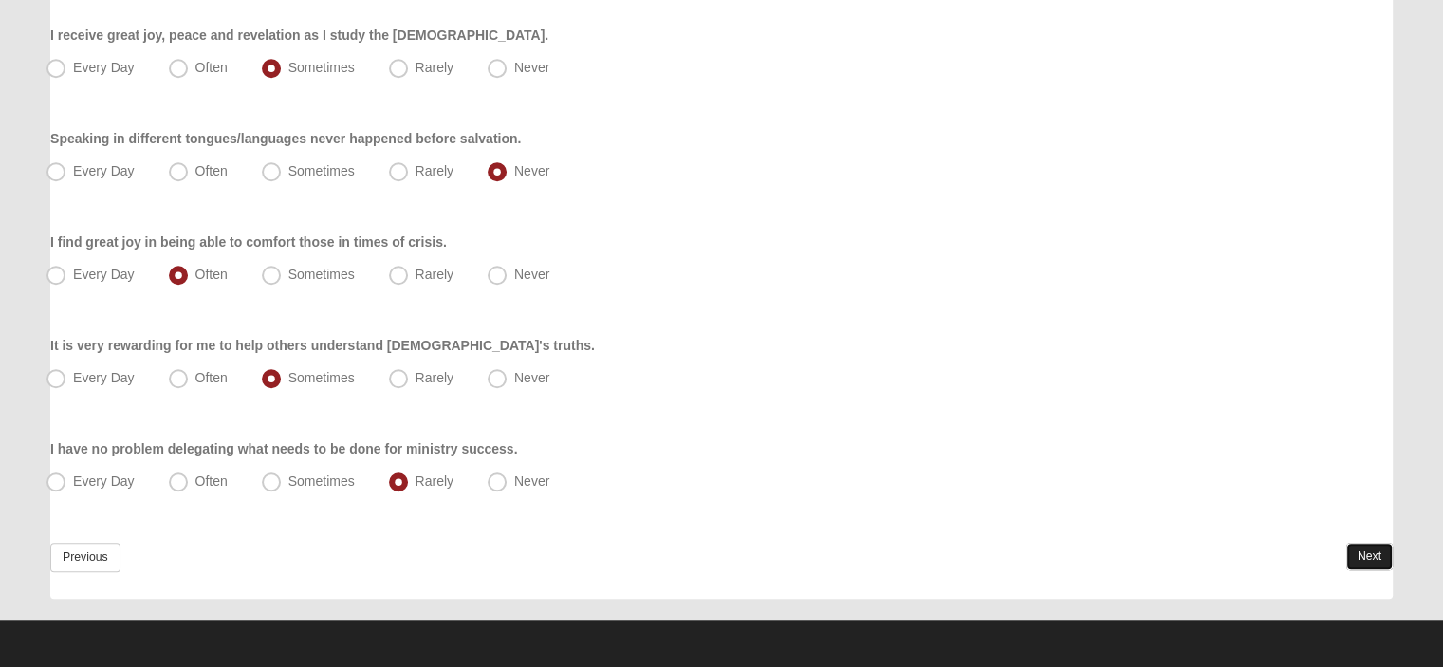
click at [1360, 556] on link "Next" at bounding box center [1370, 557] width 46 height 28
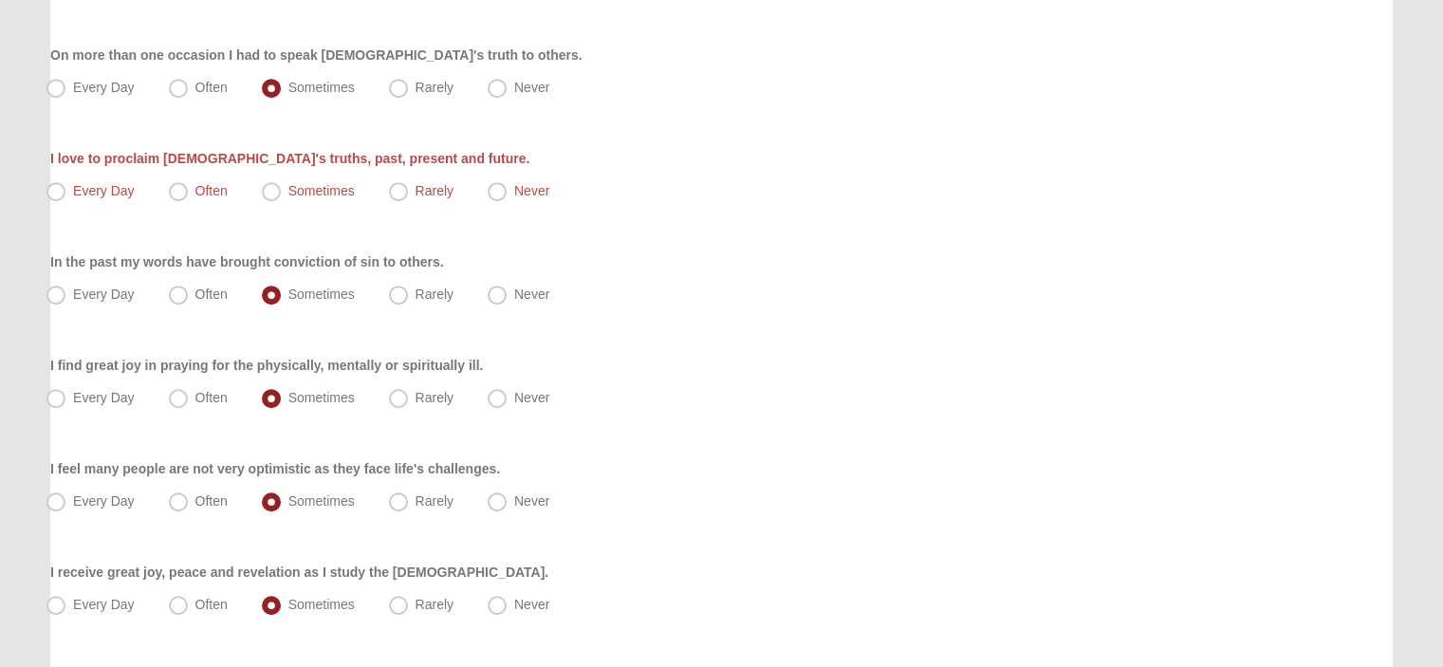
scroll to position [907, 0]
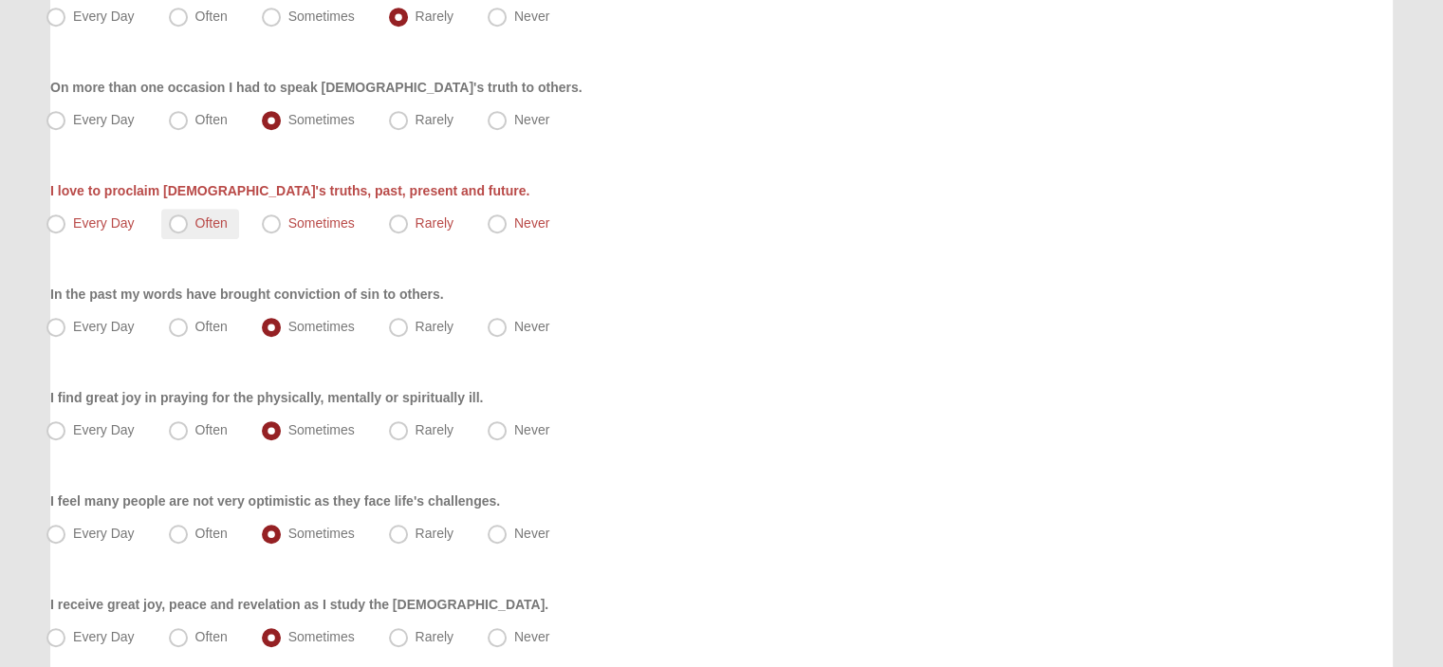
click at [195, 229] on span "Often" at bounding box center [211, 222] width 32 height 15
click at [180, 229] on input "Often" at bounding box center [183, 223] width 12 height 12
radio input "true"
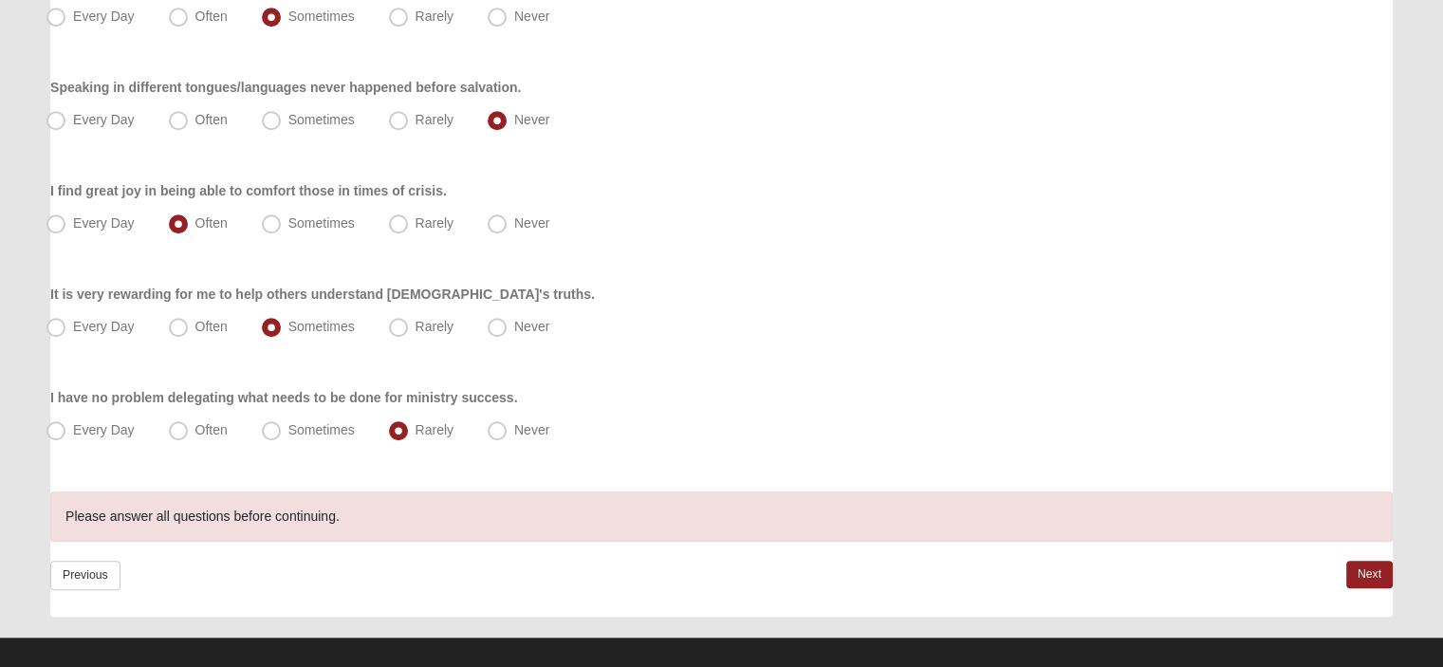
scroll to position [1545, 0]
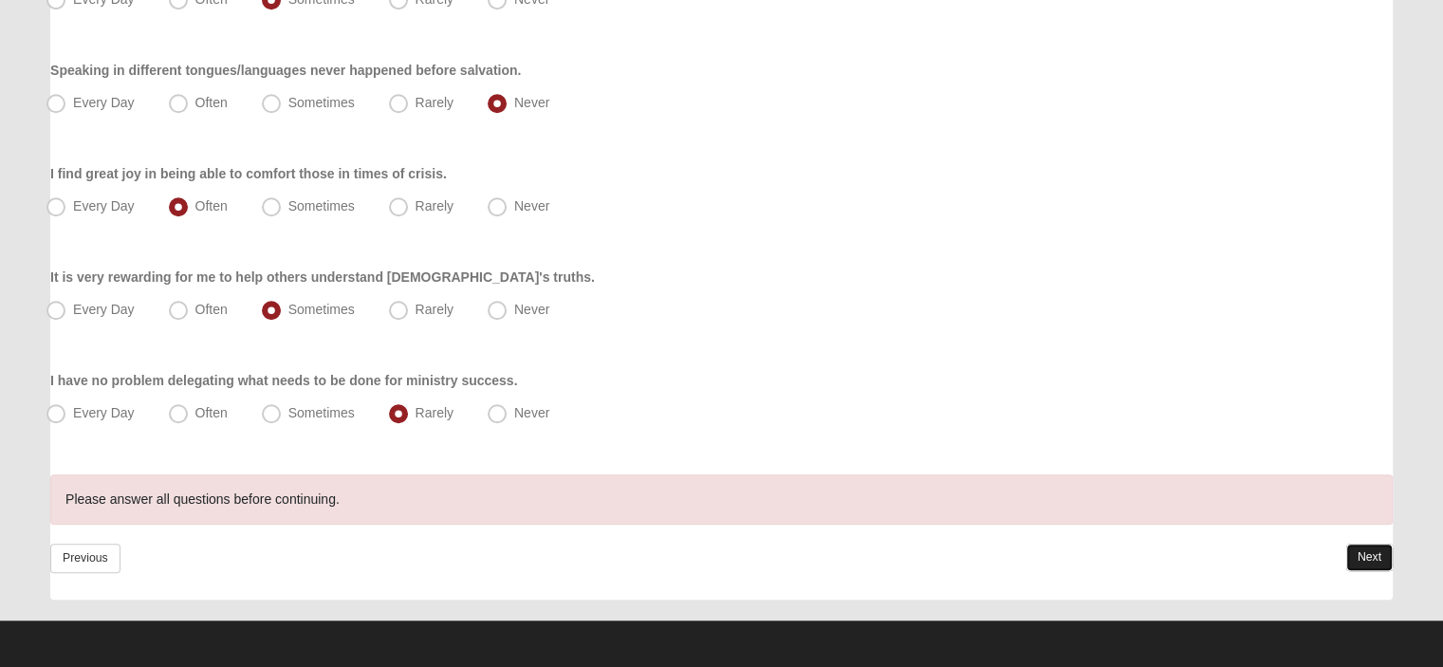
click at [1366, 554] on link "Next" at bounding box center [1370, 558] width 46 height 28
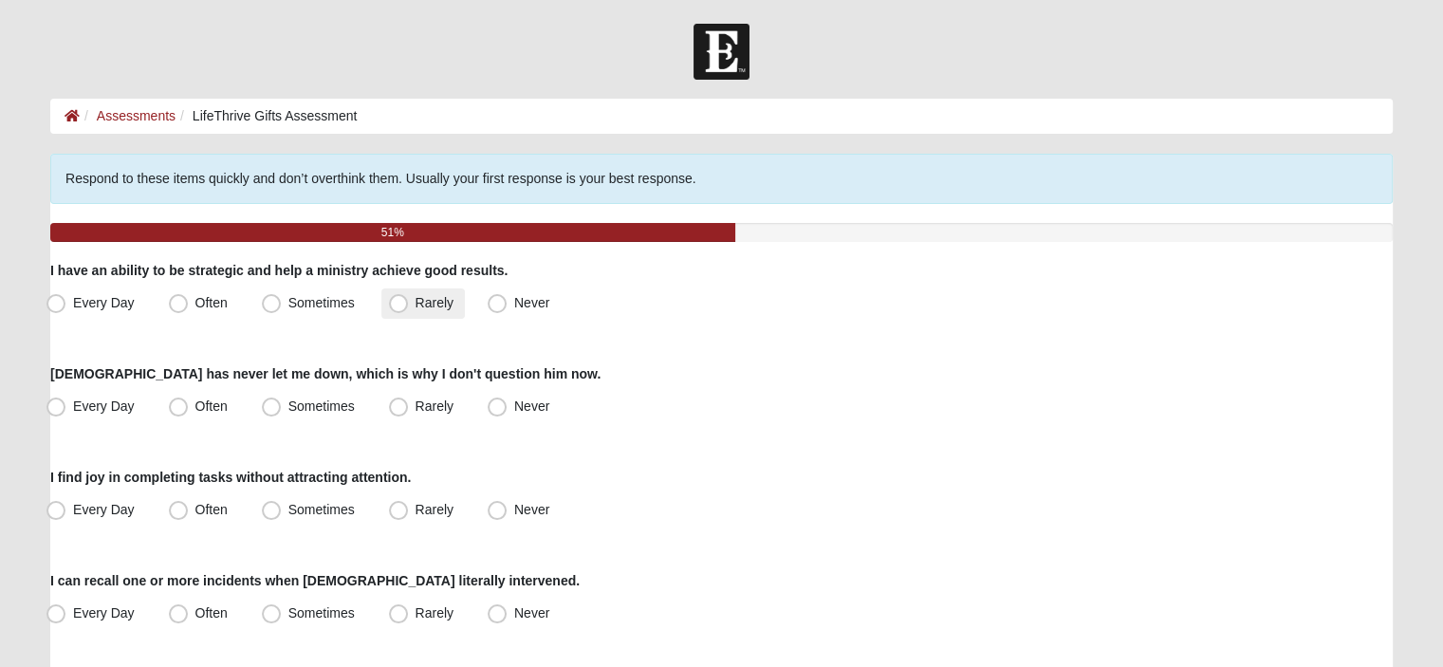
click at [416, 302] on span "Rarely" at bounding box center [435, 302] width 38 height 15
click at [404, 302] on input "Rarely" at bounding box center [403, 303] width 12 height 12
radio input "true"
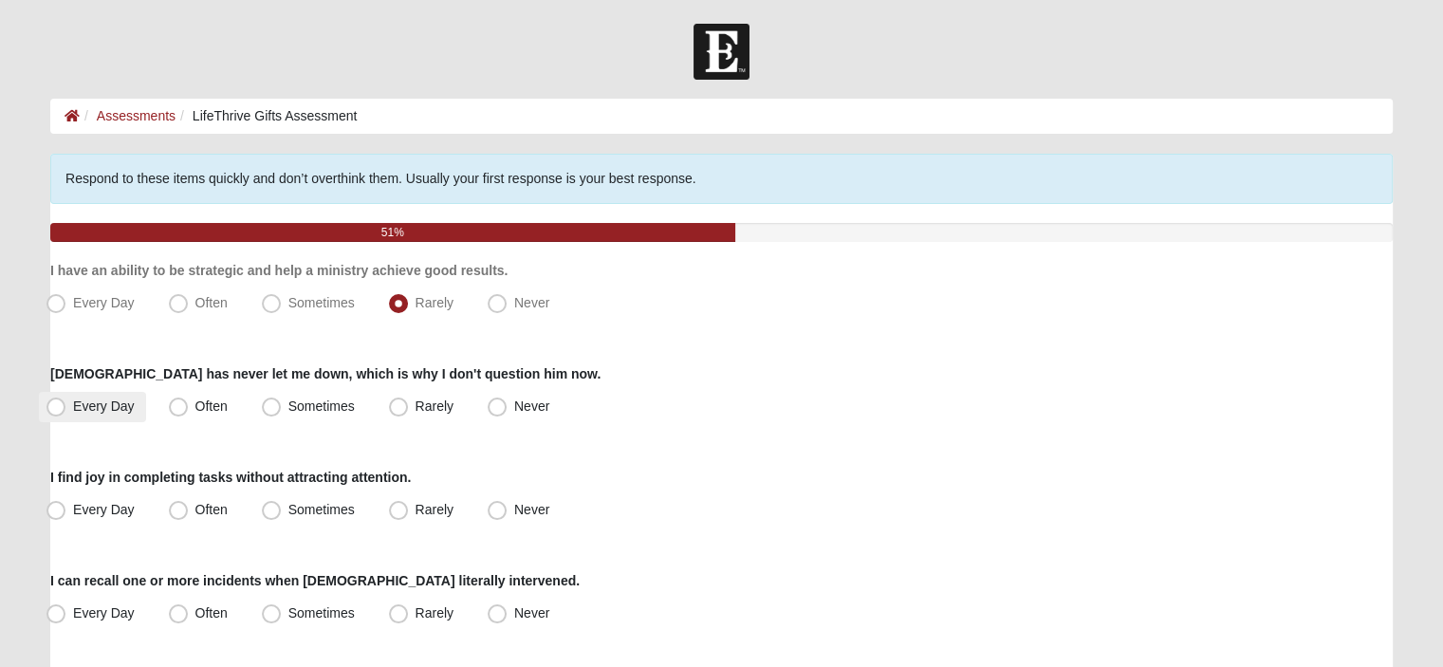
click at [73, 406] on span "Every Day" at bounding box center [104, 406] width 62 height 15
click at [54, 406] on input "Every Day" at bounding box center [60, 406] width 12 height 12
radio input "true"
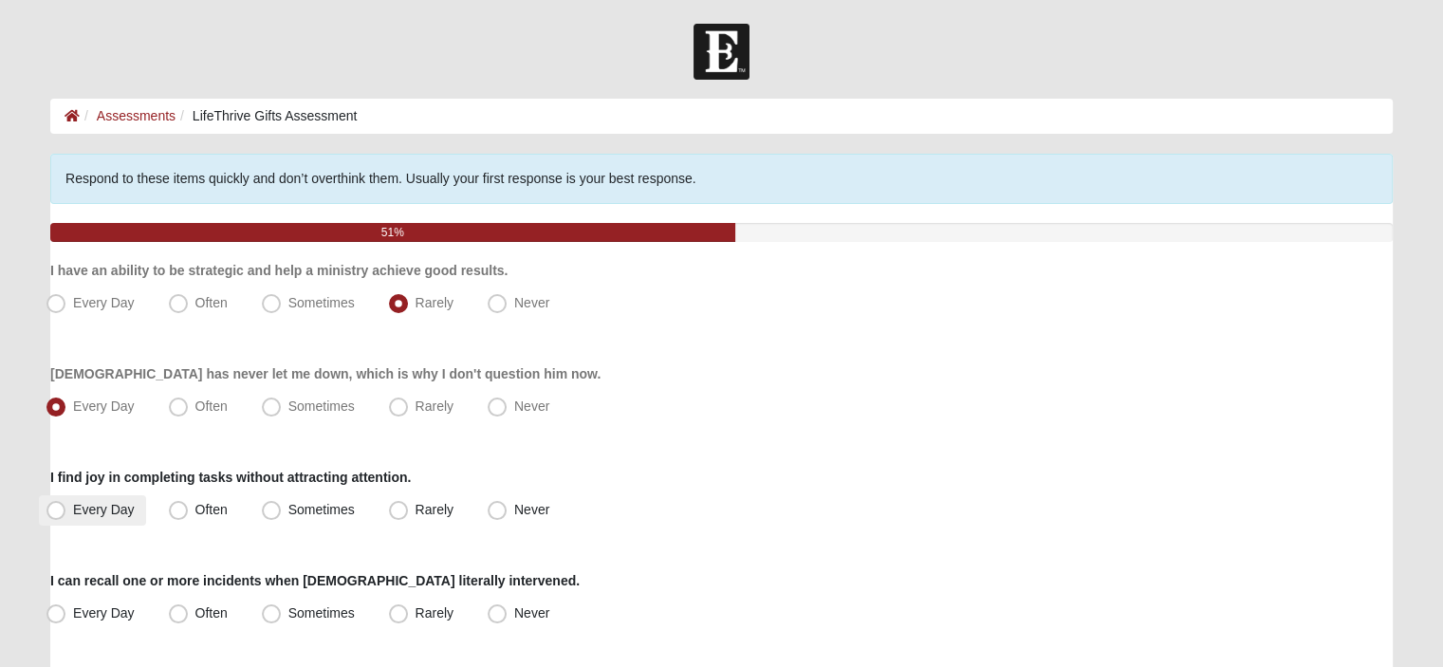
click at [73, 511] on span "Every Day" at bounding box center [104, 509] width 62 height 15
click at [65, 511] on input "Every Day" at bounding box center [60, 510] width 12 height 12
radio input "true"
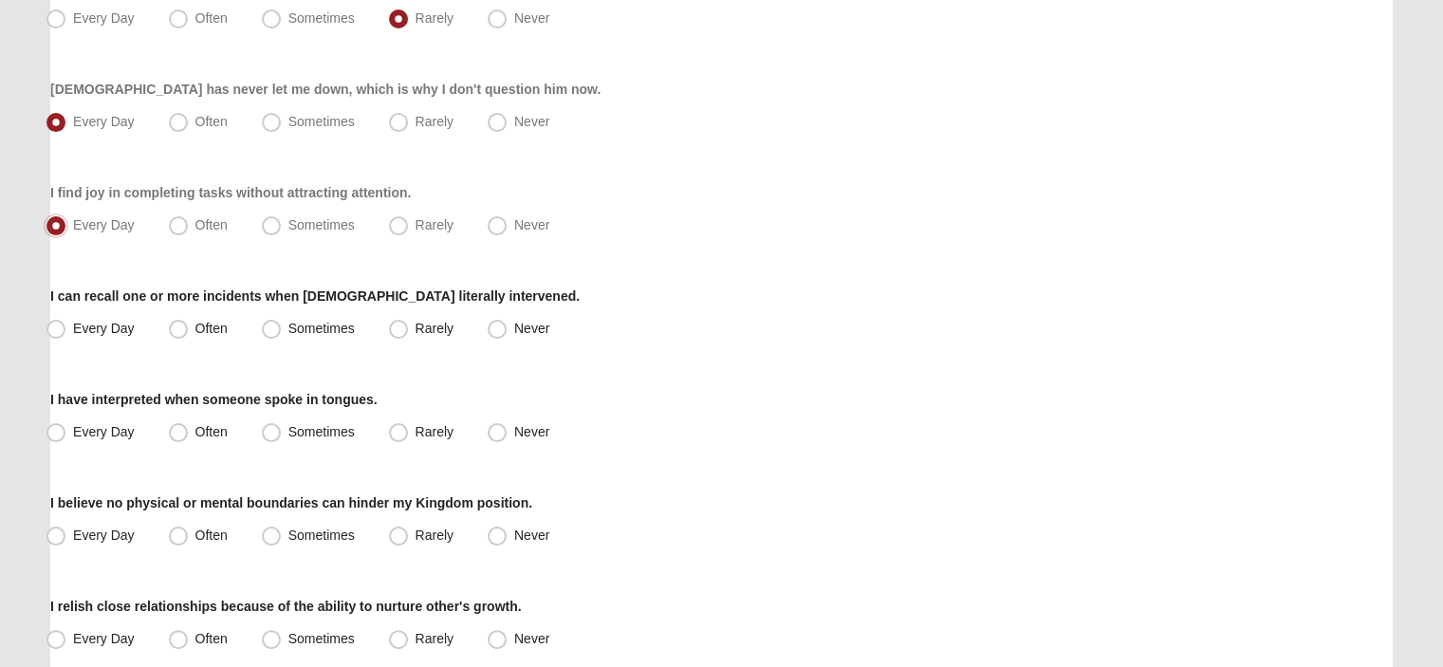
scroll to position [380, 0]
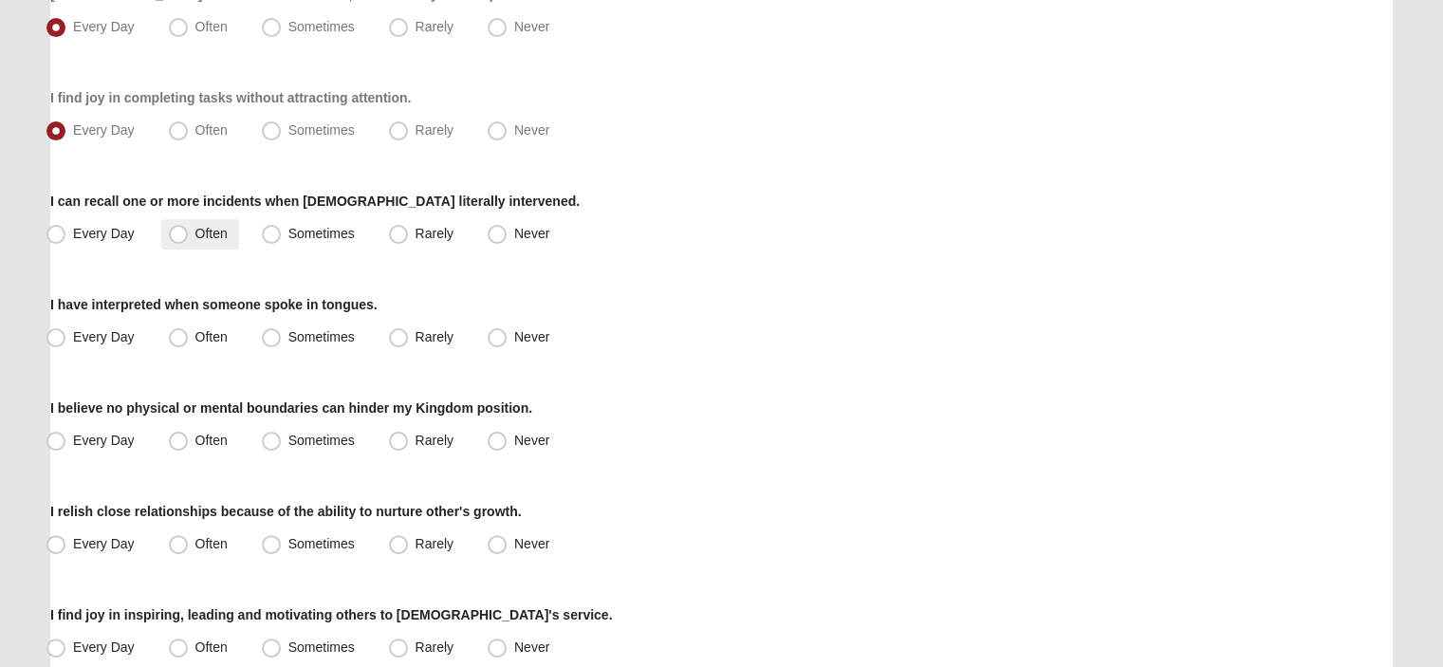
click at [195, 234] on span "Often" at bounding box center [211, 233] width 32 height 15
click at [184, 234] on input "Often" at bounding box center [183, 234] width 12 height 12
radio input "true"
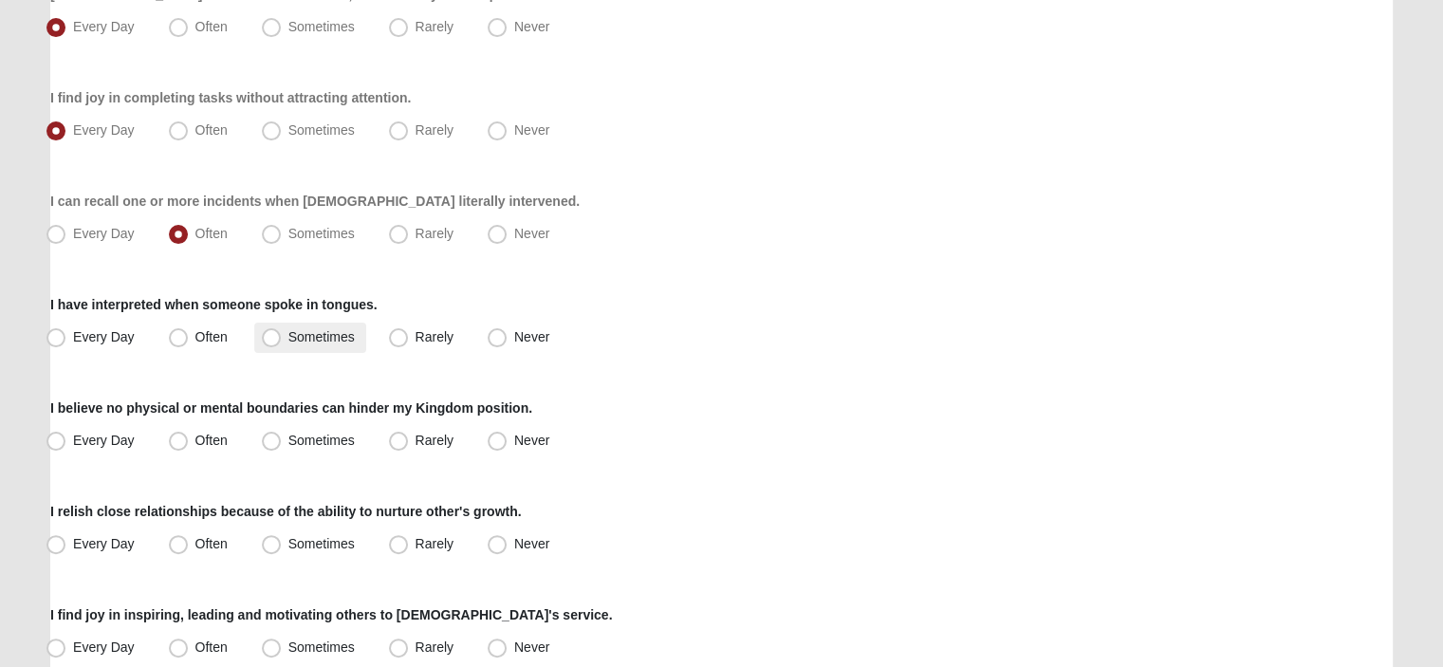
click at [288, 336] on span "Sometimes" at bounding box center [321, 336] width 66 height 15
click at [271, 336] on input "Sometimes" at bounding box center [275, 337] width 12 height 12
radio input "true"
click at [73, 440] on span "Every Day" at bounding box center [104, 440] width 62 height 15
click at [57, 440] on input "Every Day" at bounding box center [60, 441] width 12 height 12
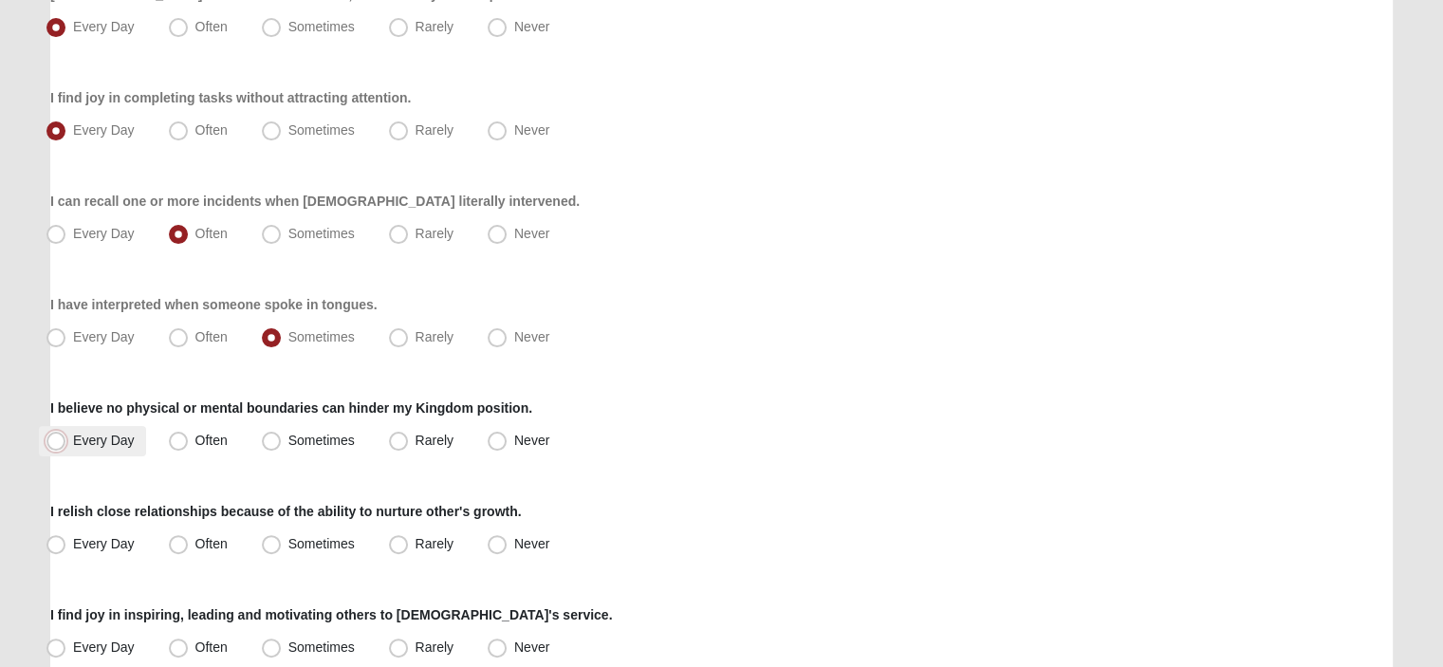
radio input "true"
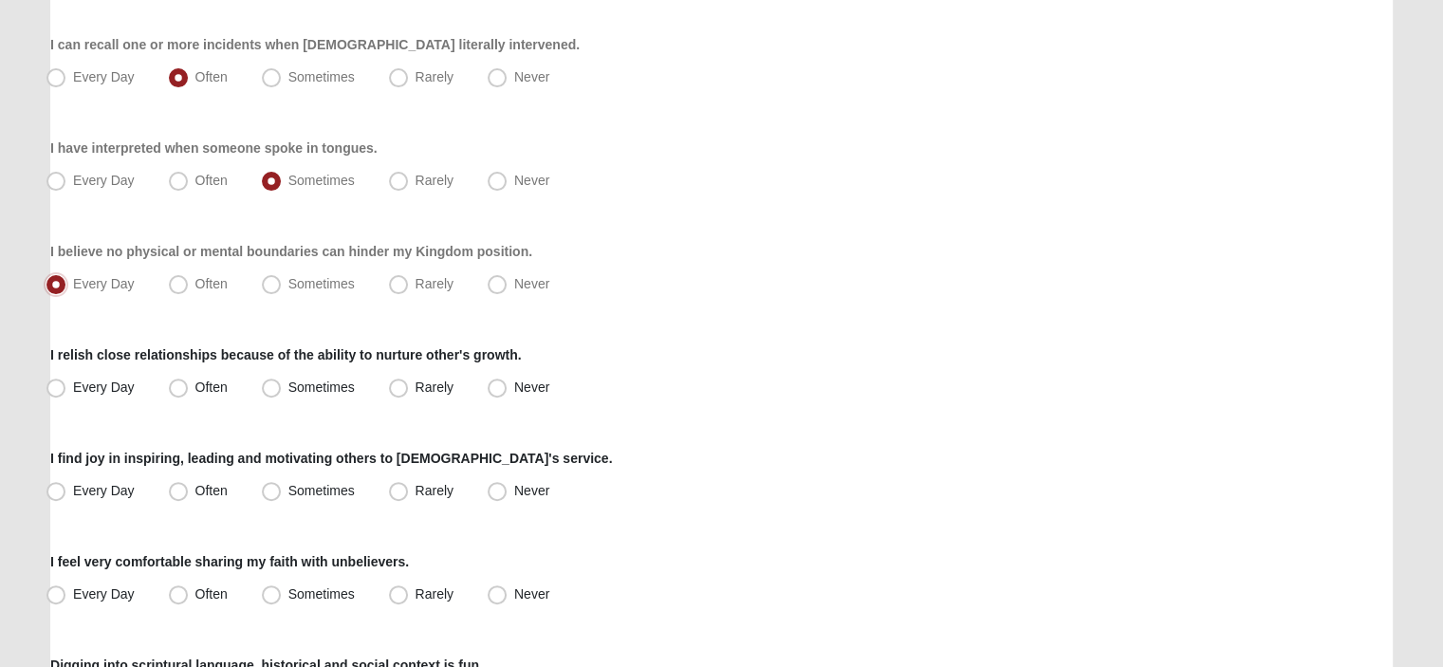
scroll to position [569, 0]
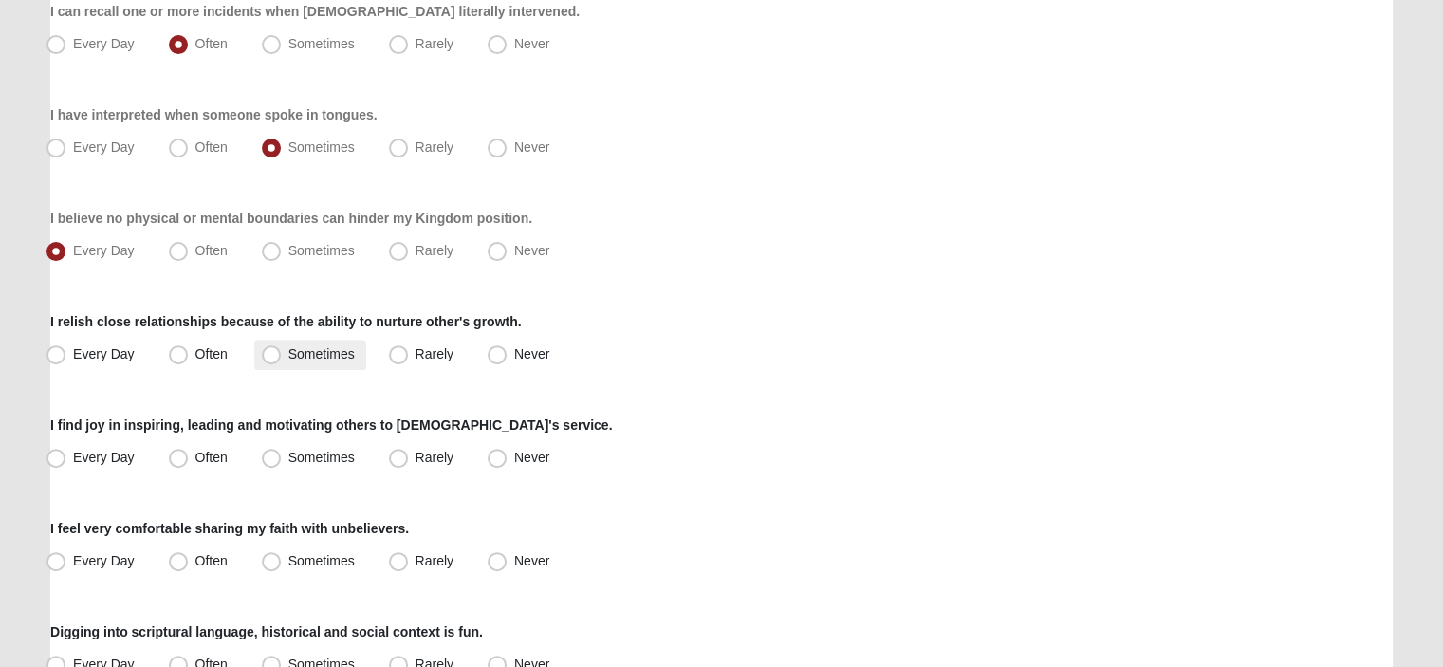
click at [288, 356] on span "Sometimes" at bounding box center [321, 353] width 66 height 15
click at [269, 356] on input "Sometimes" at bounding box center [275, 354] width 12 height 12
radio input "true"
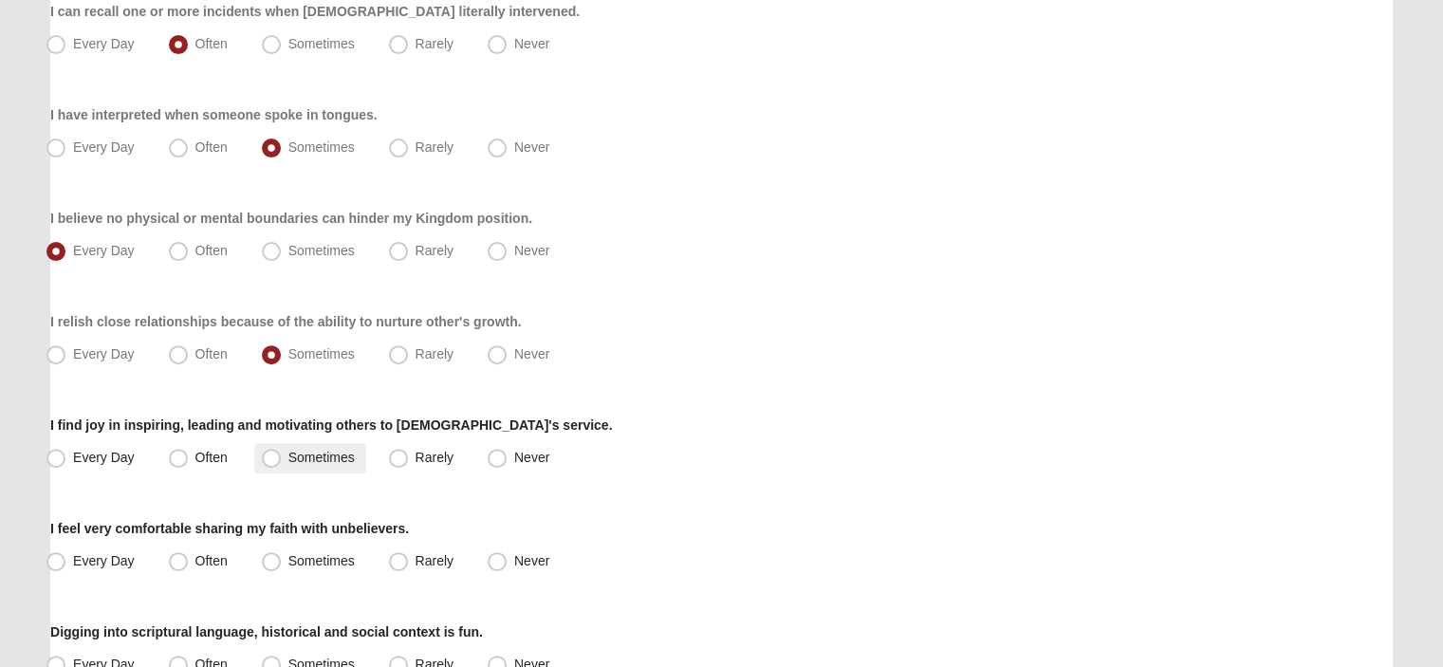
click at [288, 456] on span "Sometimes" at bounding box center [321, 457] width 66 height 15
click at [273, 456] on input "Sometimes" at bounding box center [275, 458] width 12 height 12
radio input "true"
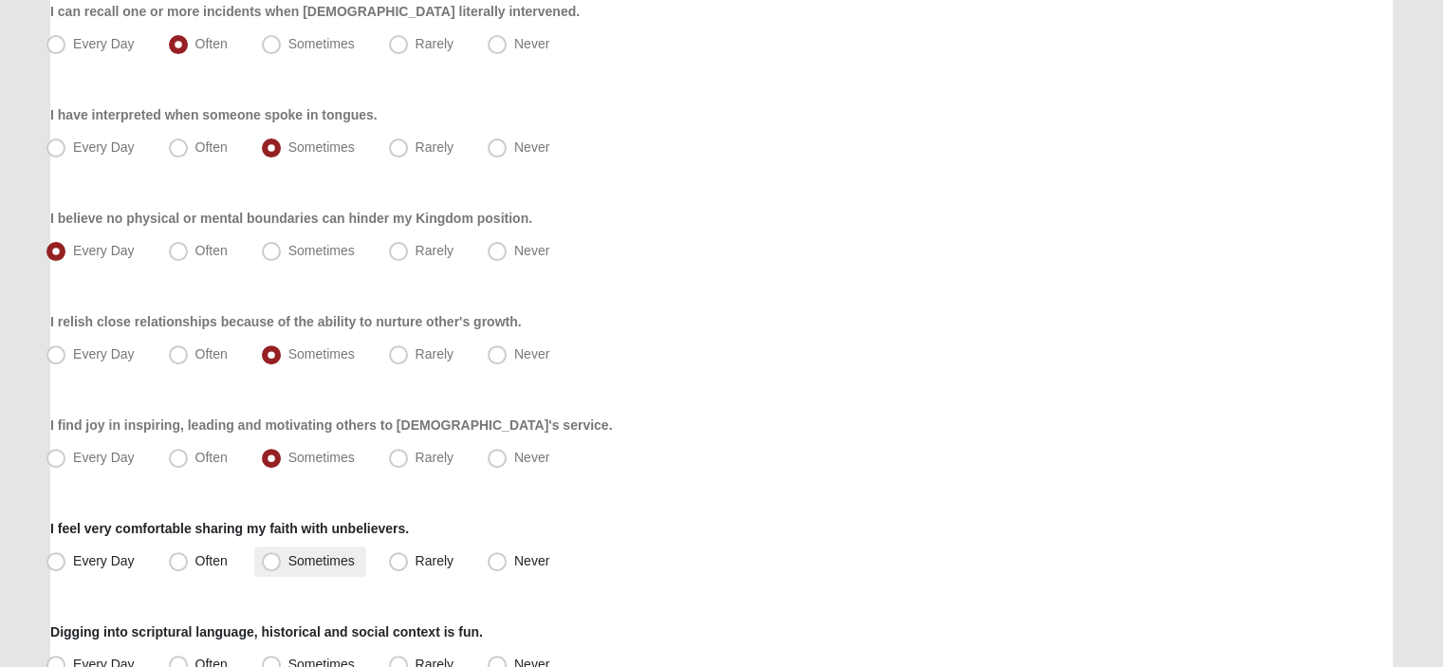
click at [288, 561] on span "Sometimes" at bounding box center [321, 560] width 66 height 15
click at [275, 561] on input "Sometimes" at bounding box center [275, 561] width 12 height 12
radio input "true"
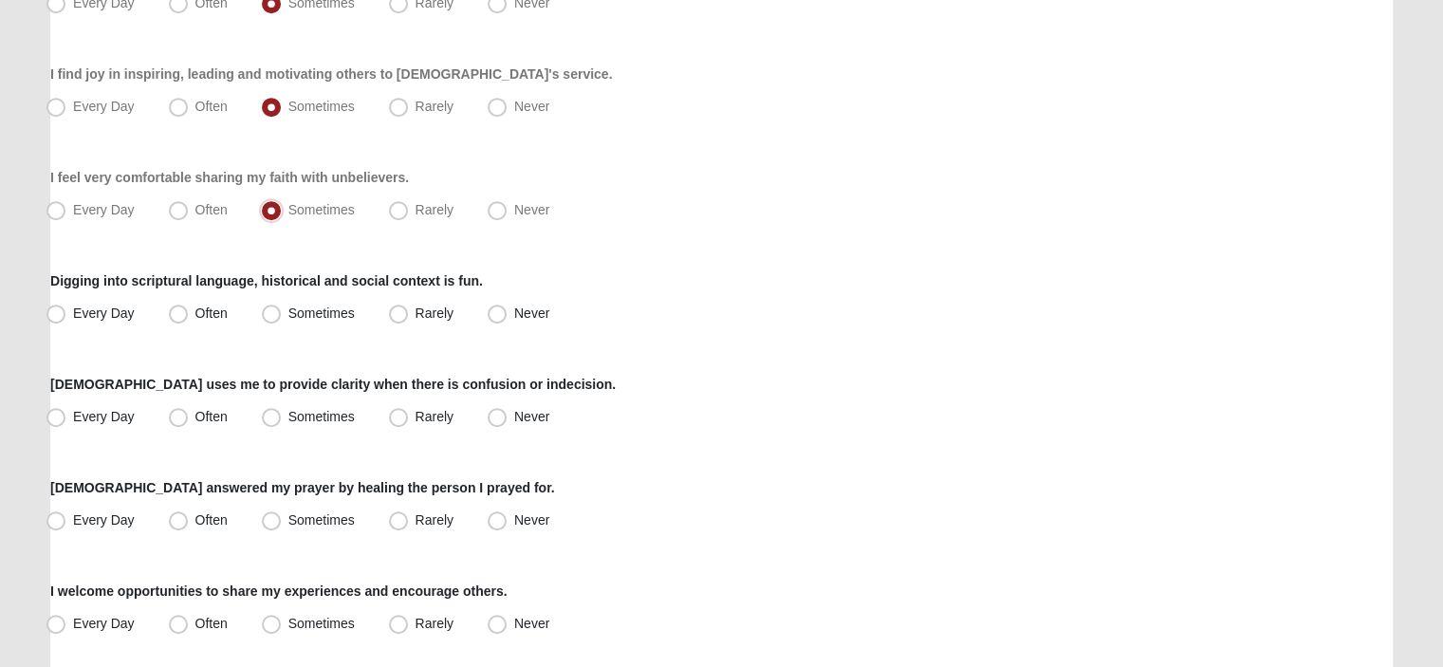
scroll to position [949, 0]
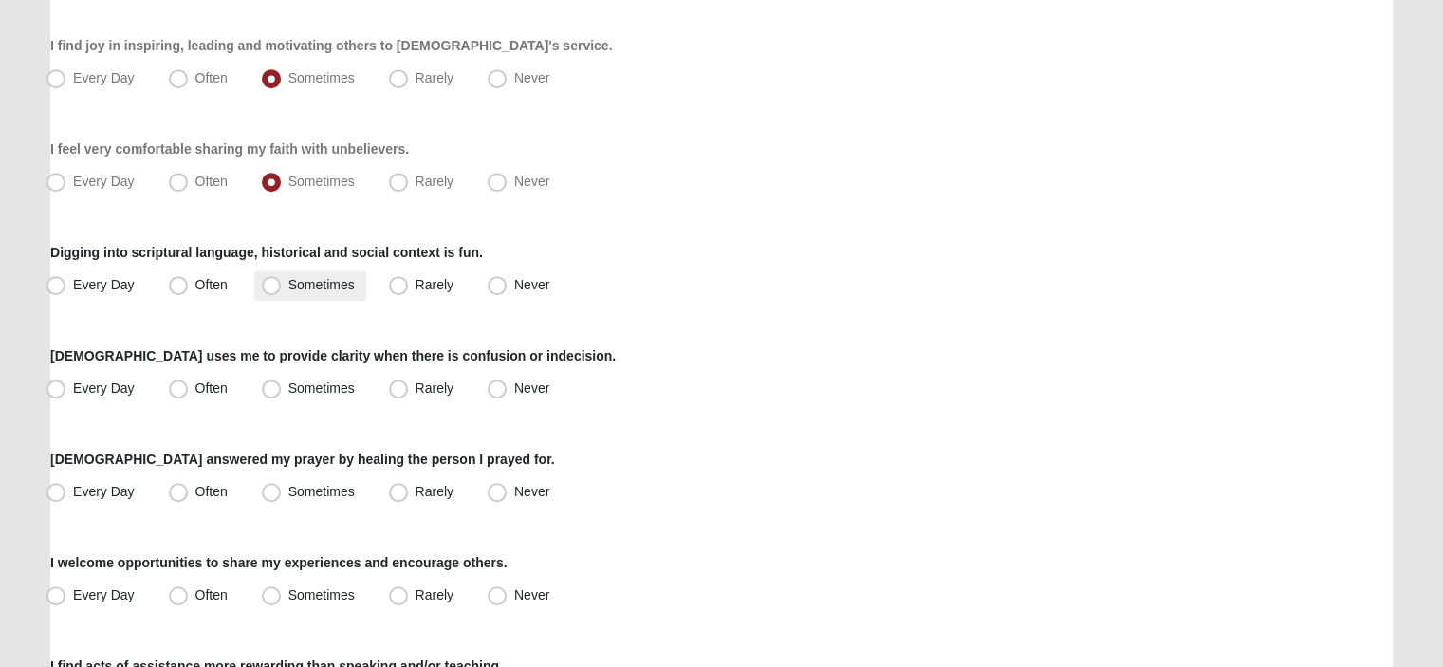
click at [288, 285] on span "Sometimes" at bounding box center [321, 284] width 66 height 15
click at [269, 285] on input "Sometimes" at bounding box center [275, 285] width 12 height 12
radio input "true"
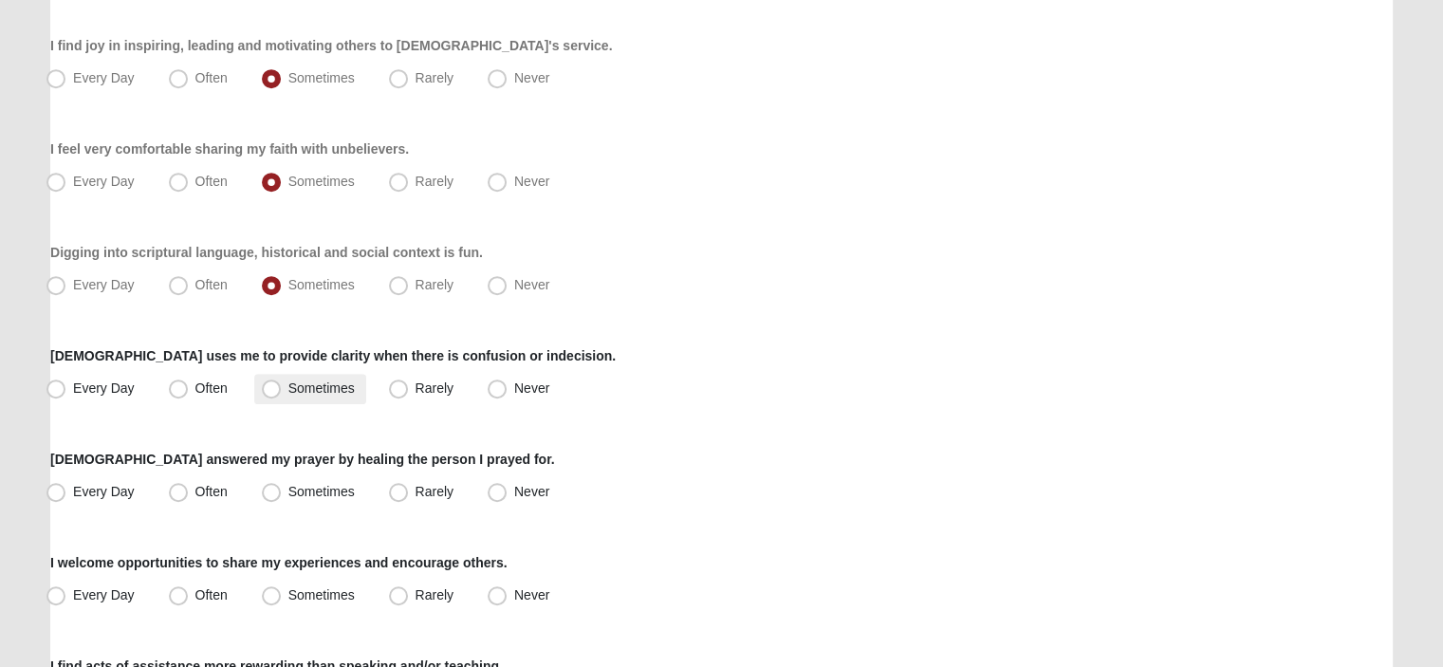
click at [288, 390] on span "Sometimes" at bounding box center [321, 388] width 66 height 15
click at [272, 390] on input "Sometimes" at bounding box center [275, 388] width 12 height 12
radio input "true"
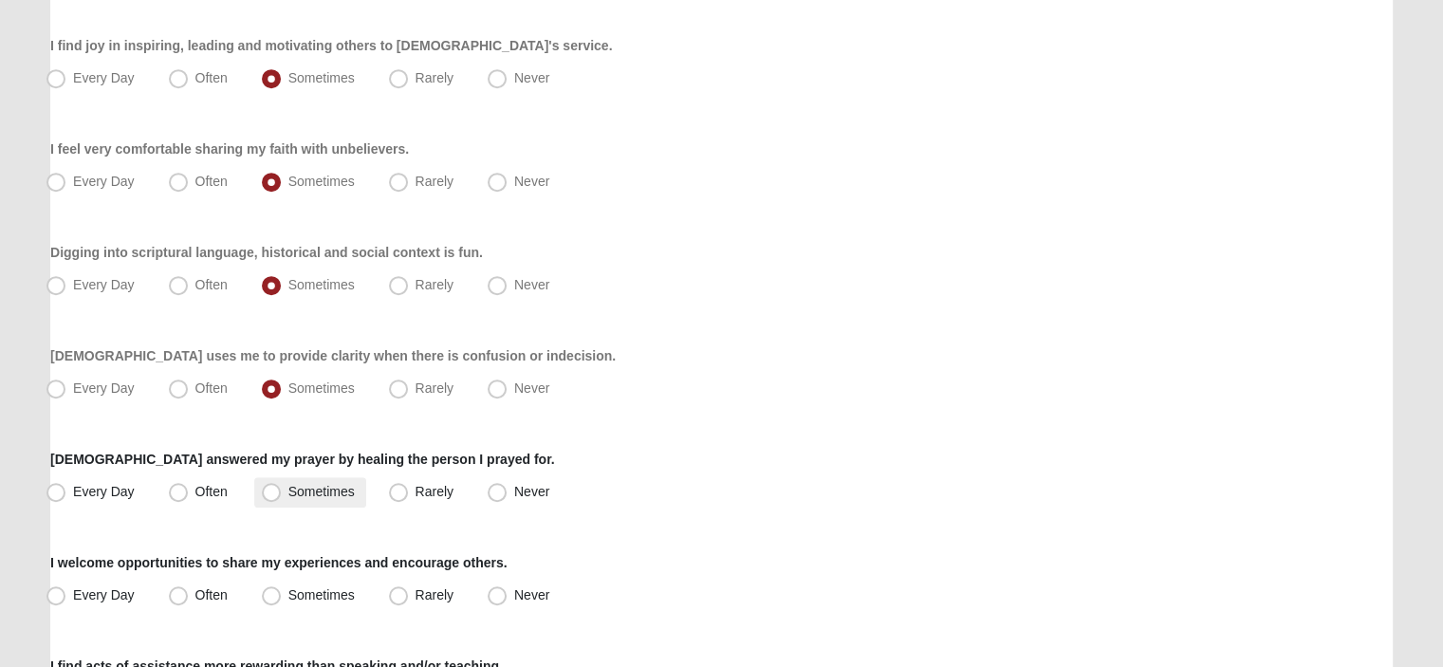
click at [288, 489] on span "Sometimes" at bounding box center [321, 491] width 66 height 15
click at [269, 489] on input "Sometimes" at bounding box center [275, 492] width 12 height 12
radio input "true"
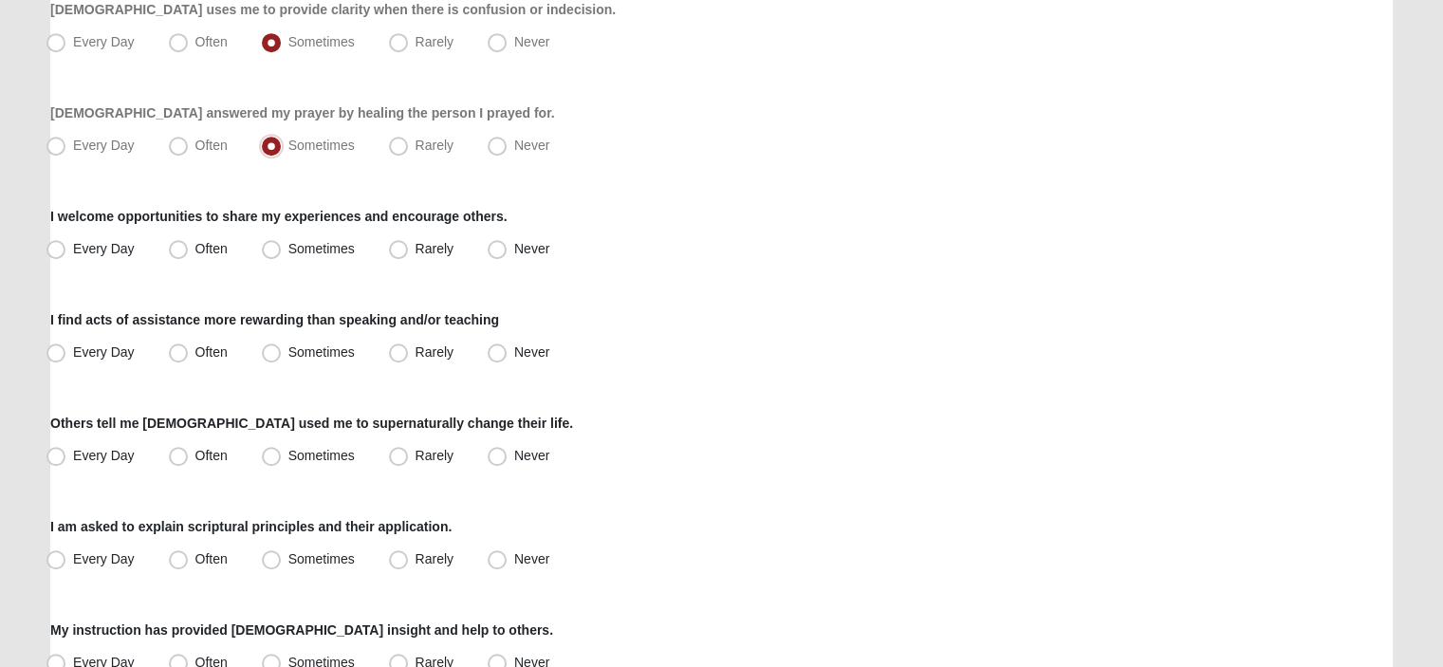
scroll to position [1329, 0]
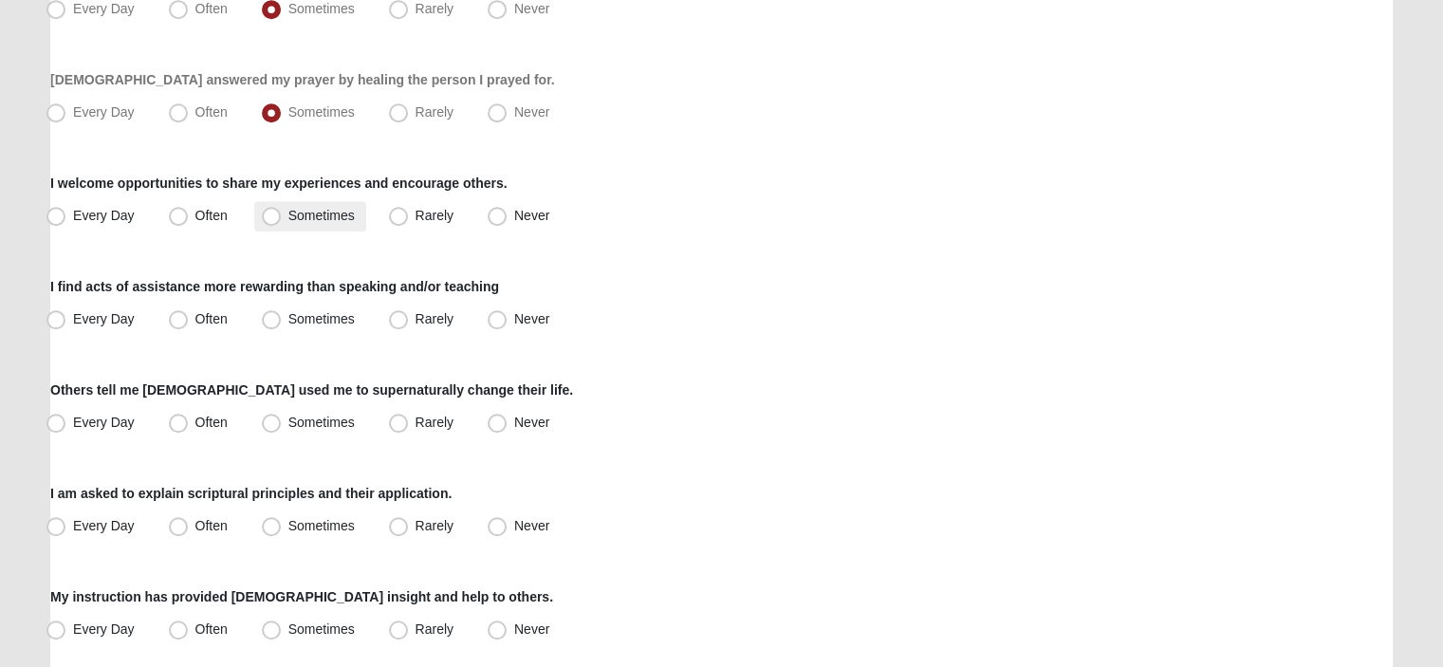
click at [288, 217] on span "Sometimes" at bounding box center [321, 215] width 66 height 15
click at [275, 217] on input "Sometimes" at bounding box center [275, 216] width 12 height 12
radio input "true"
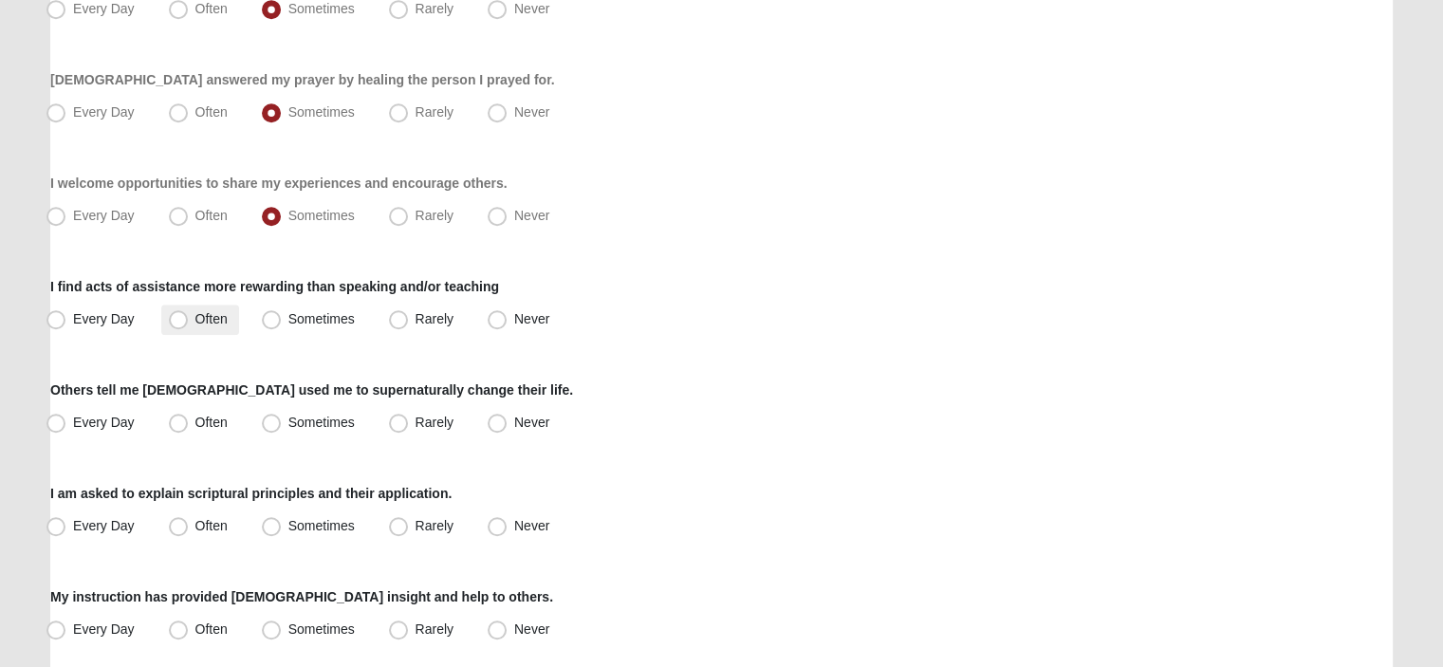
click at [195, 325] on span "Often" at bounding box center [211, 318] width 32 height 15
click at [179, 325] on input "Often" at bounding box center [183, 319] width 12 height 12
radio input "true"
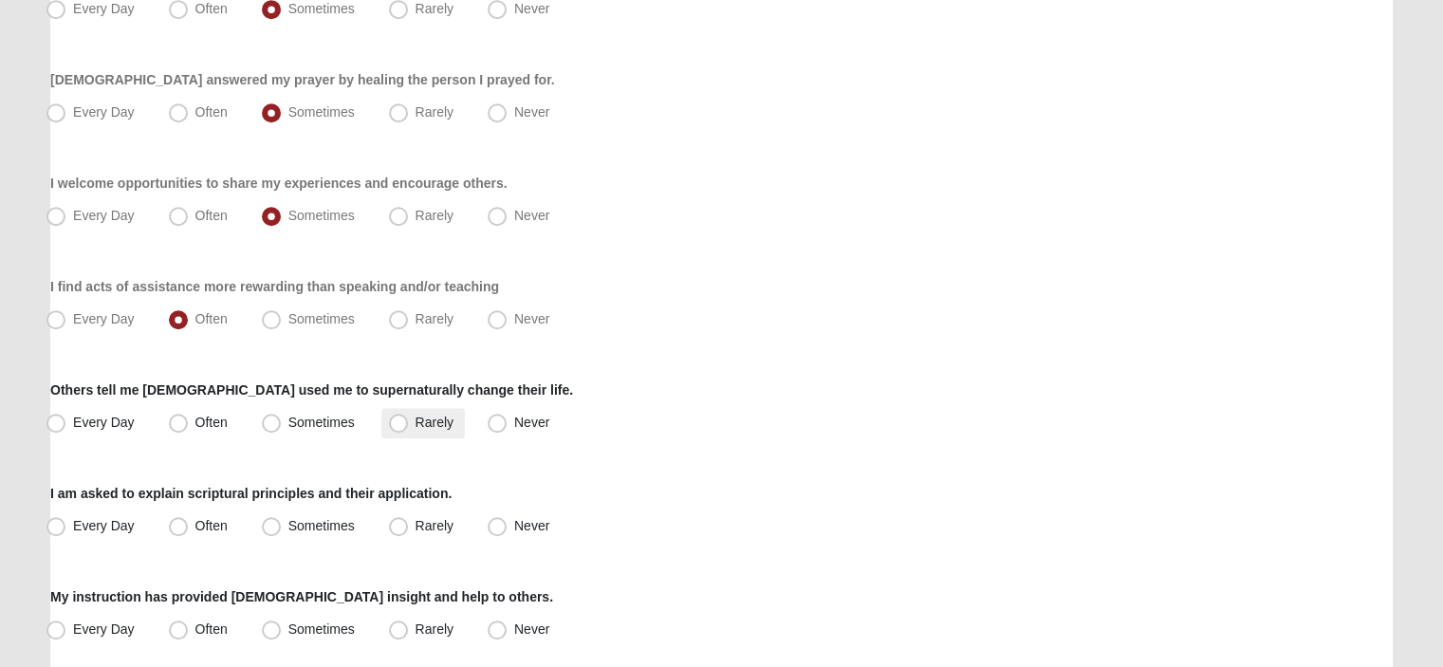
click at [416, 420] on span "Rarely" at bounding box center [435, 422] width 38 height 15
click at [400, 420] on input "Rarely" at bounding box center [403, 423] width 12 height 12
radio input "true"
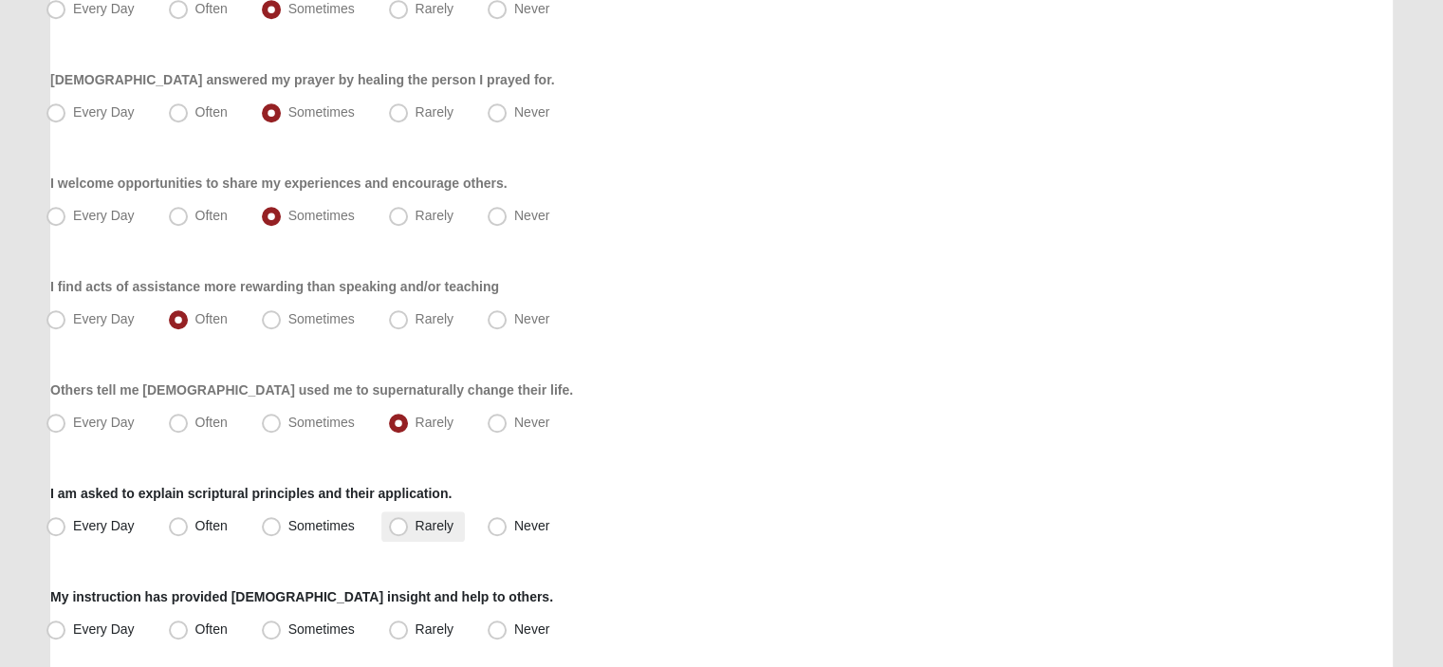
click at [416, 530] on span "Rarely" at bounding box center [435, 525] width 38 height 15
click at [397, 530] on input "Rarely" at bounding box center [403, 526] width 12 height 12
radio input "true"
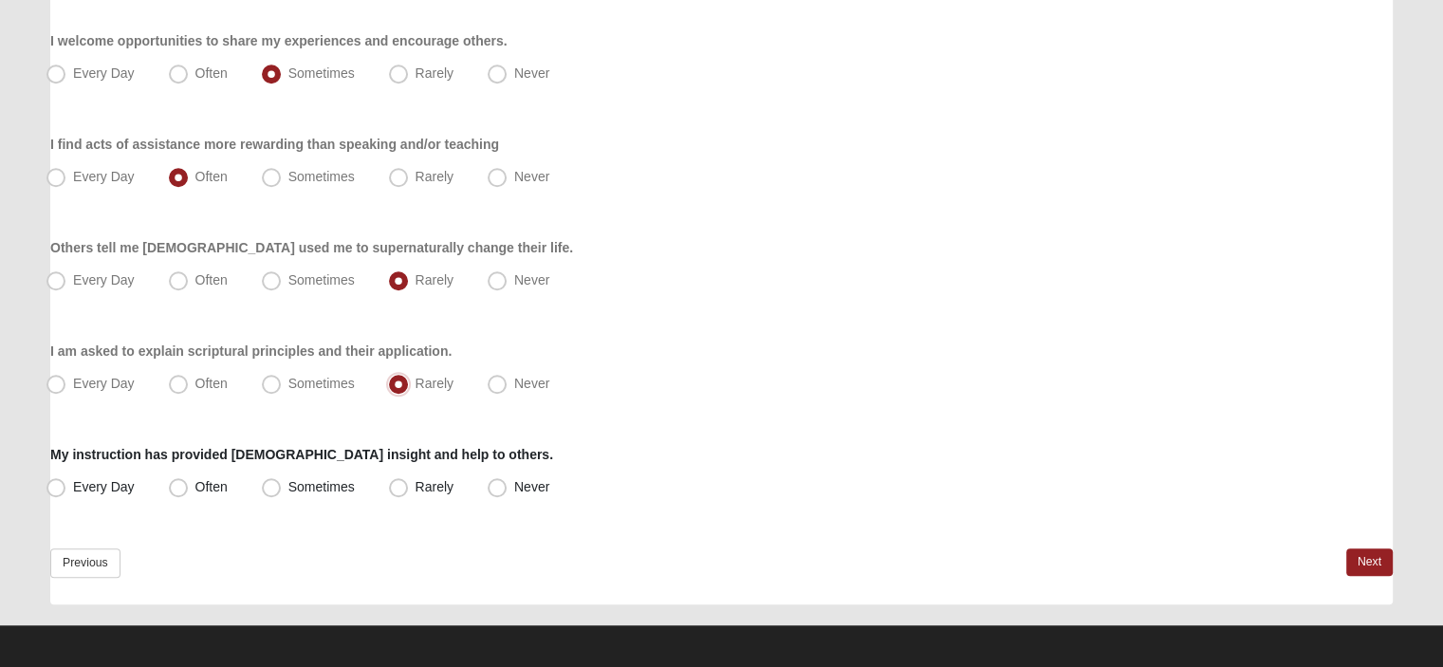
scroll to position [1477, 0]
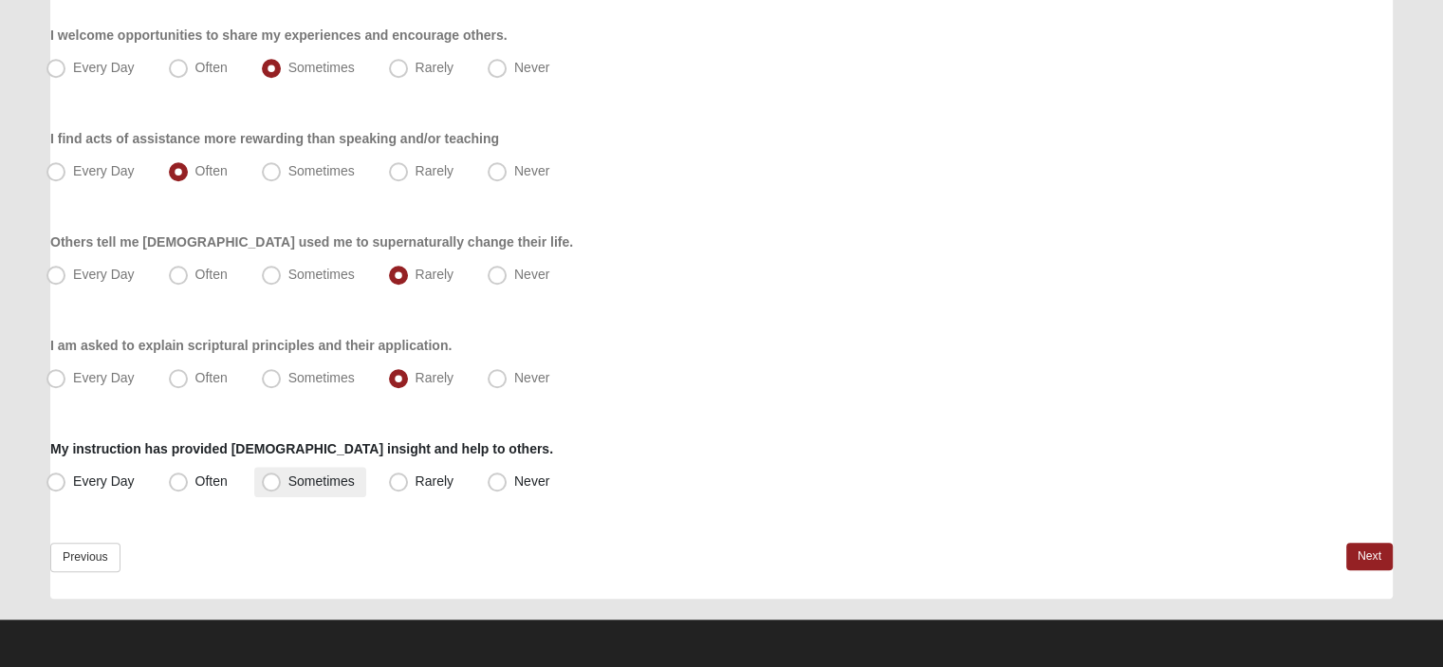
click at [288, 484] on span "Sometimes" at bounding box center [321, 481] width 66 height 15
click at [269, 484] on input "Sometimes" at bounding box center [275, 481] width 12 height 12
radio input "true"
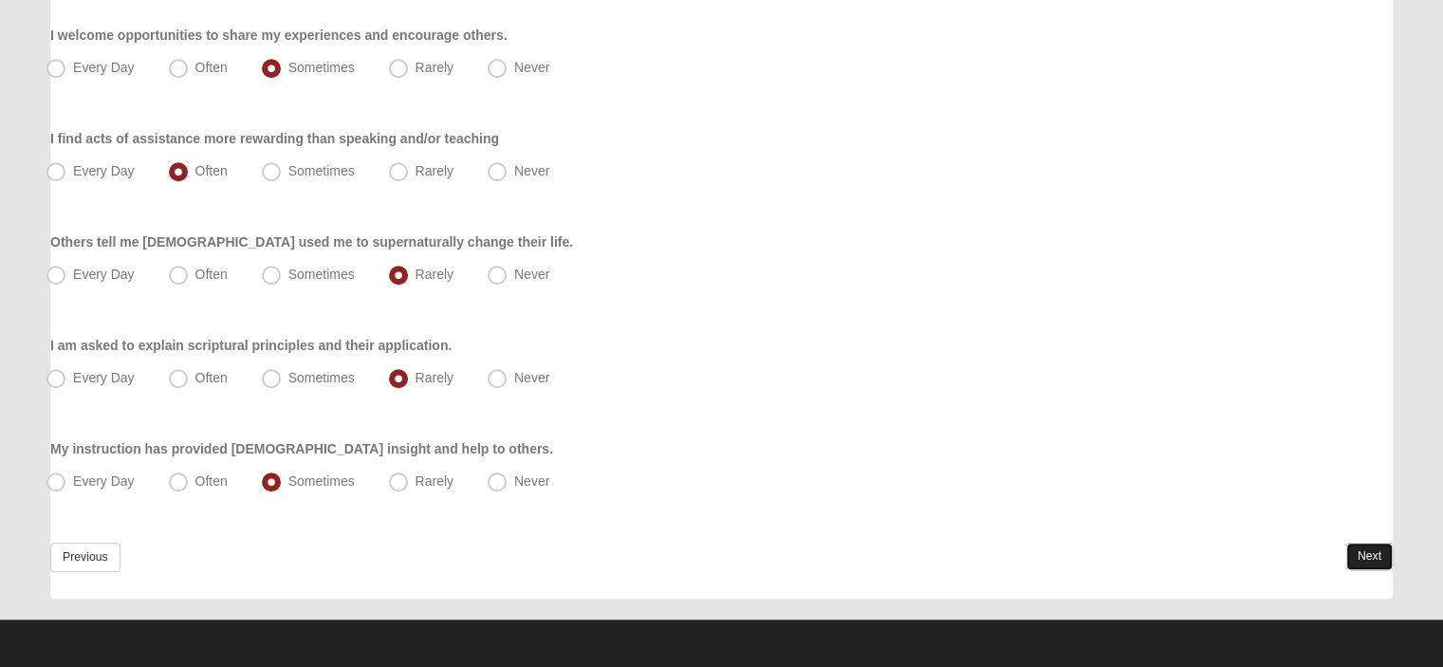
click at [1355, 559] on link "Next" at bounding box center [1370, 557] width 46 height 28
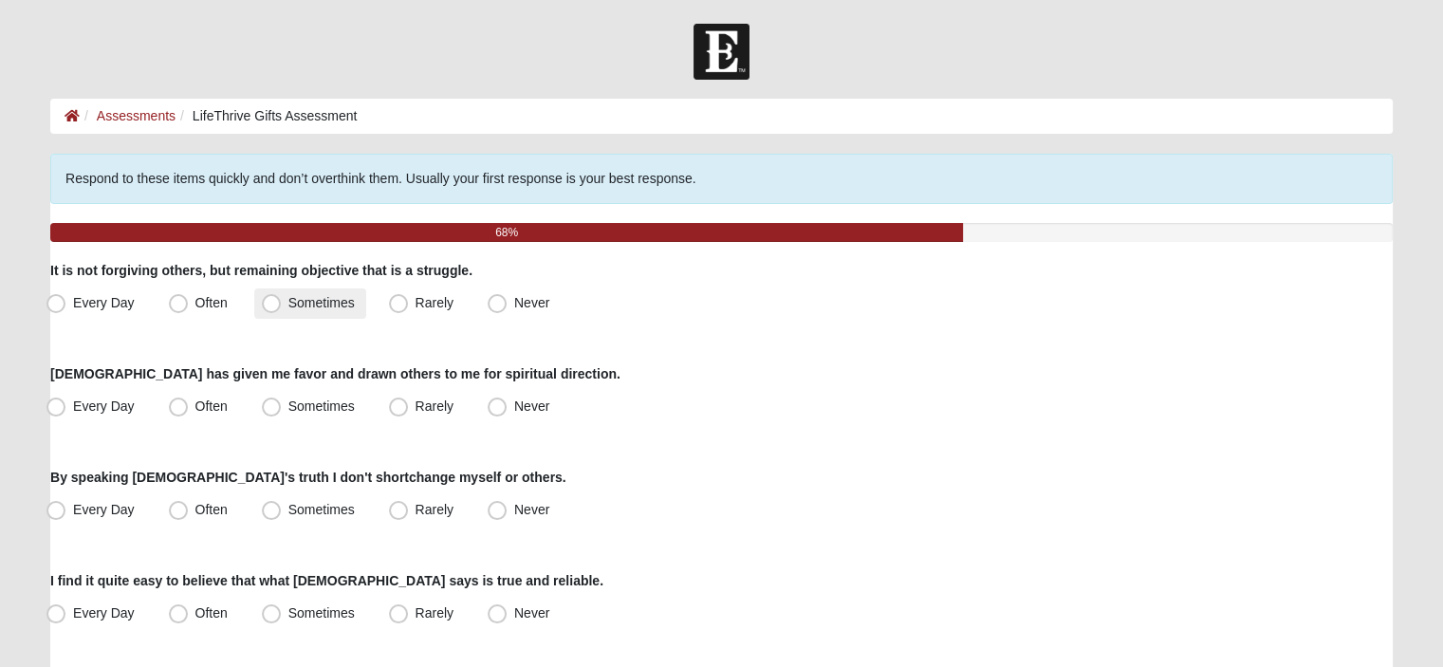
click at [288, 307] on span "Sometimes" at bounding box center [321, 302] width 66 height 15
click at [273, 307] on input "Sometimes" at bounding box center [275, 303] width 12 height 12
radio input "true"
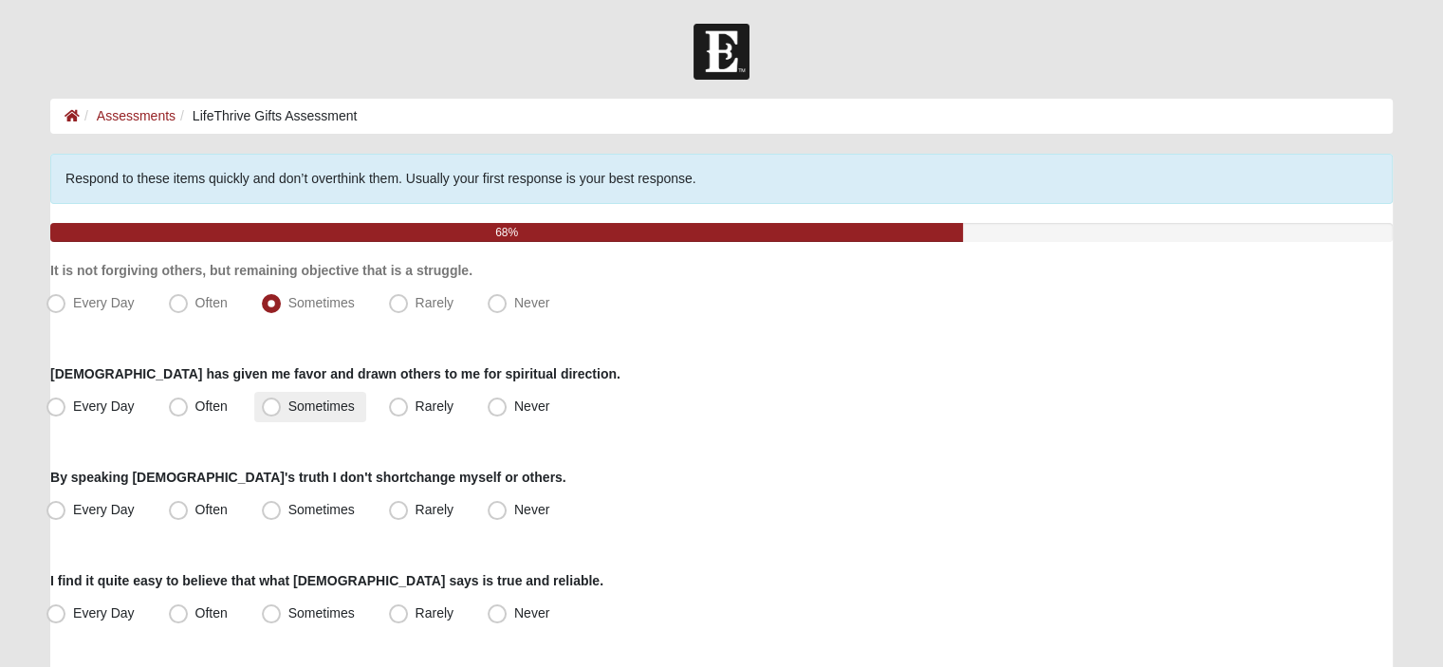
click at [288, 409] on span "Sometimes" at bounding box center [321, 406] width 66 height 15
click at [272, 409] on input "Sometimes" at bounding box center [275, 406] width 12 height 12
radio input "true"
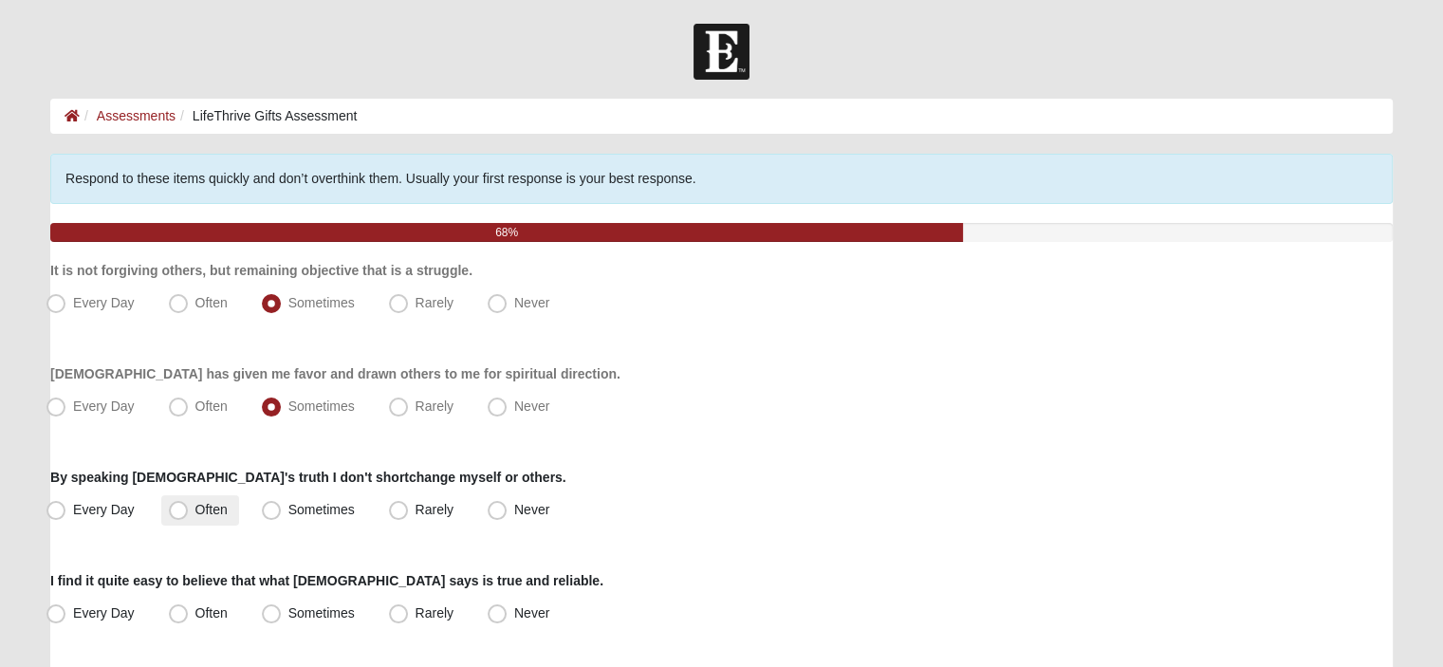
click at [195, 510] on span "Often" at bounding box center [211, 509] width 32 height 15
click at [177, 510] on input "Often" at bounding box center [183, 510] width 12 height 12
radio input "true"
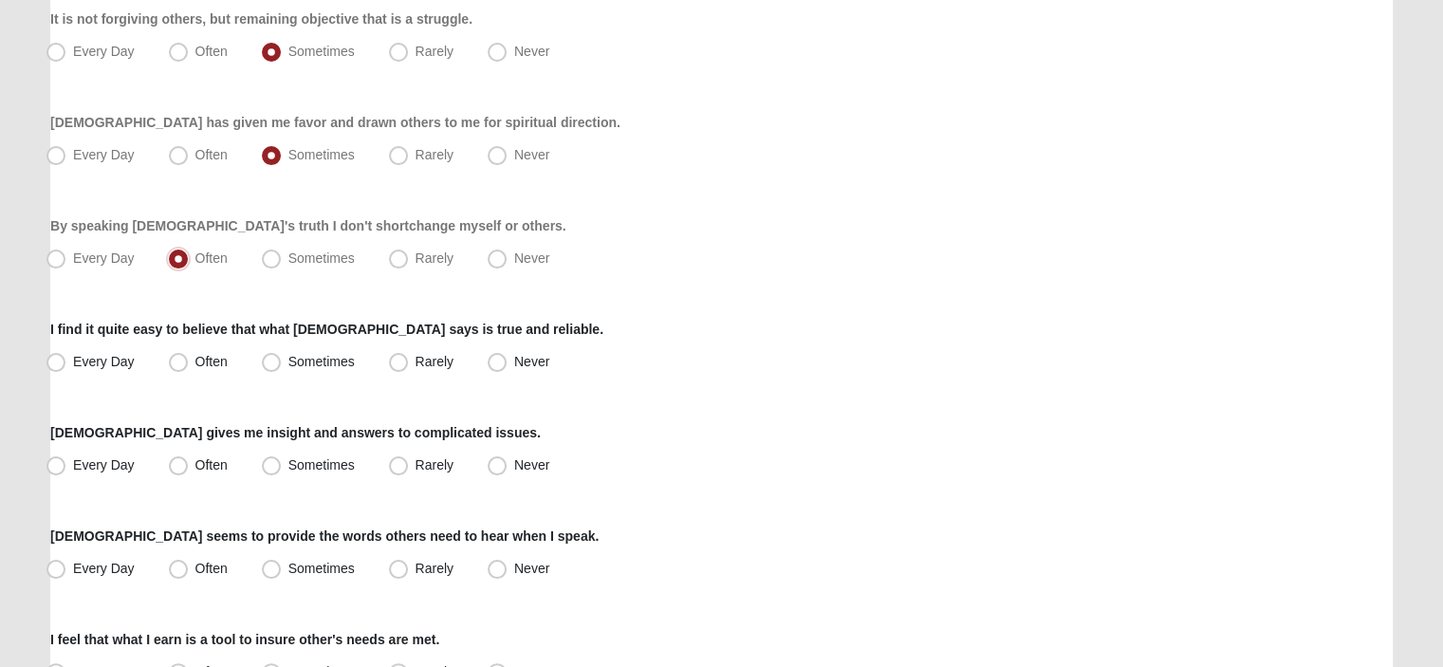
scroll to position [285, 0]
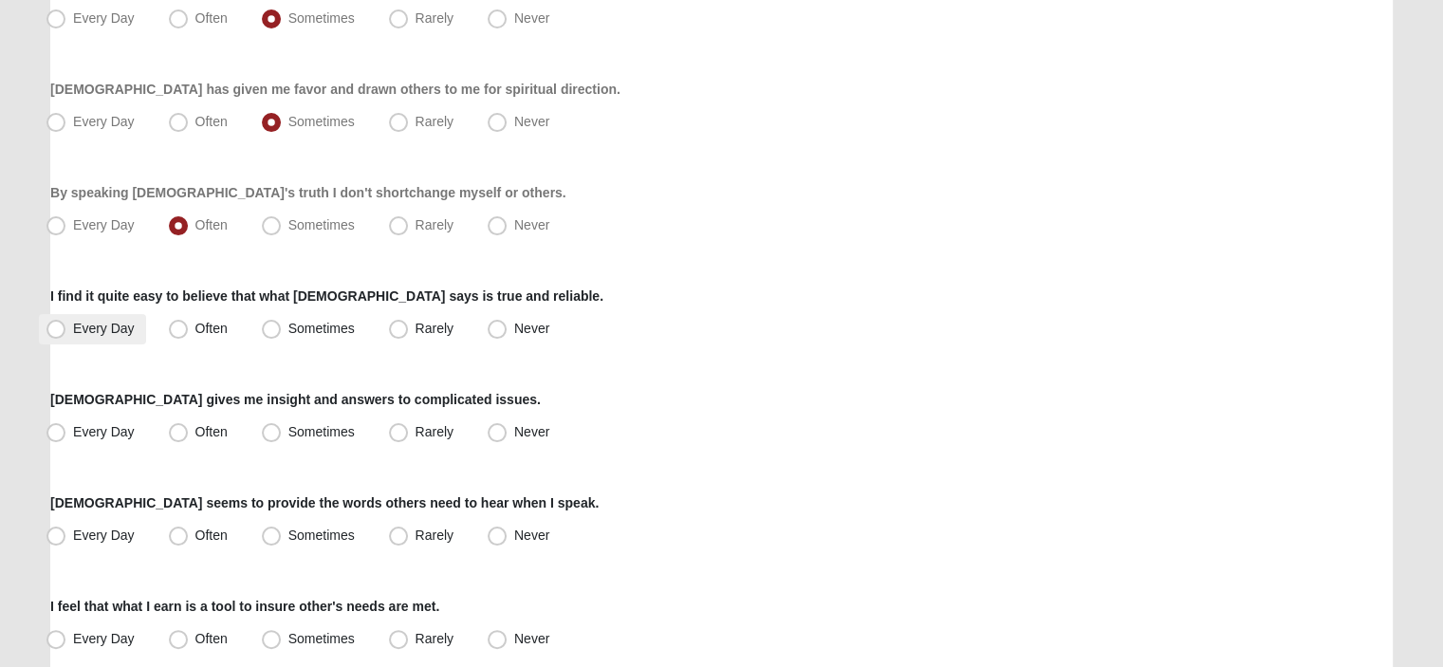
click at [73, 327] on span "Every Day" at bounding box center [104, 328] width 62 height 15
click at [55, 327] on input "Every Day" at bounding box center [60, 329] width 12 height 12
radio input "true"
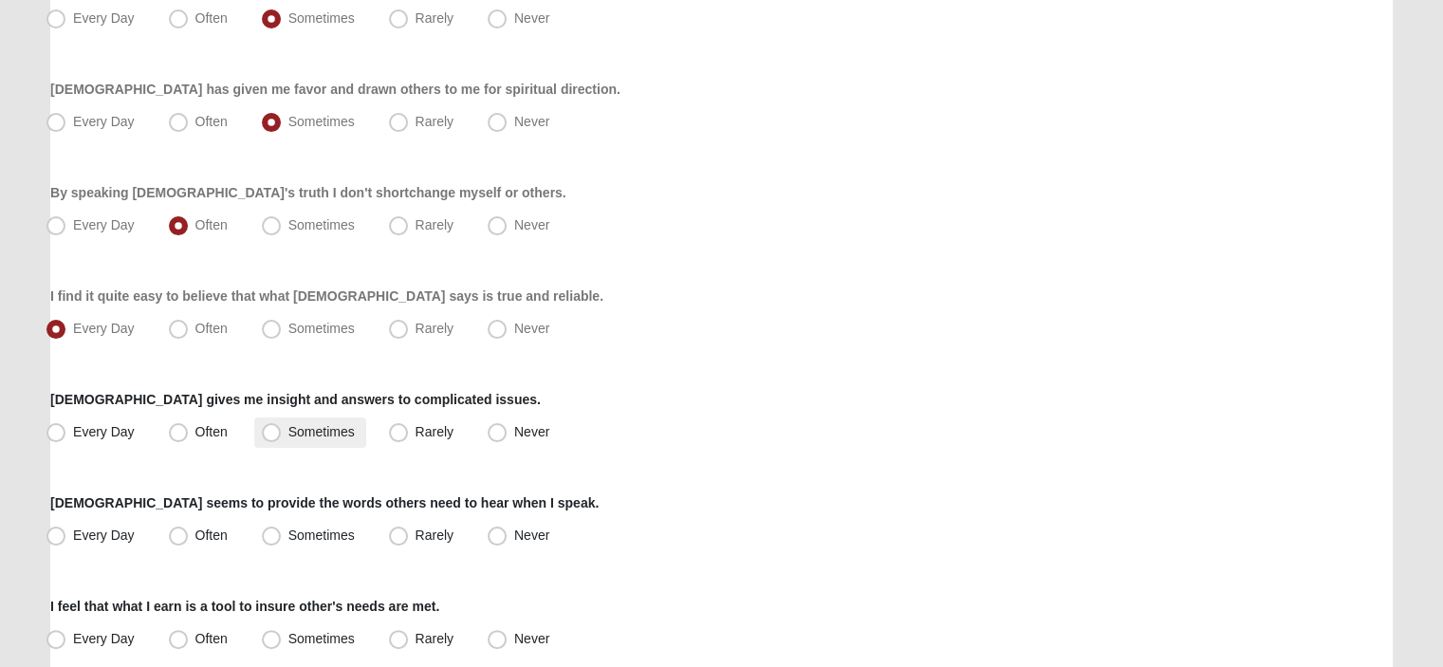
click at [288, 434] on span "Sometimes" at bounding box center [321, 431] width 66 height 15
click at [280, 434] on input "Sometimes" at bounding box center [275, 432] width 12 height 12
radio input "true"
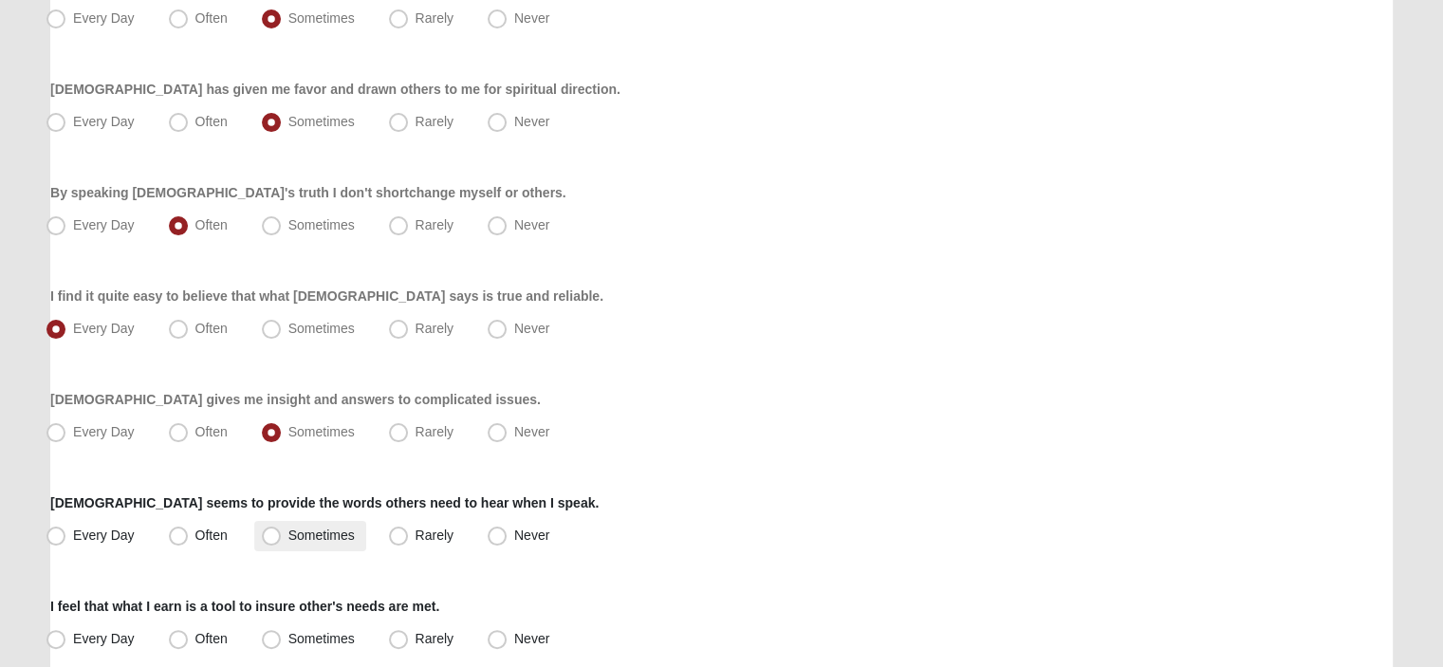
click at [288, 542] on span "Sometimes" at bounding box center [321, 535] width 66 height 15
click at [269, 542] on input "Sometimes" at bounding box center [275, 536] width 12 height 12
radio input "true"
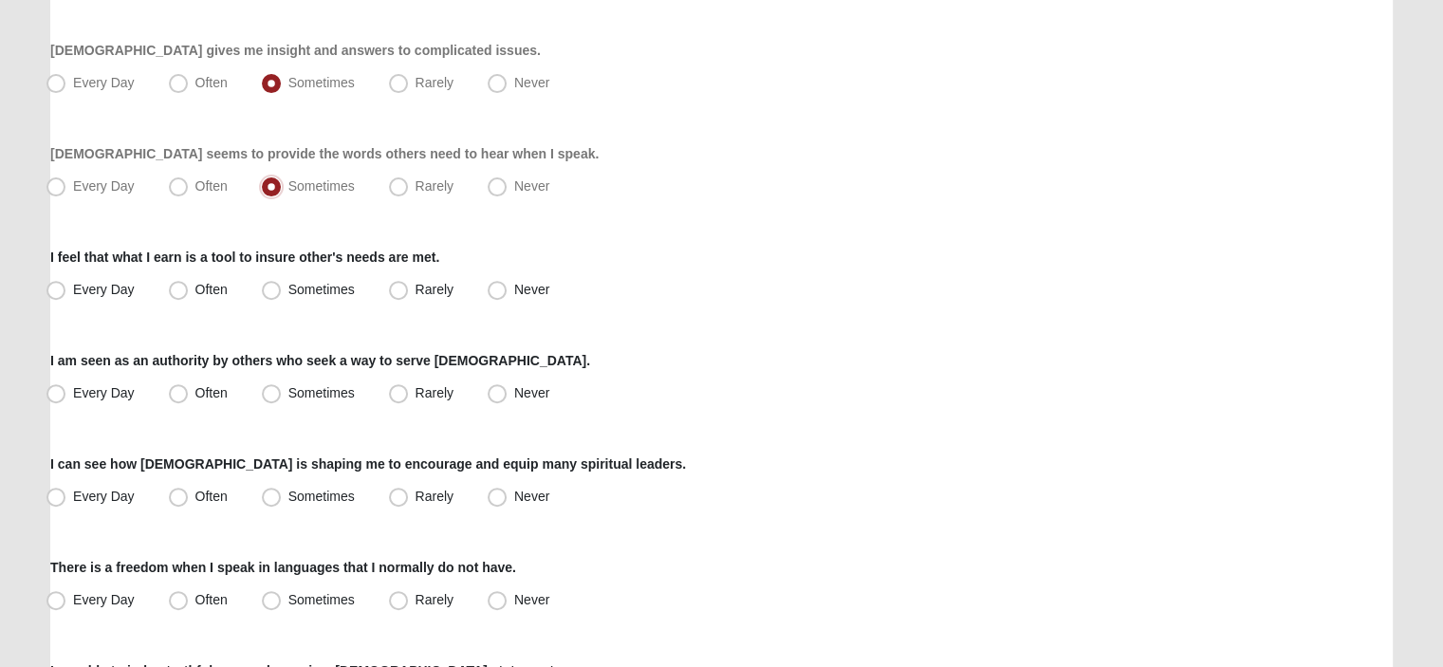
scroll to position [664, 0]
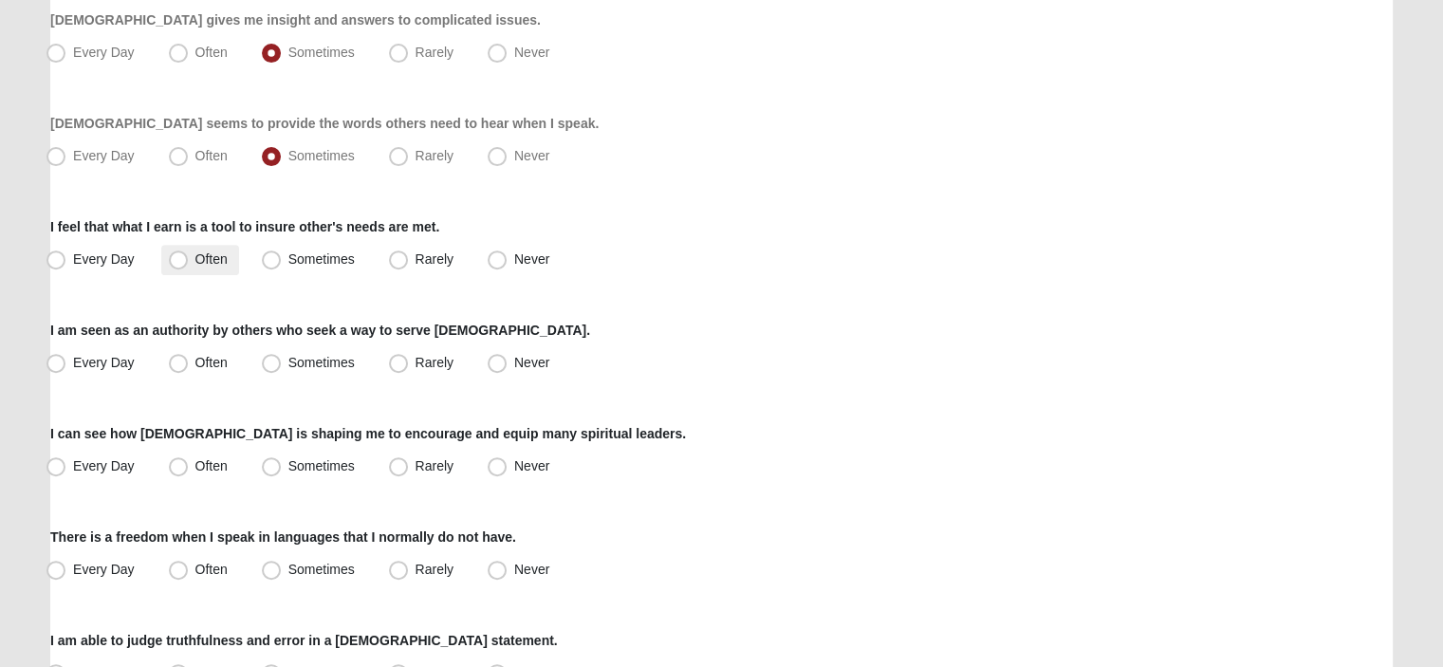
click at [195, 260] on span "Often" at bounding box center [211, 258] width 32 height 15
click at [177, 260] on input "Often" at bounding box center [183, 259] width 12 height 12
radio input "true"
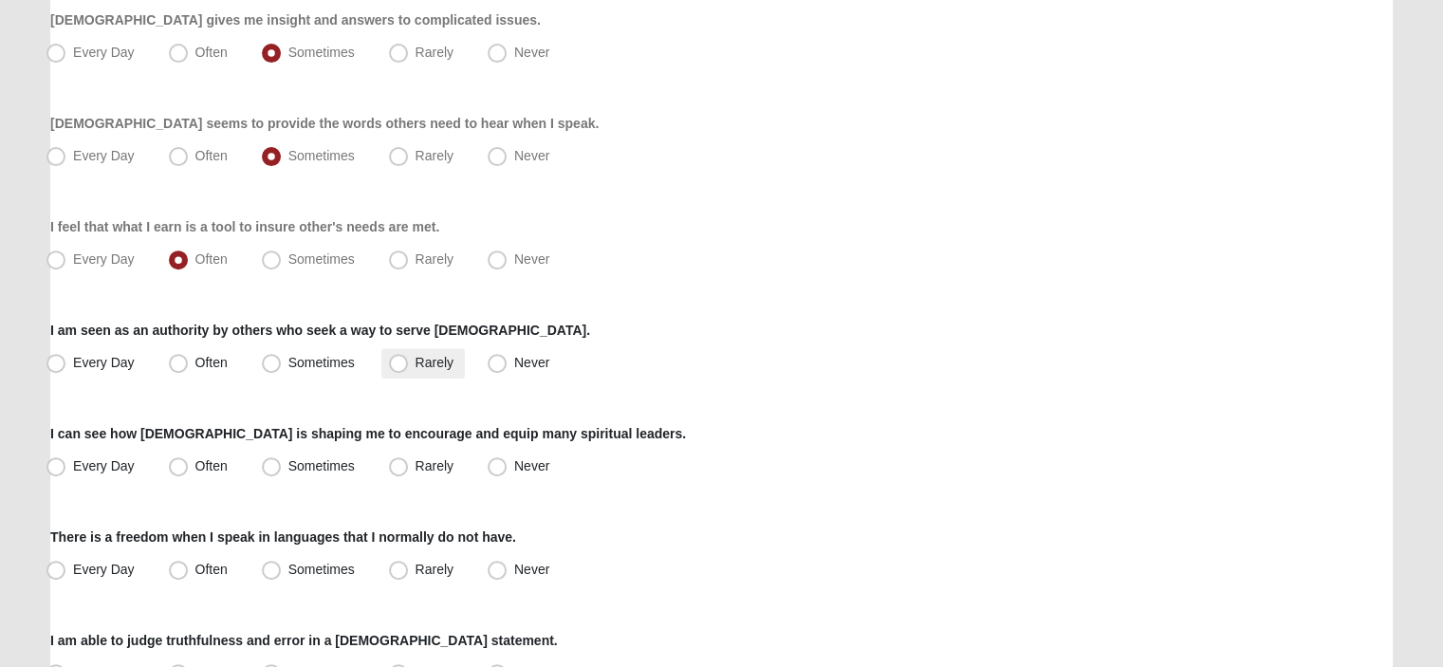
click at [416, 367] on span "Rarely" at bounding box center [435, 362] width 38 height 15
click at [397, 367] on input "Rarely" at bounding box center [403, 363] width 12 height 12
radio input "true"
click at [416, 463] on span "Rarely" at bounding box center [435, 465] width 38 height 15
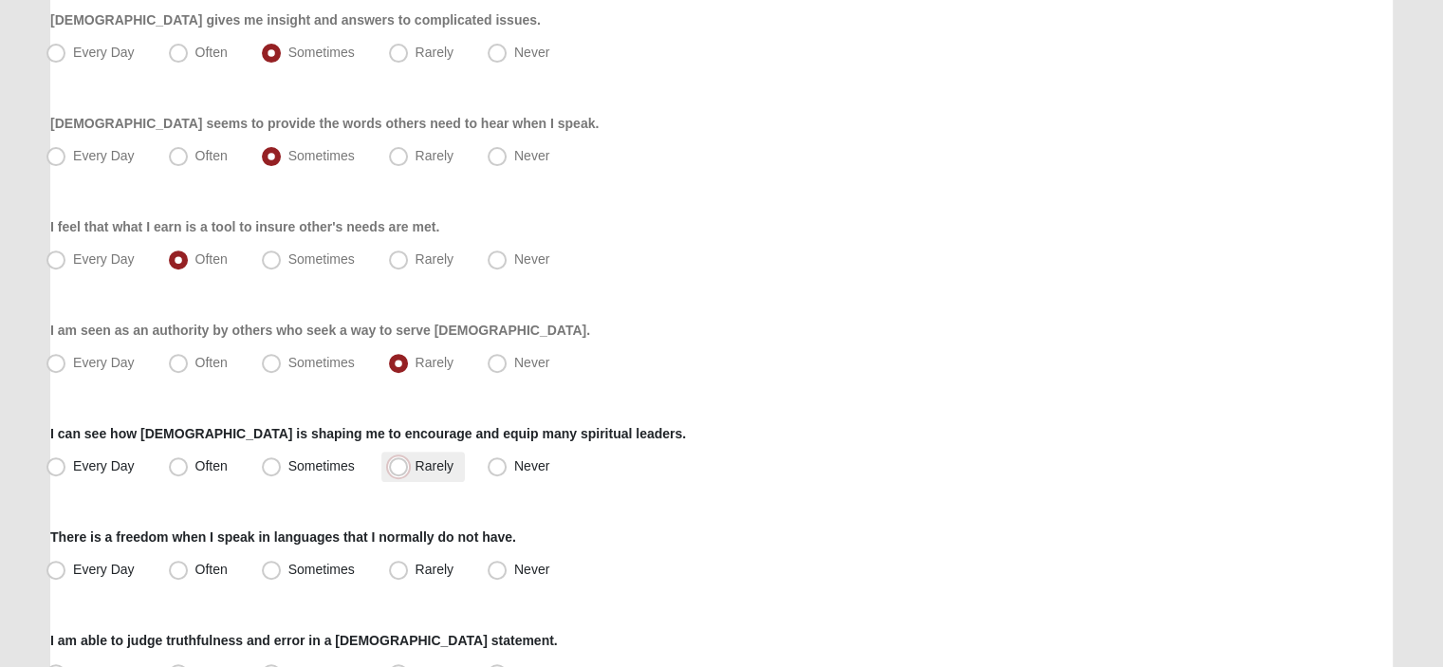
click at [398, 463] on input "Rarely" at bounding box center [403, 466] width 12 height 12
radio input "true"
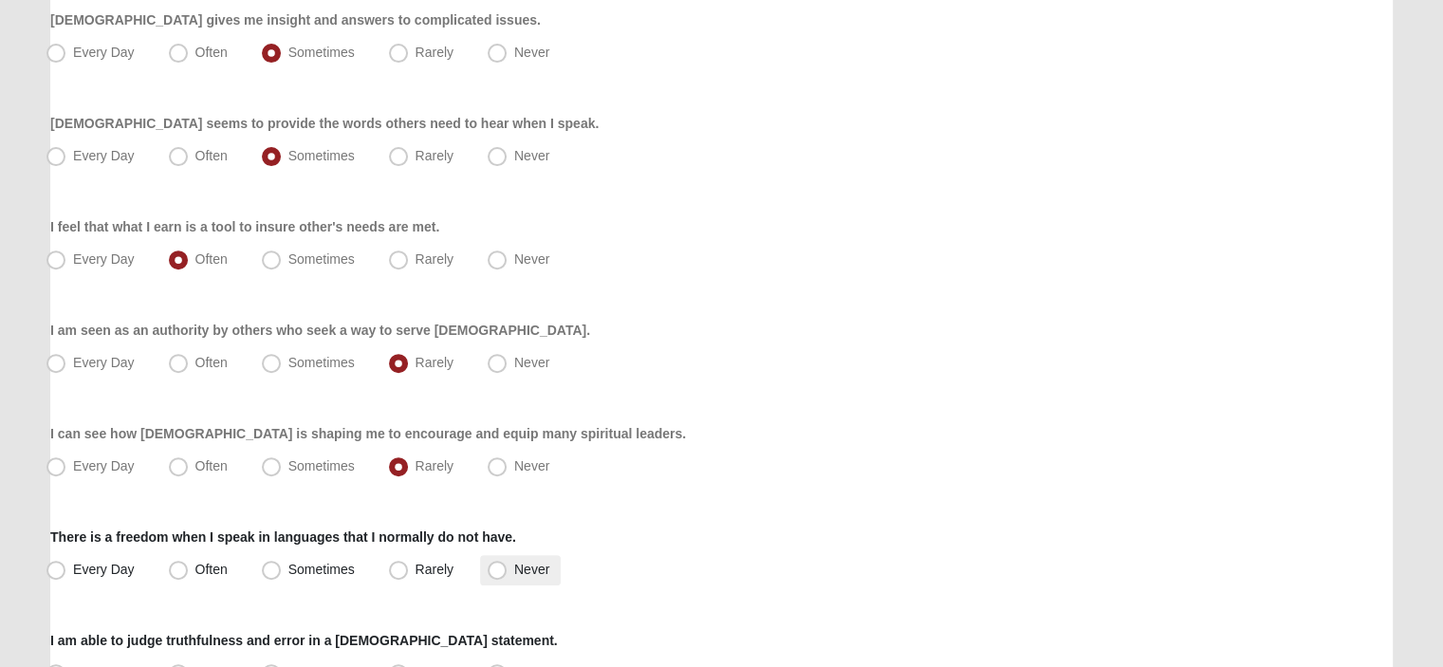
click at [514, 573] on span "Never" at bounding box center [531, 569] width 35 height 15
click at [495, 573] on input "Never" at bounding box center [501, 570] width 12 height 12
radio input "true"
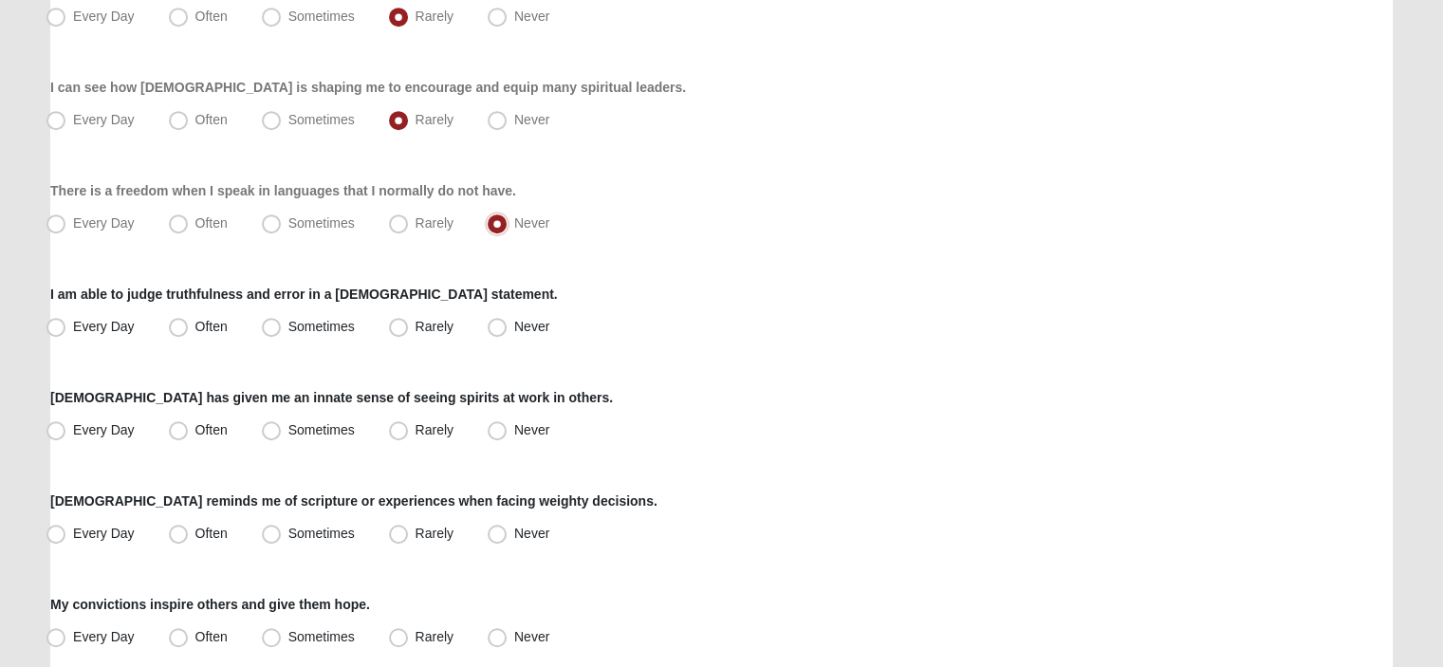
scroll to position [1044, 0]
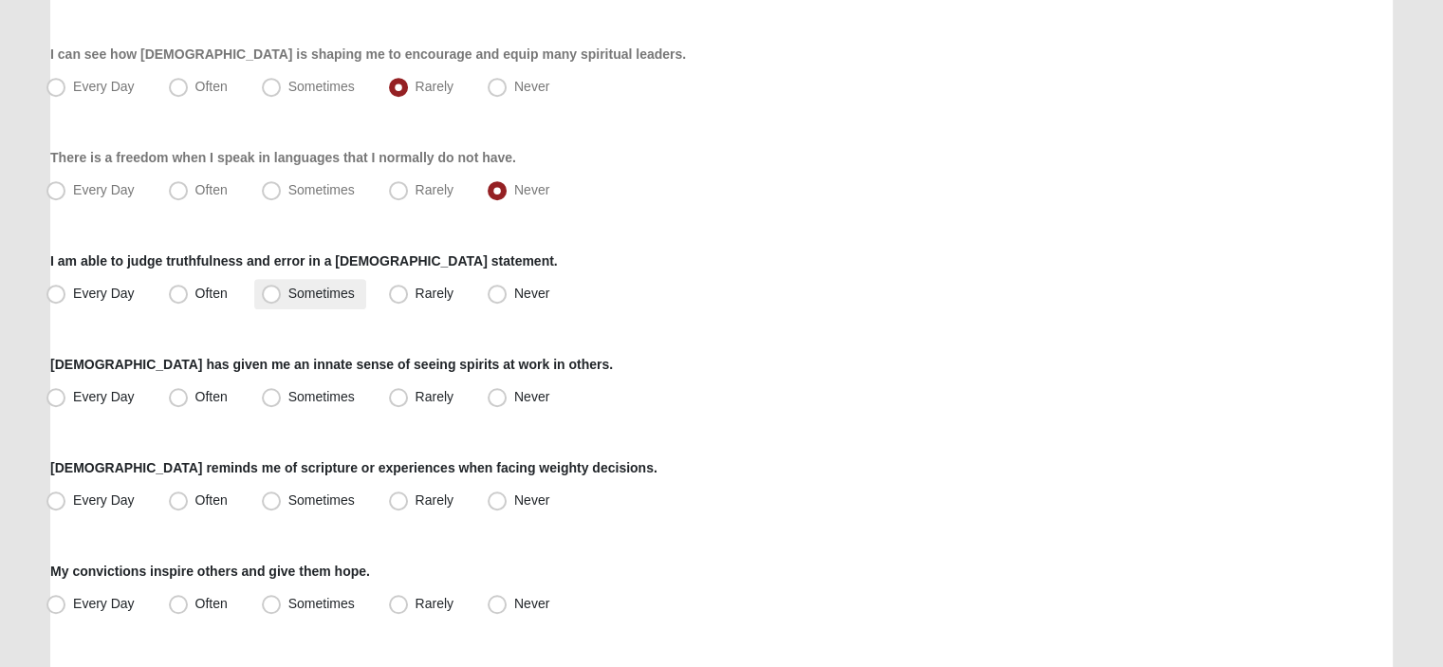
click at [288, 291] on span "Sometimes" at bounding box center [321, 293] width 66 height 15
click at [269, 291] on input "Sometimes" at bounding box center [275, 294] width 12 height 12
radio input "true"
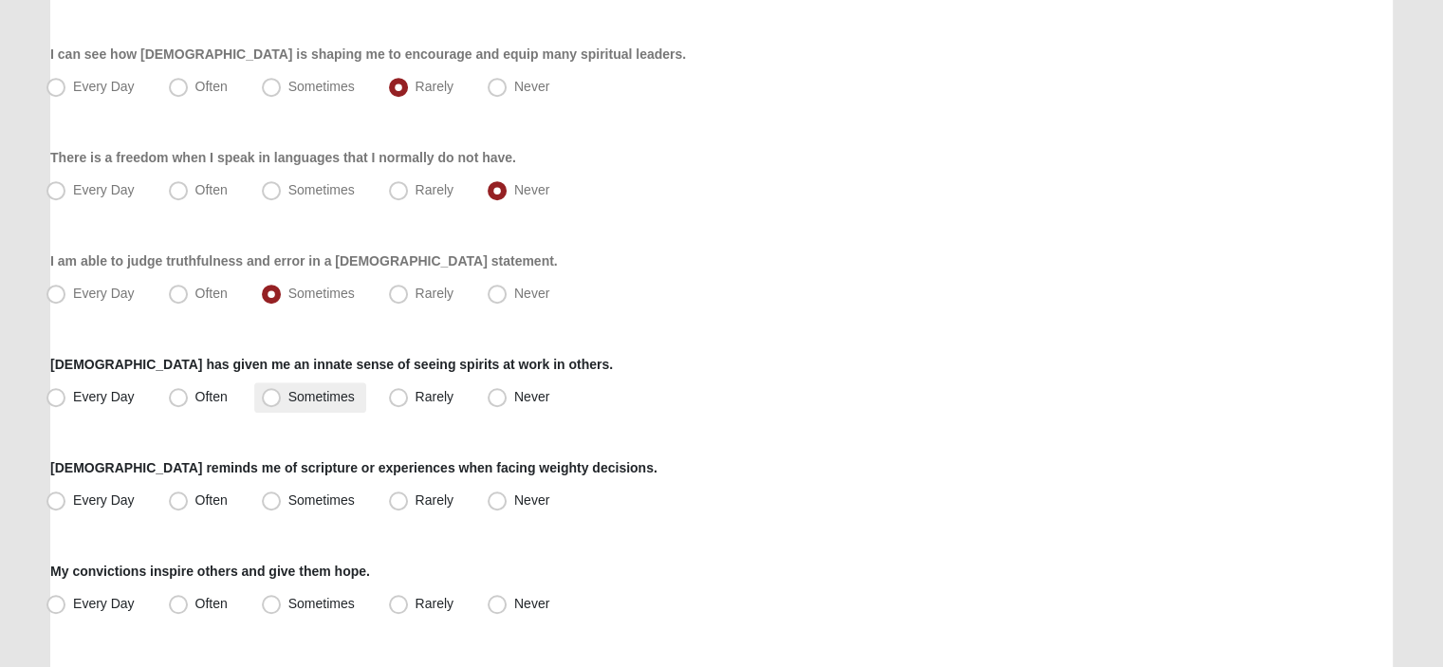
click at [288, 397] on span "Sometimes" at bounding box center [321, 396] width 66 height 15
click at [275, 397] on input "Sometimes" at bounding box center [275, 397] width 12 height 12
radio input "true"
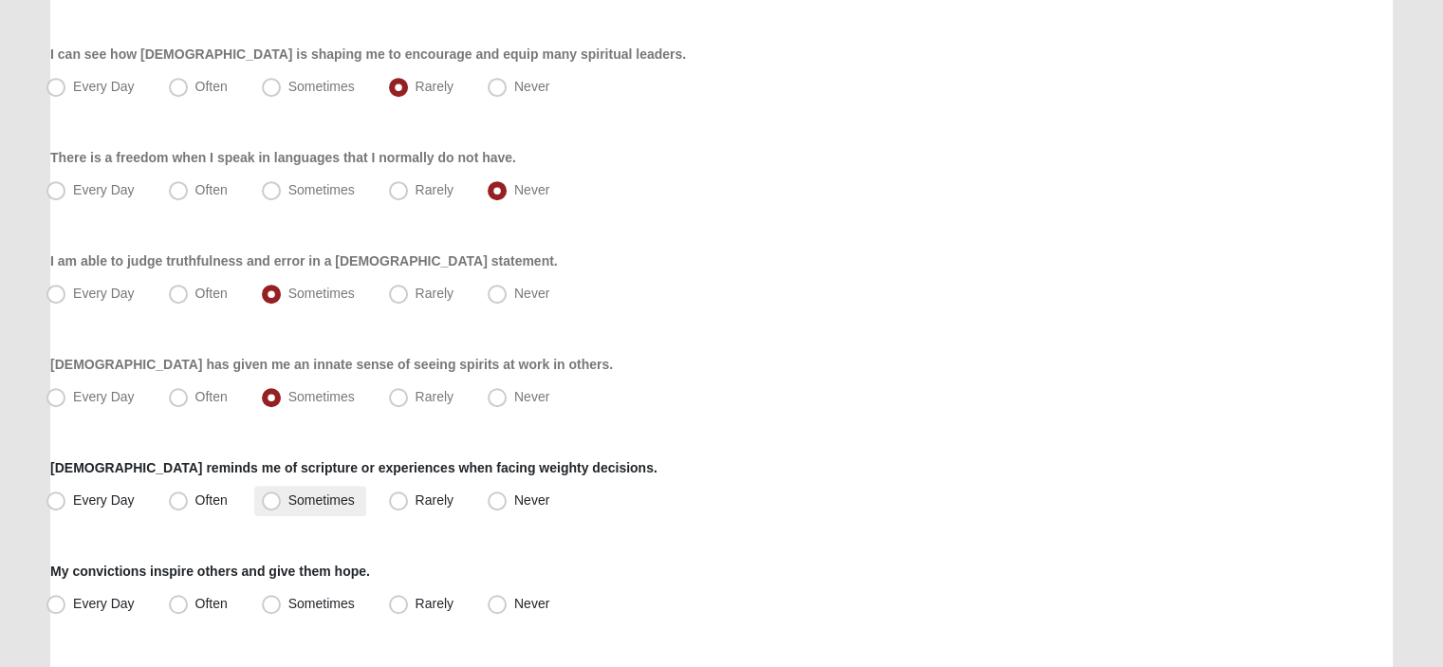
click at [288, 501] on span "Sometimes" at bounding box center [321, 499] width 66 height 15
click at [269, 501] on input "Sometimes" at bounding box center [275, 500] width 12 height 12
radio input "true"
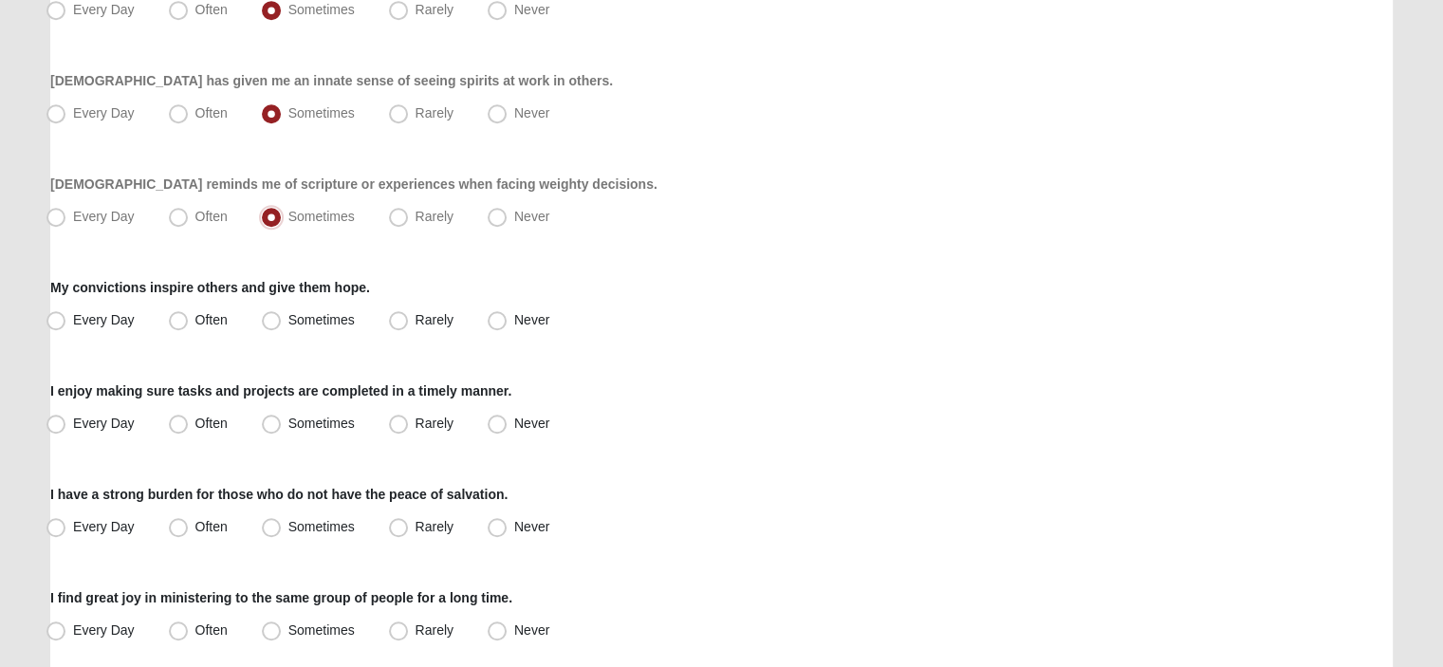
scroll to position [1329, 0]
click at [288, 318] on span "Sometimes" at bounding box center [321, 318] width 66 height 15
click at [272, 318] on input "Sometimes" at bounding box center [275, 319] width 12 height 12
radio input "true"
click at [195, 417] on span "Often" at bounding box center [211, 422] width 32 height 15
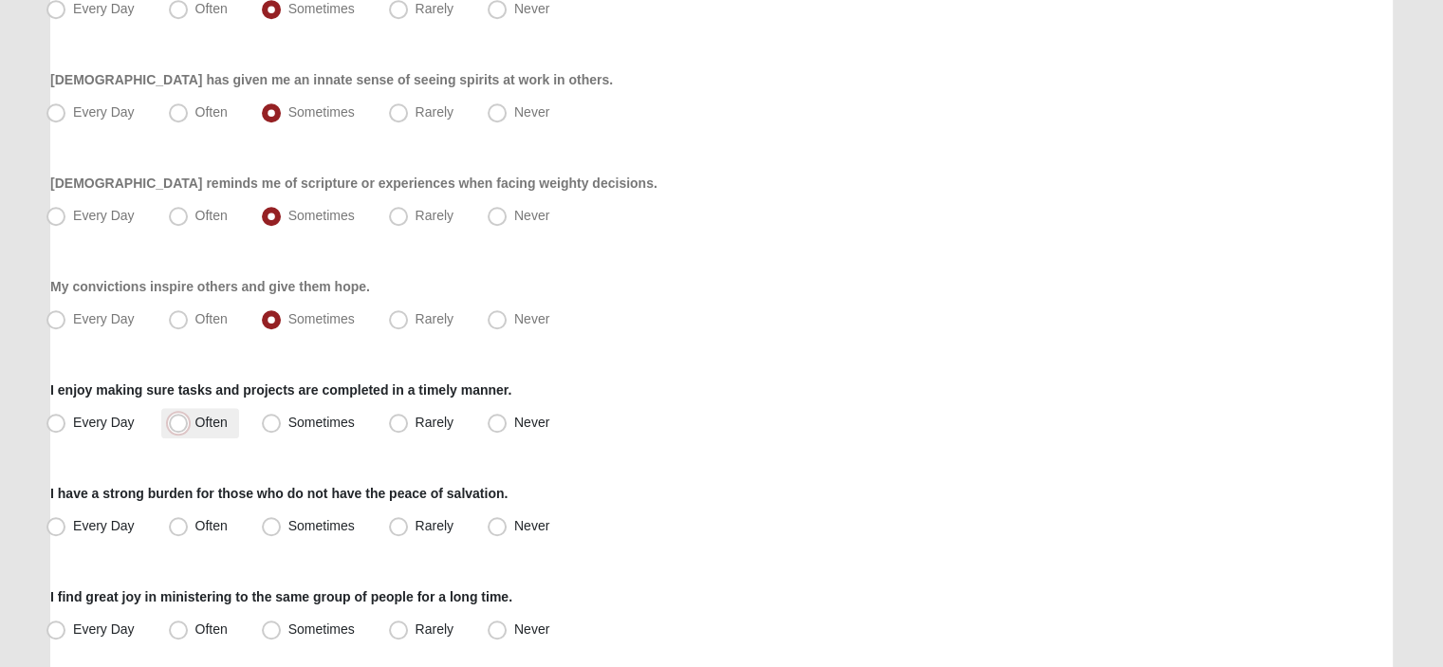
click at [177, 417] on input "Often" at bounding box center [183, 423] width 12 height 12
radio input "true"
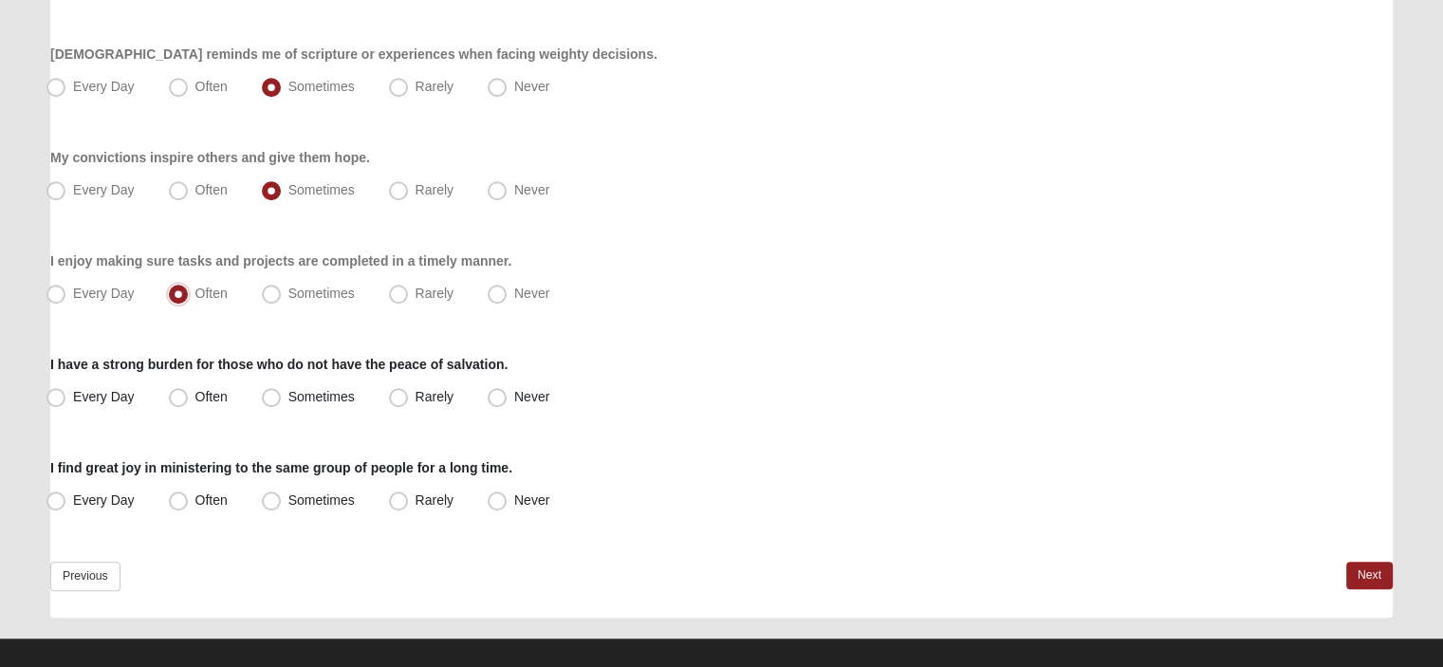
scroll to position [1477, 0]
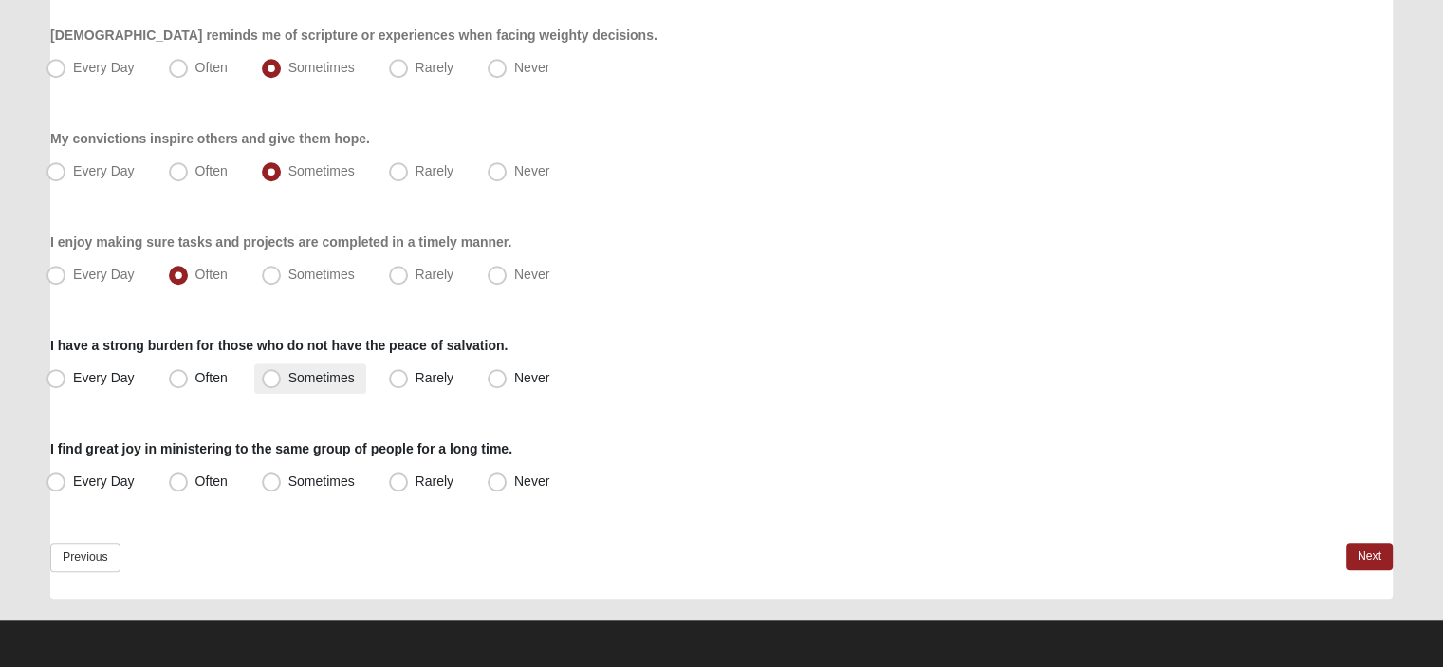
click at [288, 379] on span "Sometimes" at bounding box center [321, 377] width 66 height 15
click at [269, 379] on input "Sometimes" at bounding box center [275, 378] width 12 height 12
radio input "true"
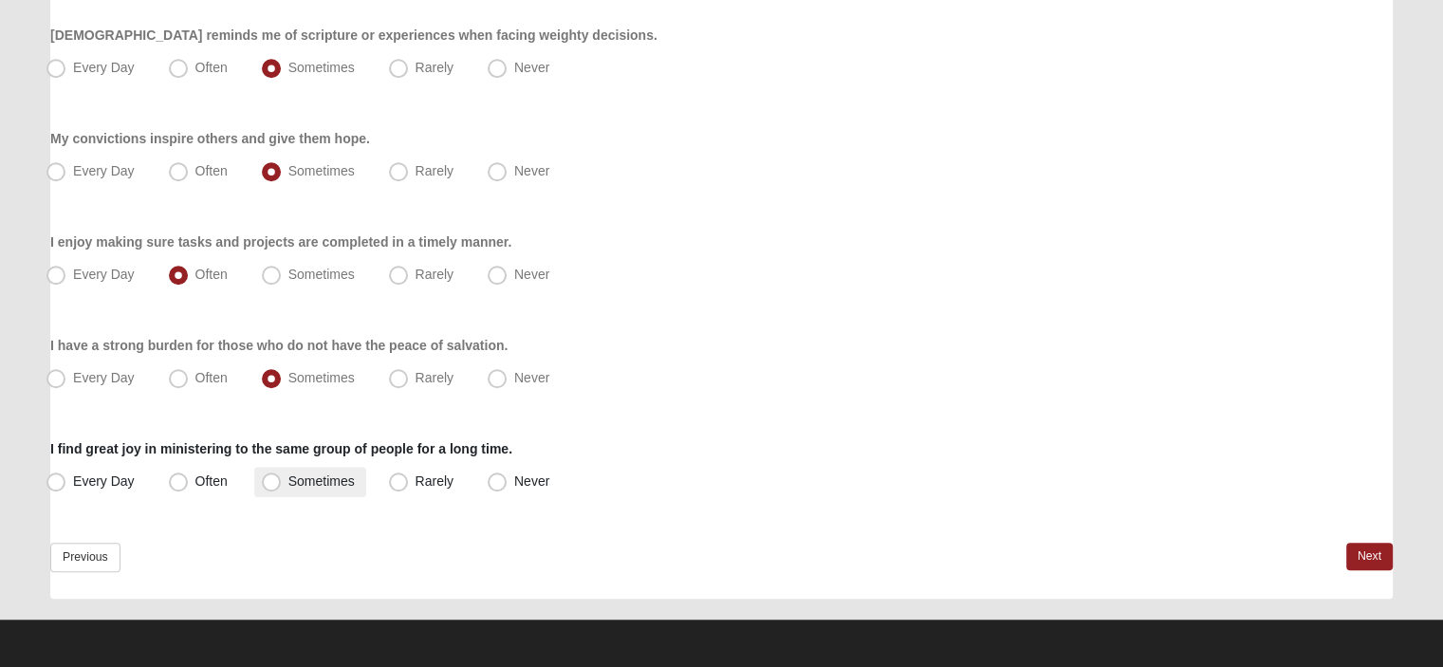
drag, startPoint x: 273, startPoint y: 481, endPoint x: 284, endPoint y: 481, distance: 10.4
click at [288, 481] on span "Sometimes" at bounding box center [321, 481] width 66 height 15
click at [276, 481] on input "Sometimes" at bounding box center [275, 481] width 12 height 12
radio input "true"
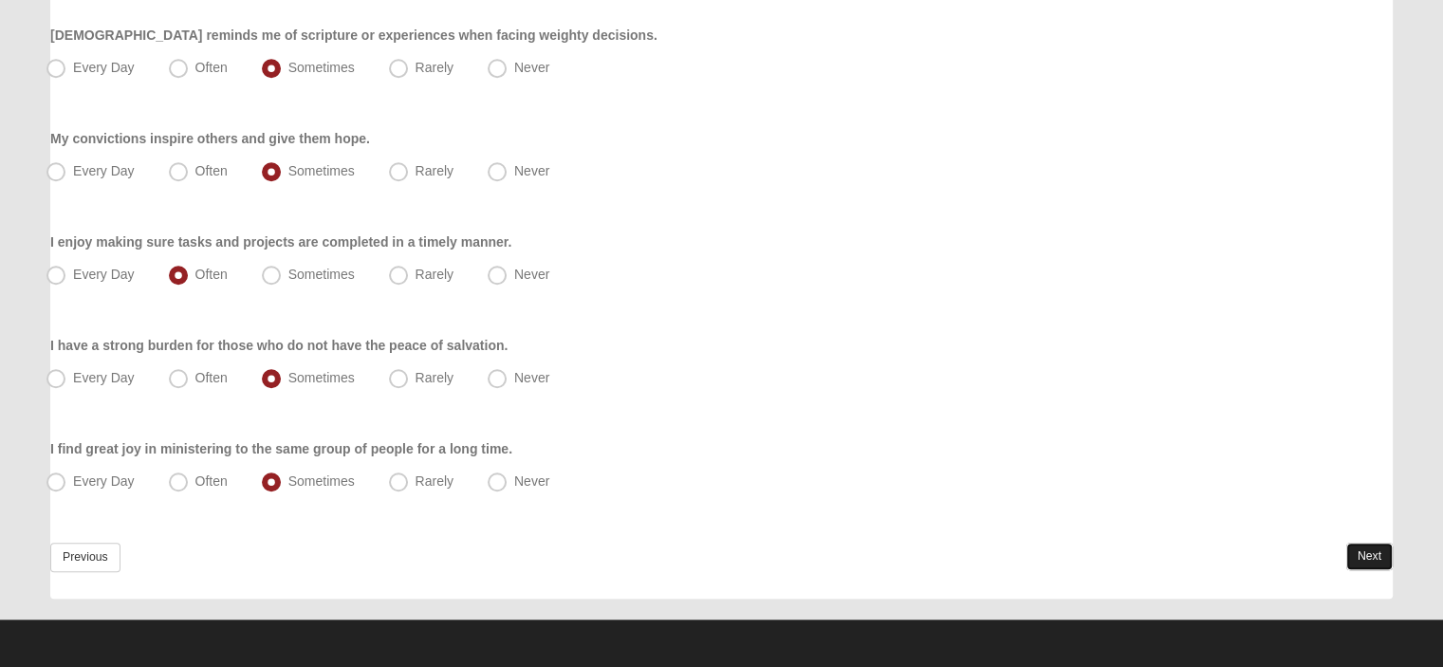
click at [1363, 559] on link "Next" at bounding box center [1370, 557] width 46 height 28
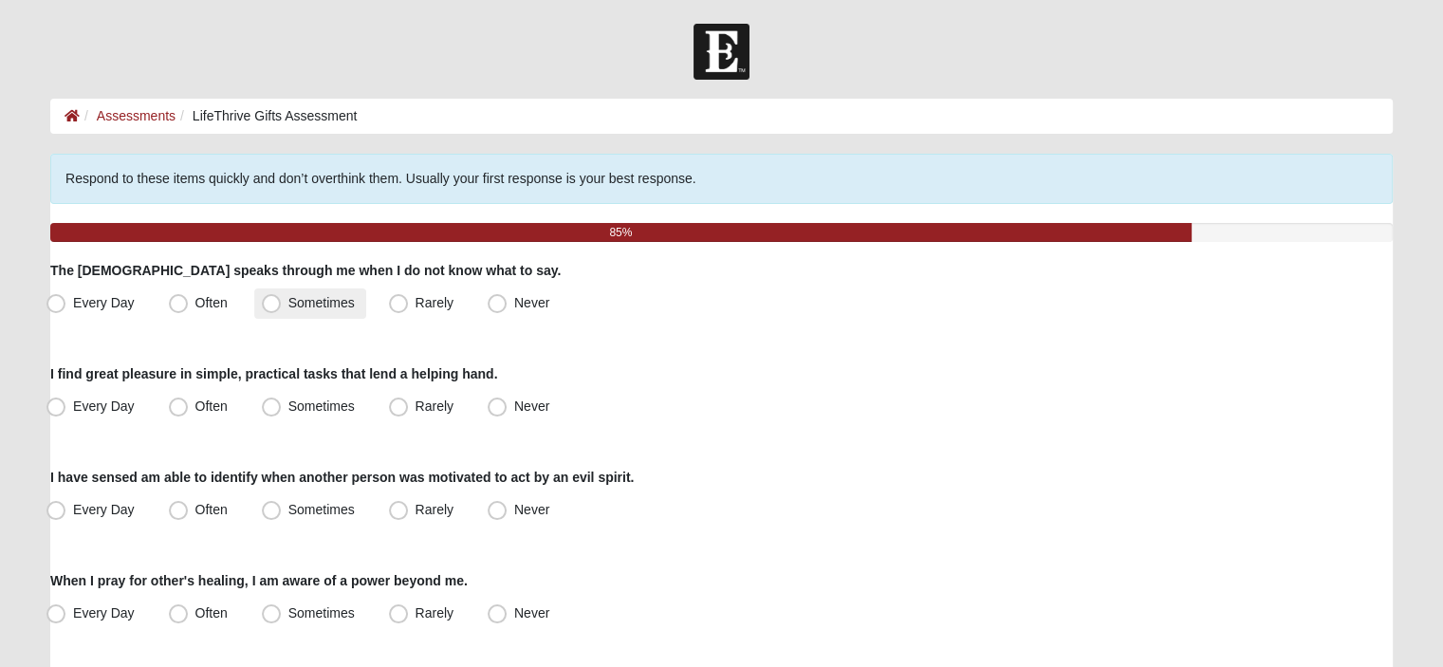
click at [288, 307] on span "Sometimes" at bounding box center [321, 302] width 66 height 15
click at [269, 307] on input "Sometimes" at bounding box center [275, 303] width 12 height 12
radio input "true"
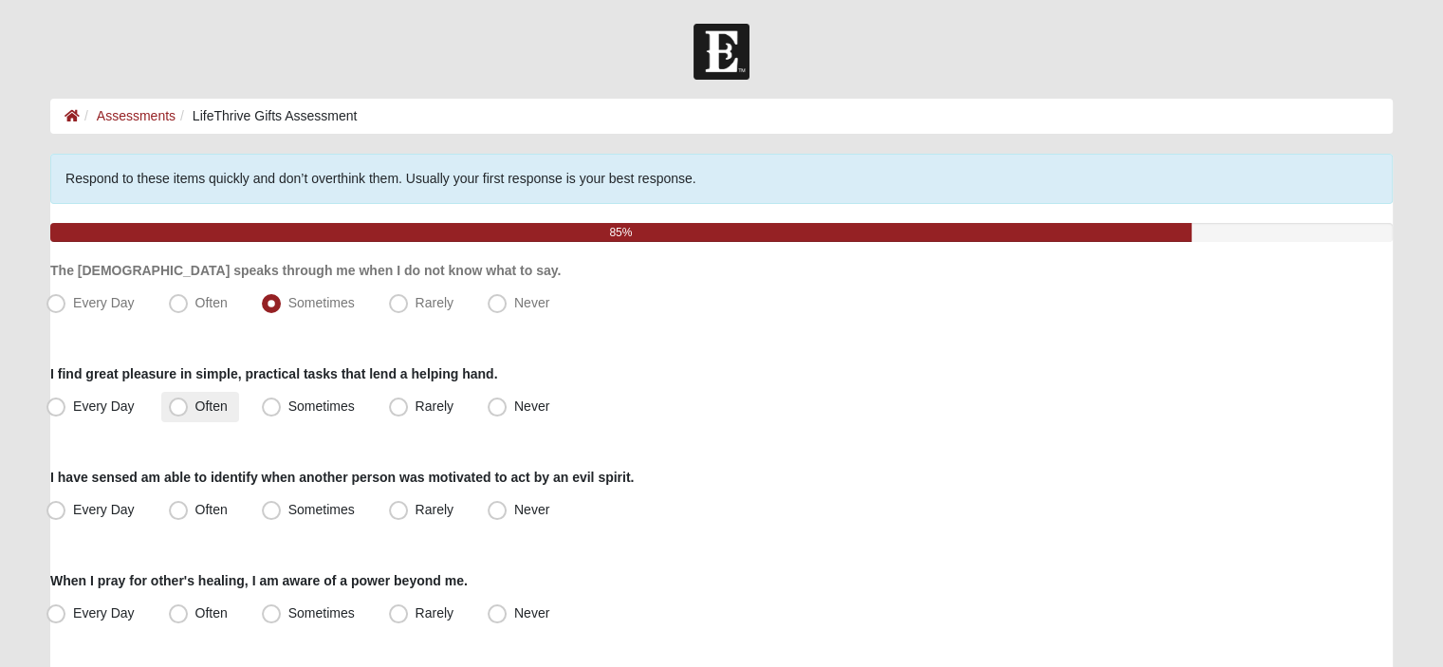
click at [195, 410] on span "Often" at bounding box center [211, 406] width 32 height 15
click at [177, 410] on input "Often" at bounding box center [183, 406] width 12 height 12
radio input "true"
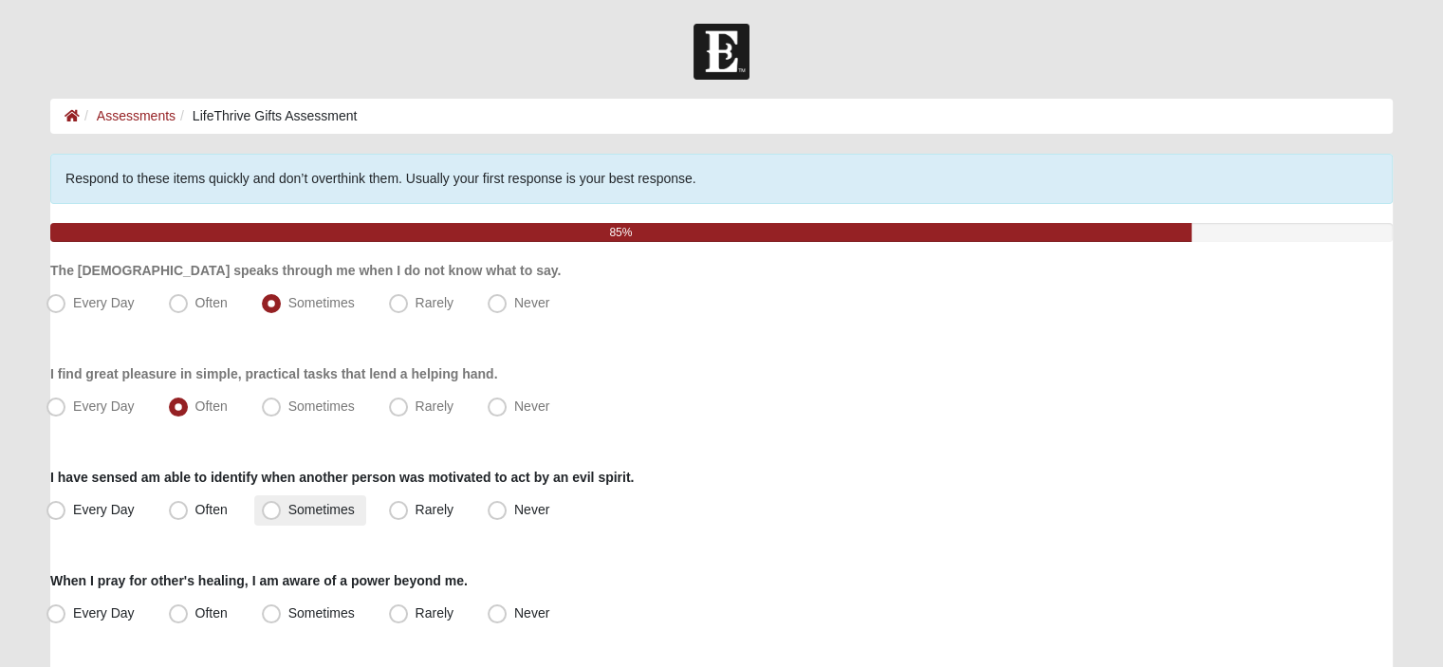
click at [288, 510] on span "Sometimes" at bounding box center [321, 509] width 66 height 15
click at [269, 510] on input "Sometimes" at bounding box center [275, 510] width 12 height 12
radio input "true"
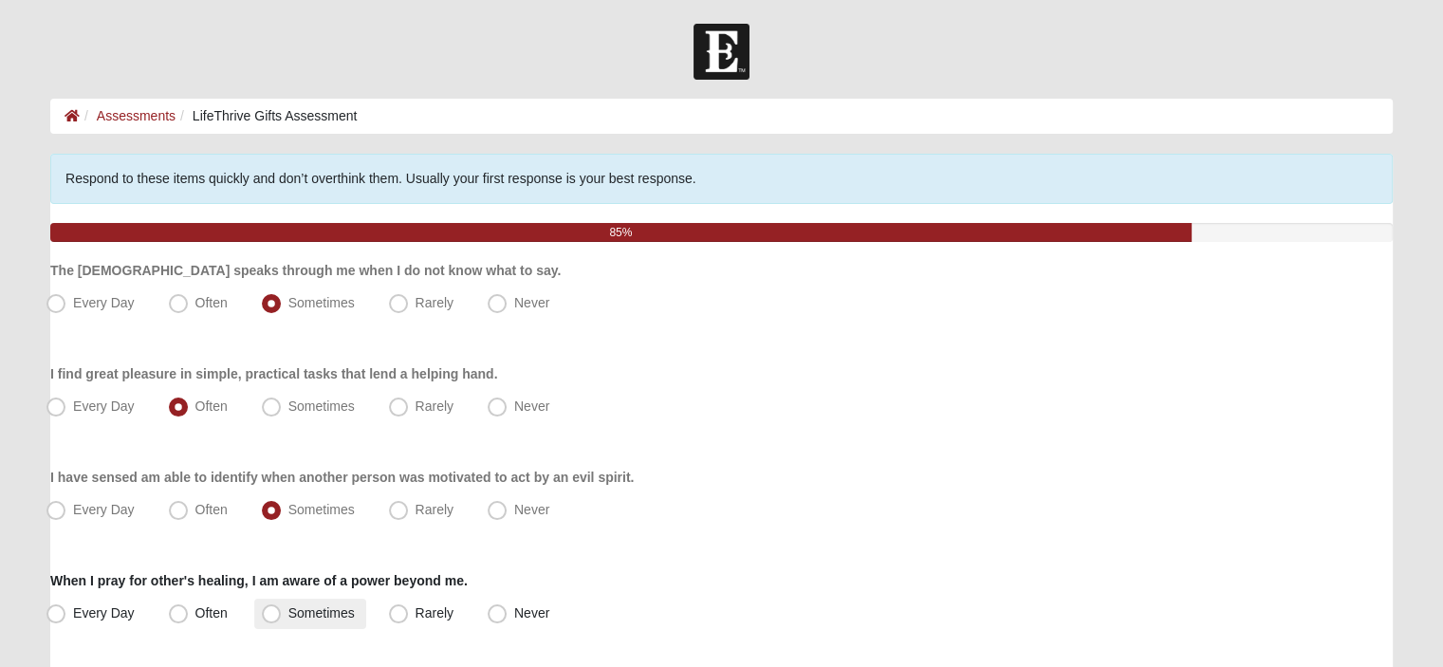
click at [288, 615] on span "Sometimes" at bounding box center [321, 612] width 66 height 15
click at [269, 615] on input "Sometimes" at bounding box center [275, 613] width 12 height 12
radio input "true"
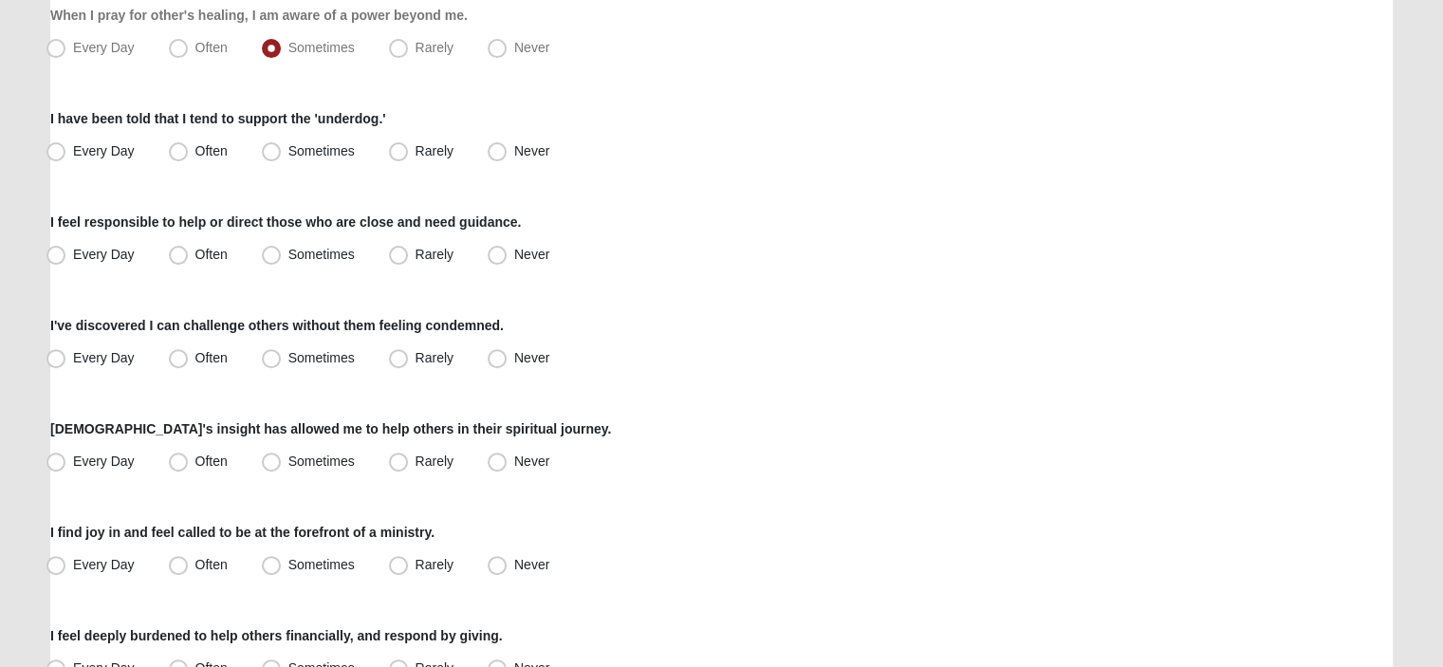
scroll to position [582, 0]
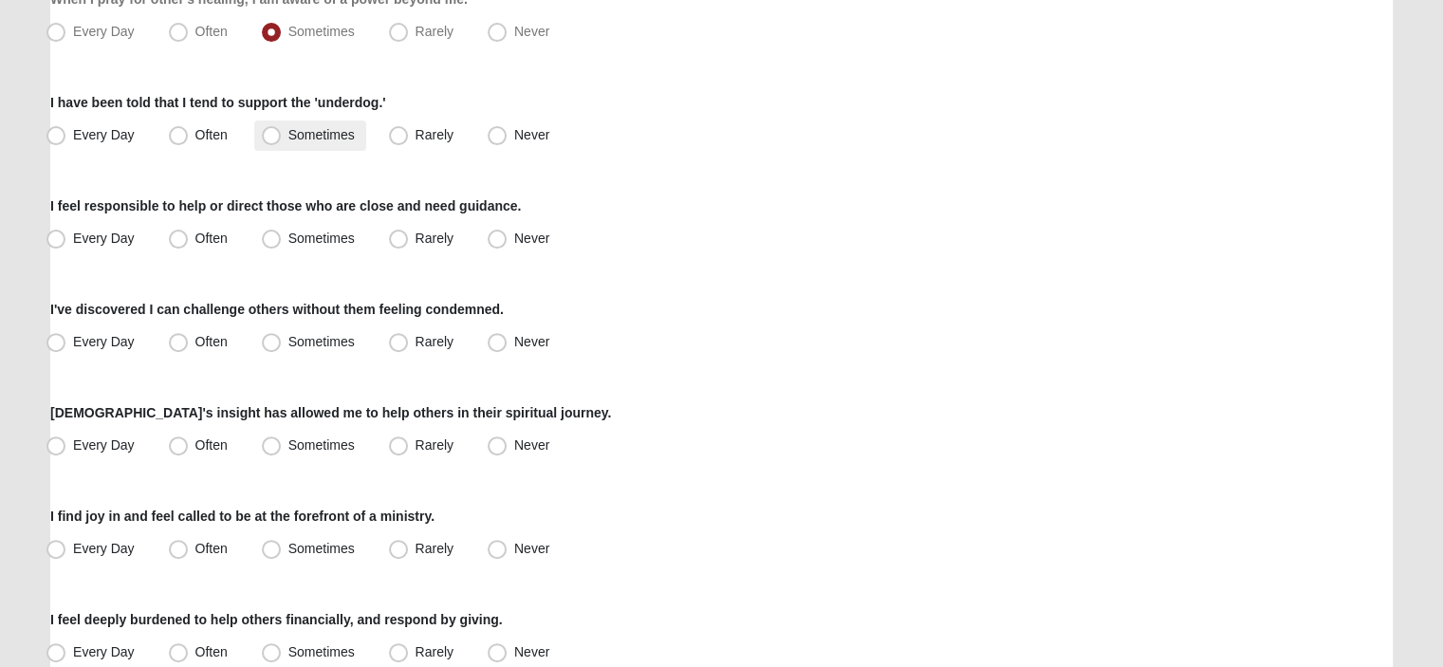
click at [288, 136] on span "Sometimes" at bounding box center [321, 134] width 66 height 15
click at [269, 136] on input "Sometimes" at bounding box center [275, 135] width 12 height 12
radio input "true"
click at [288, 236] on span "Sometimes" at bounding box center [321, 238] width 66 height 15
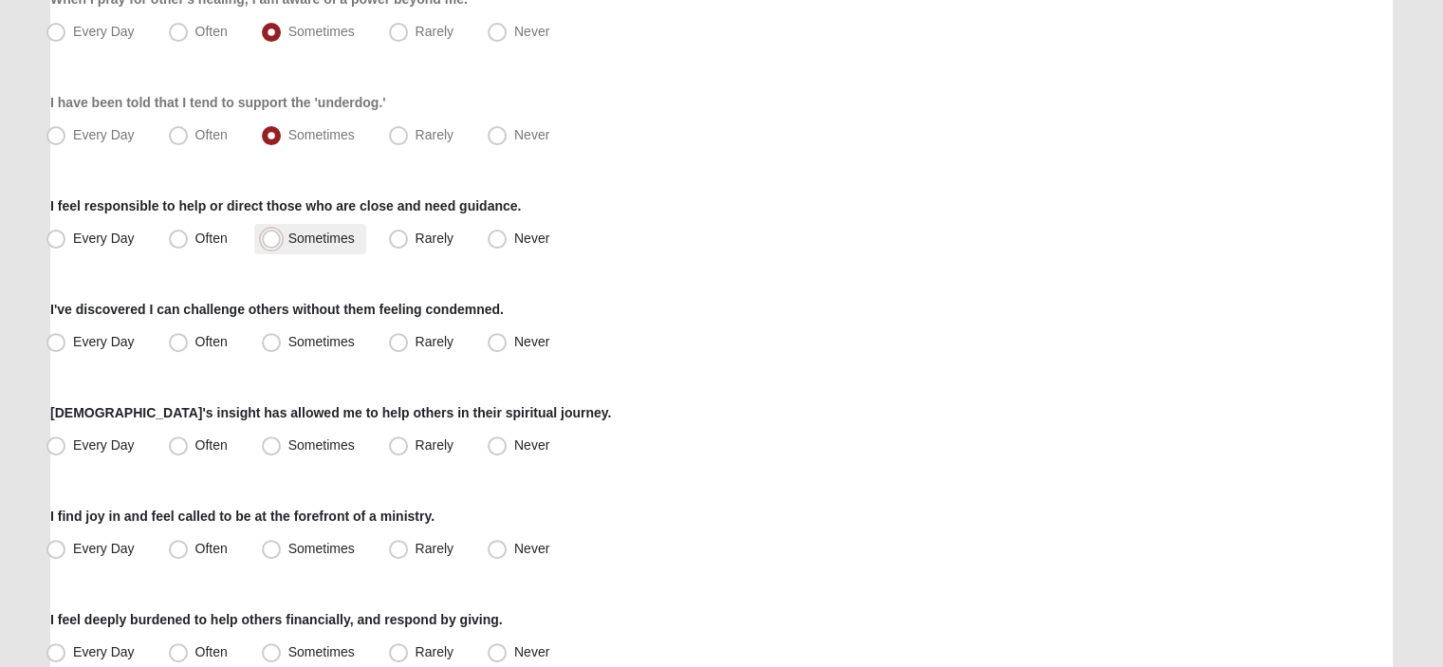
click at [276, 236] on input "Sometimes" at bounding box center [275, 238] width 12 height 12
radio input "true"
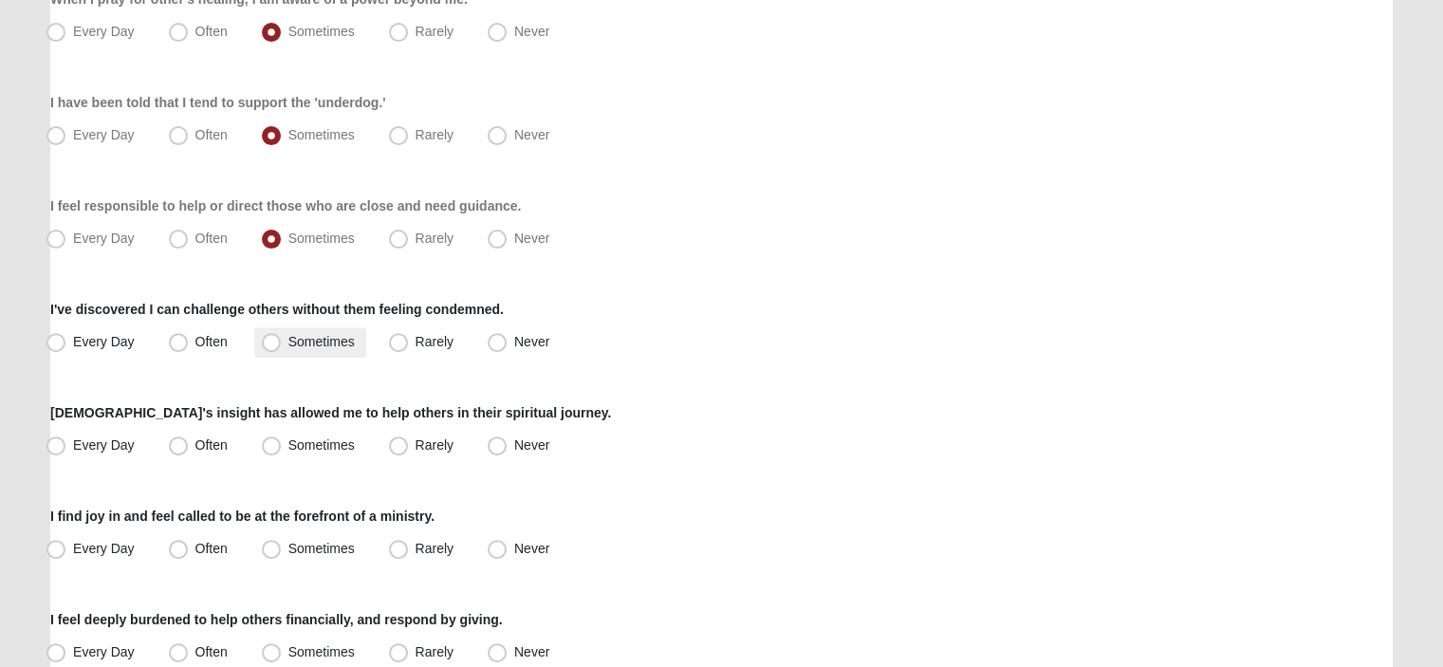
click at [288, 342] on span "Sometimes" at bounding box center [321, 341] width 66 height 15
click at [269, 342] on input "Sometimes" at bounding box center [275, 342] width 12 height 12
radio input "true"
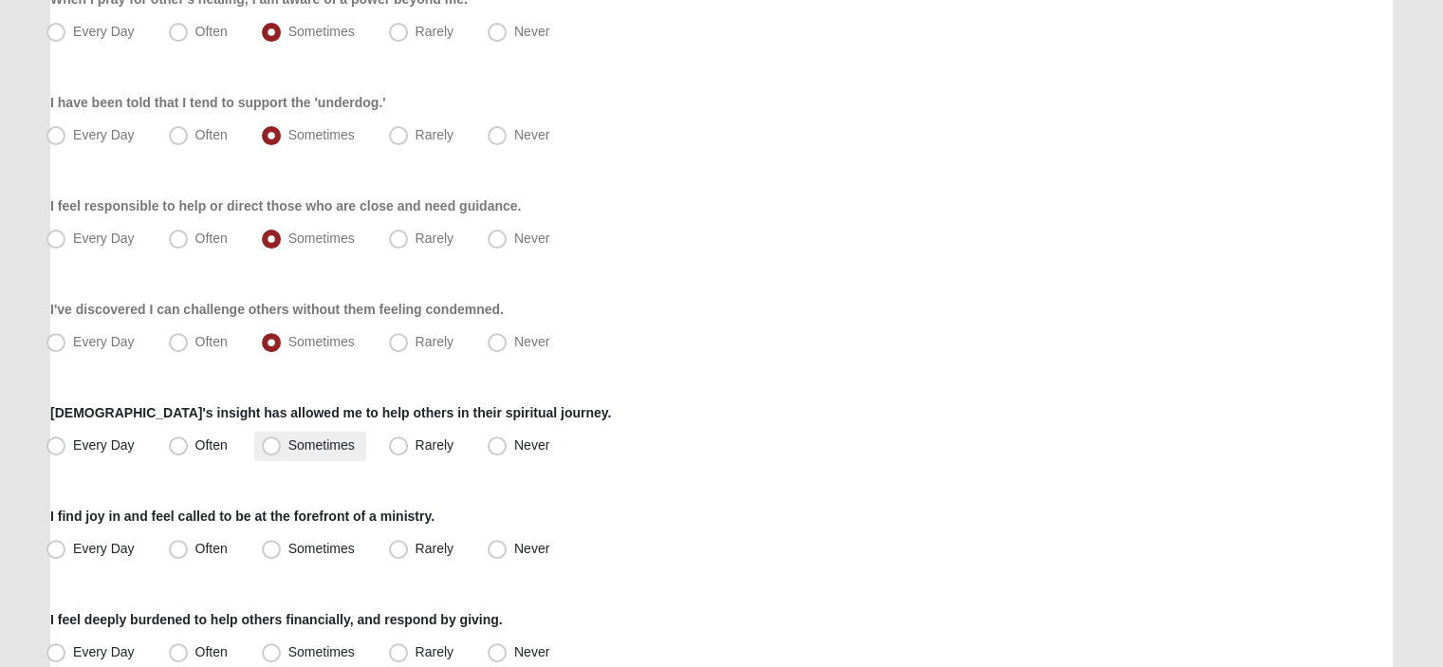
click at [288, 442] on span "Sometimes" at bounding box center [321, 444] width 66 height 15
click at [269, 442] on input "Sometimes" at bounding box center [275, 445] width 12 height 12
radio input "true"
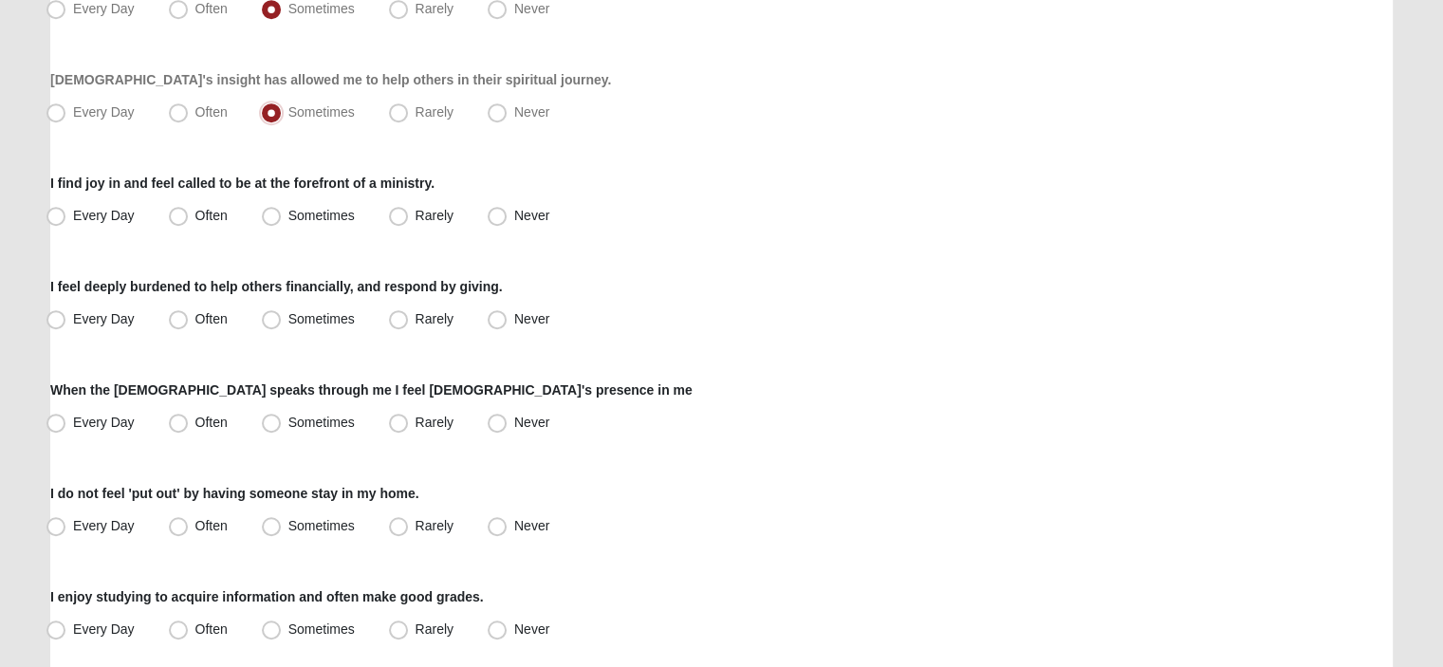
scroll to position [961, 0]
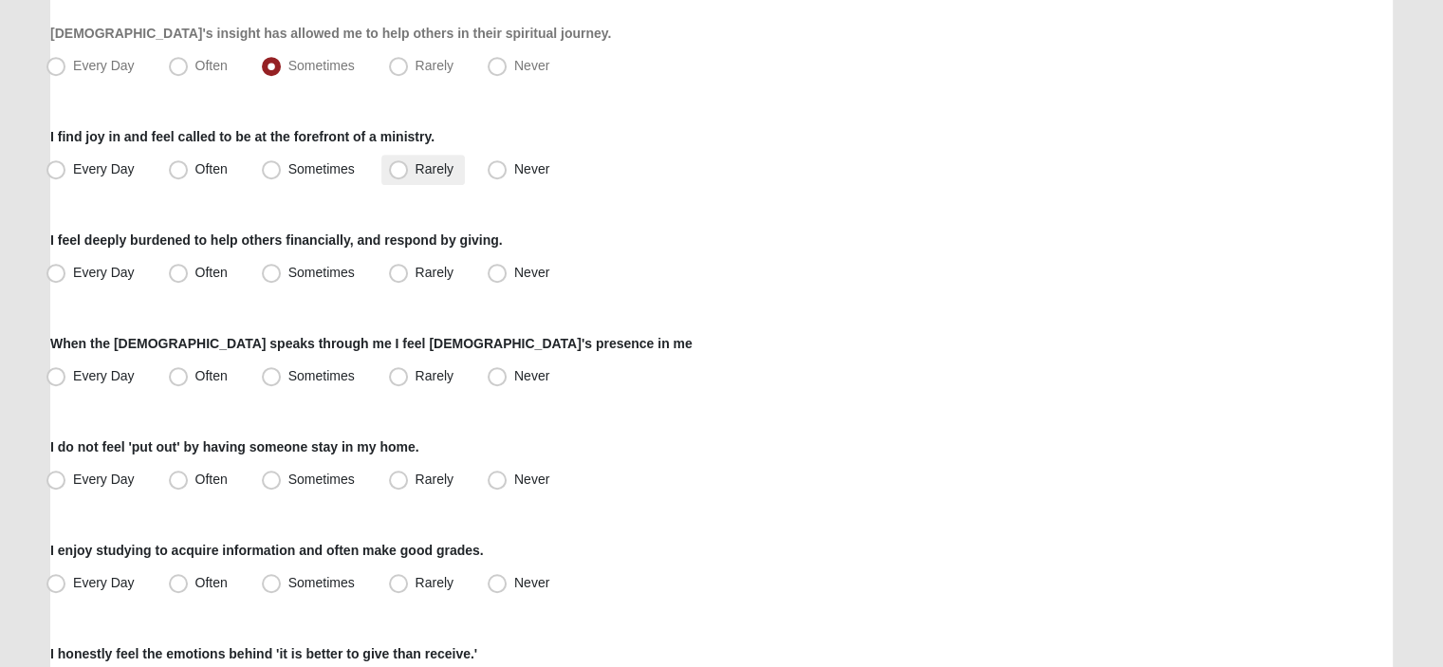
click at [416, 172] on span "Rarely" at bounding box center [435, 168] width 38 height 15
click at [404, 172] on input "Rarely" at bounding box center [403, 169] width 12 height 12
radio input "true"
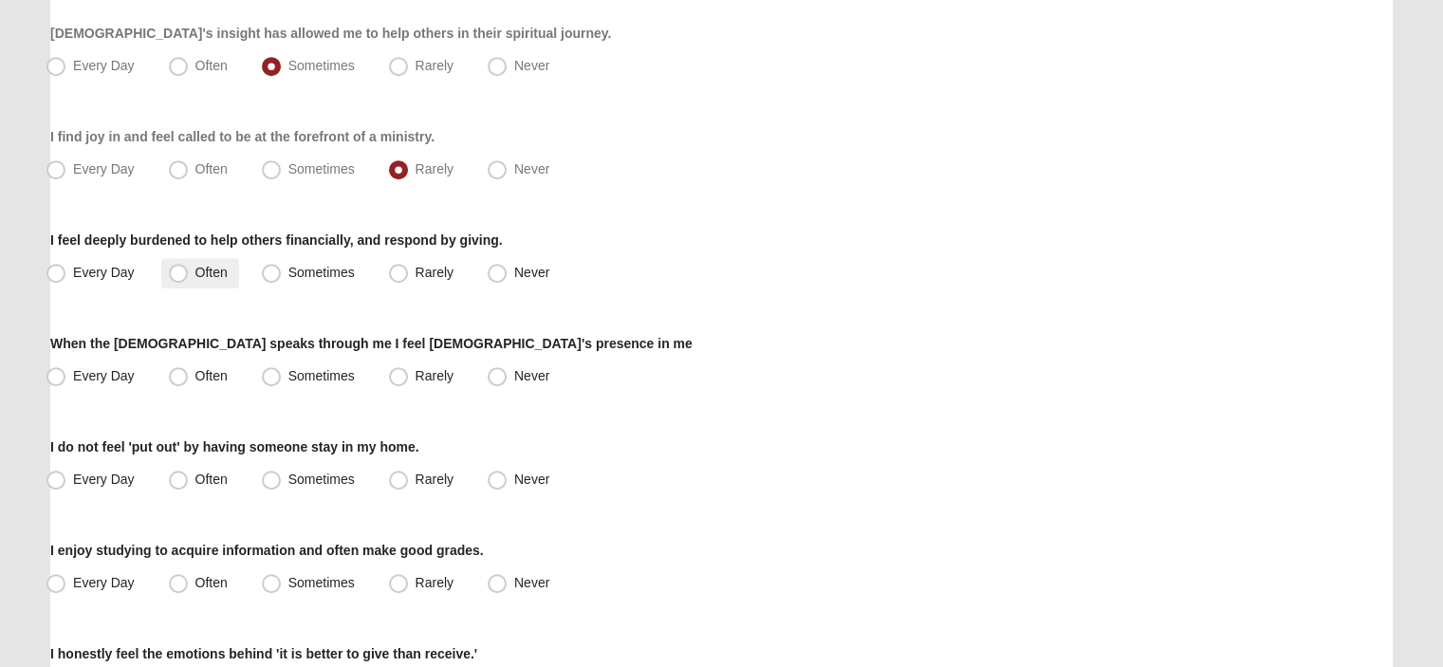
click at [195, 276] on span "Often" at bounding box center [211, 272] width 32 height 15
click at [177, 276] on input "Often" at bounding box center [183, 273] width 12 height 12
radio input "true"
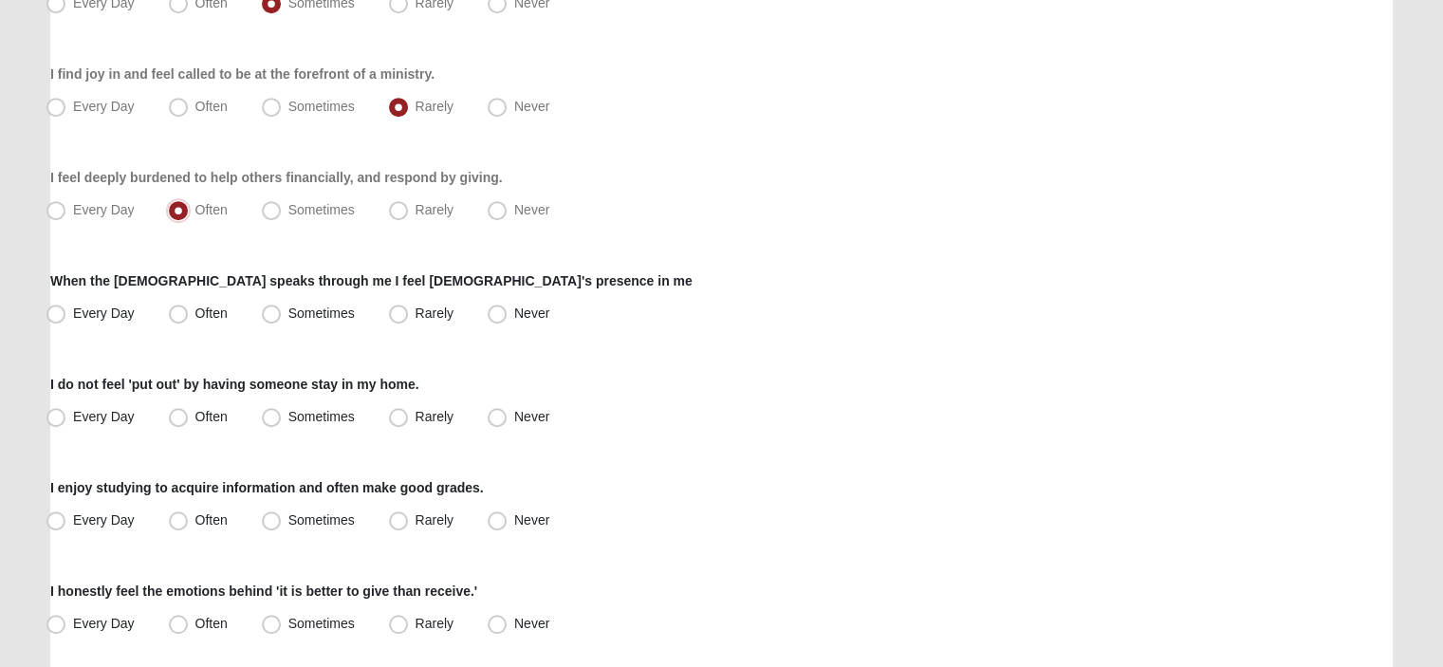
scroll to position [1056, 0]
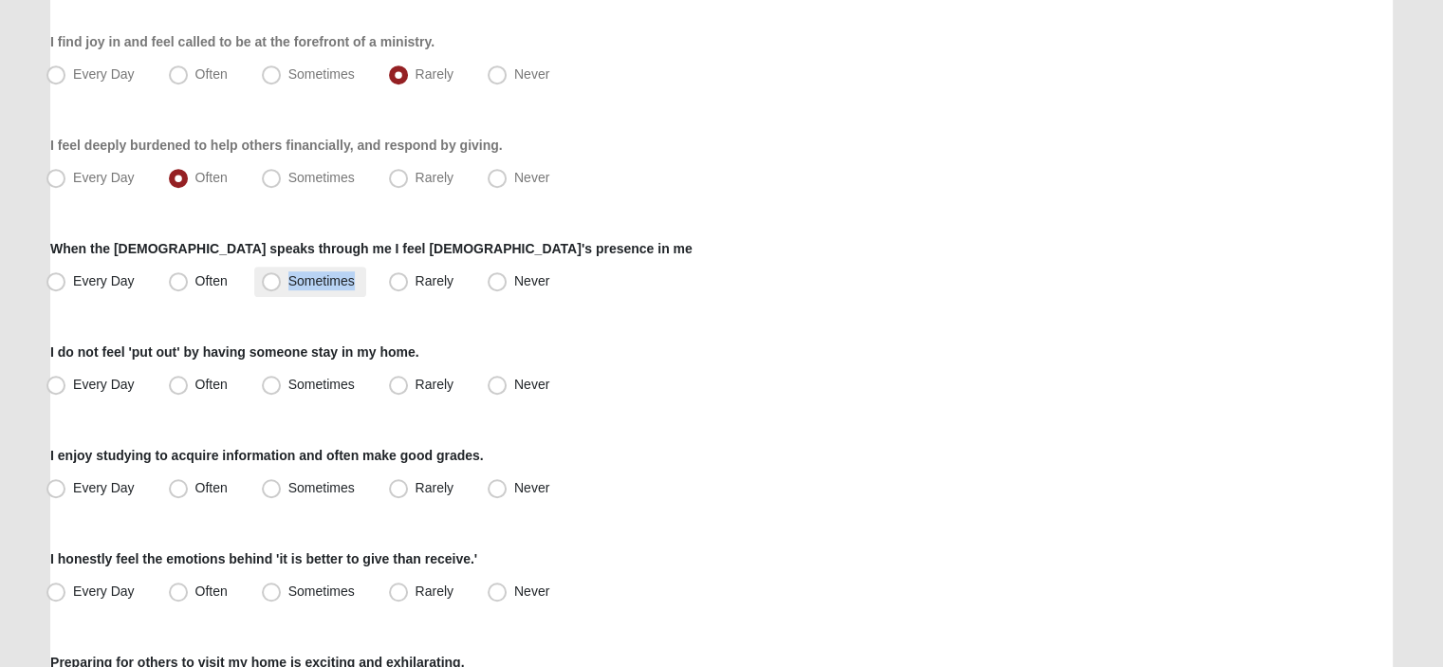
click at [258, 279] on label "Sometimes" at bounding box center [310, 282] width 112 height 30
click at [195, 384] on span "Often" at bounding box center [211, 384] width 32 height 15
click at [177, 384] on input "Often" at bounding box center [183, 385] width 12 height 12
radio input "true"
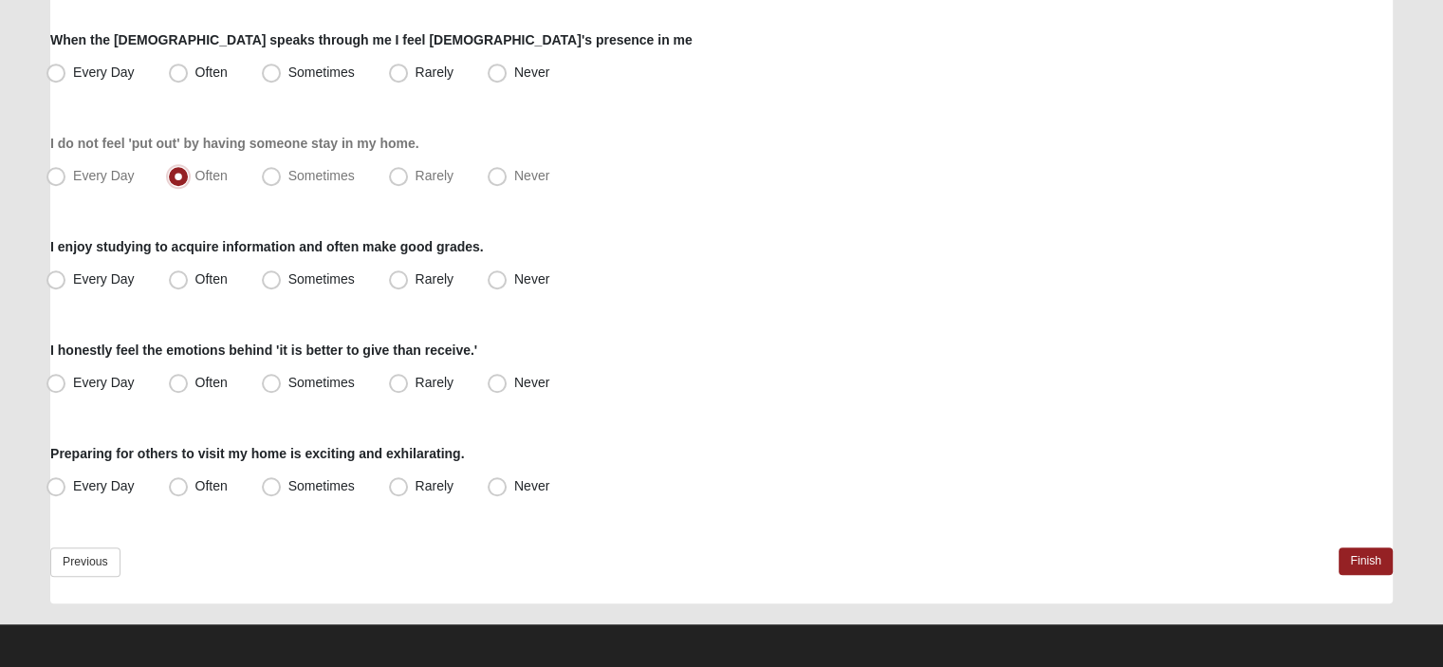
scroll to position [1270, 0]
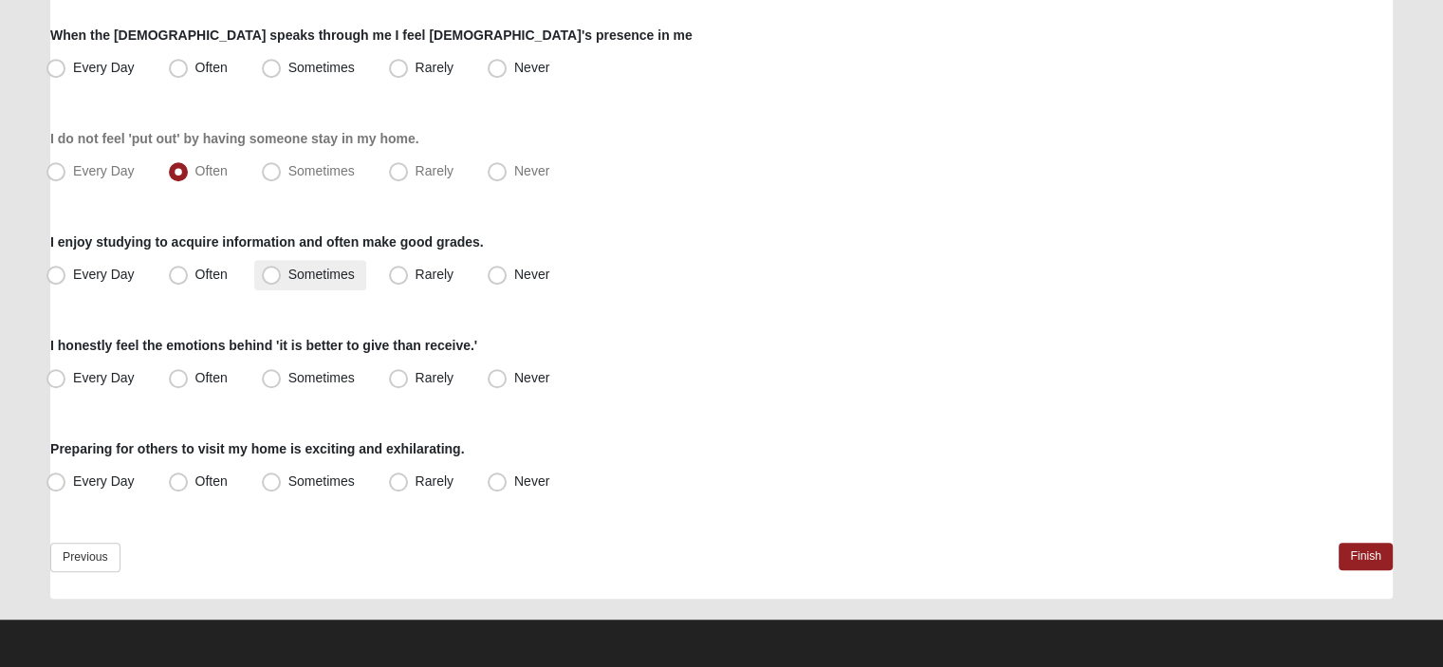
click at [288, 275] on span "Sometimes" at bounding box center [321, 274] width 66 height 15
click at [273, 275] on input "Sometimes" at bounding box center [275, 275] width 12 height 12
radio input "true"
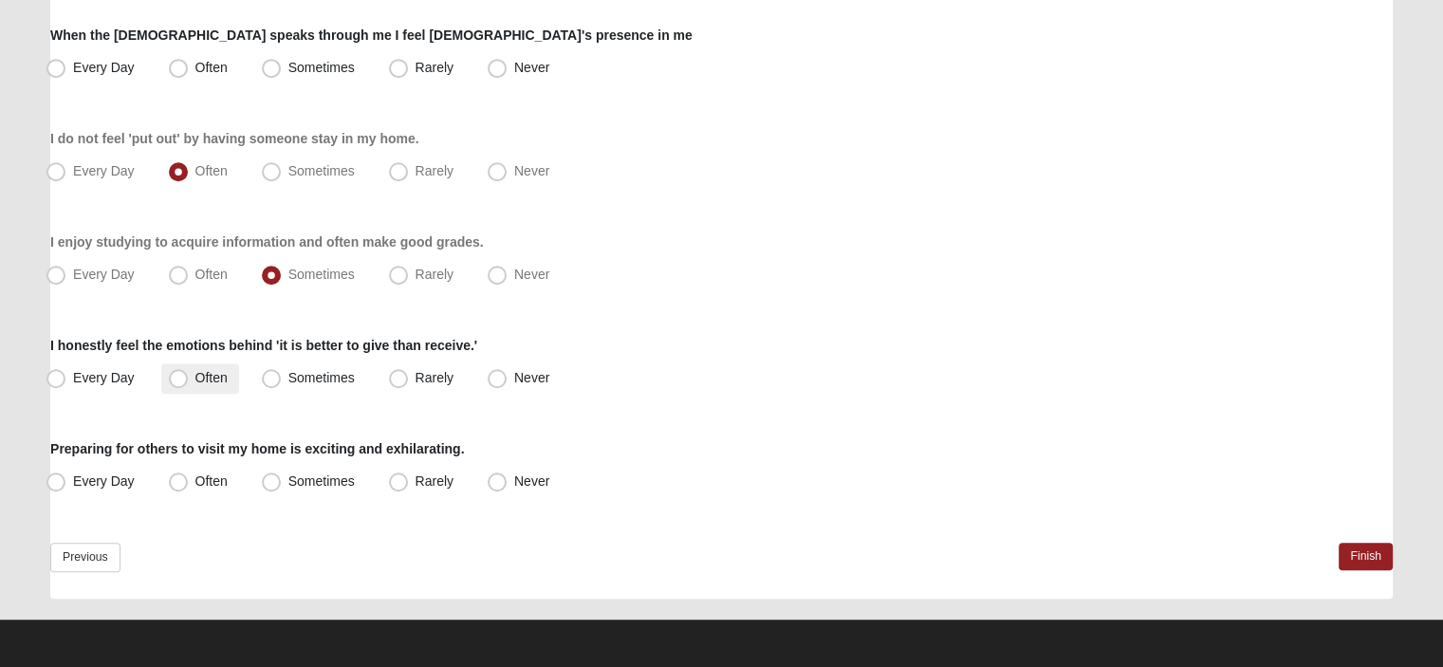
click at [195, 377] on span "Often" at bounding box center [211, 377] width 32 height 15
click at [184, 377] on input "Often" at bounding box center [183, 378] width 12 height 12
radio input "true"
click at [288, 485] on span "Sometimes" at bounding box center [321, 481] width 66 height 15
click at [275, 485] on input "Sometimes" at bounding box center [275, 481] width 12 height 12
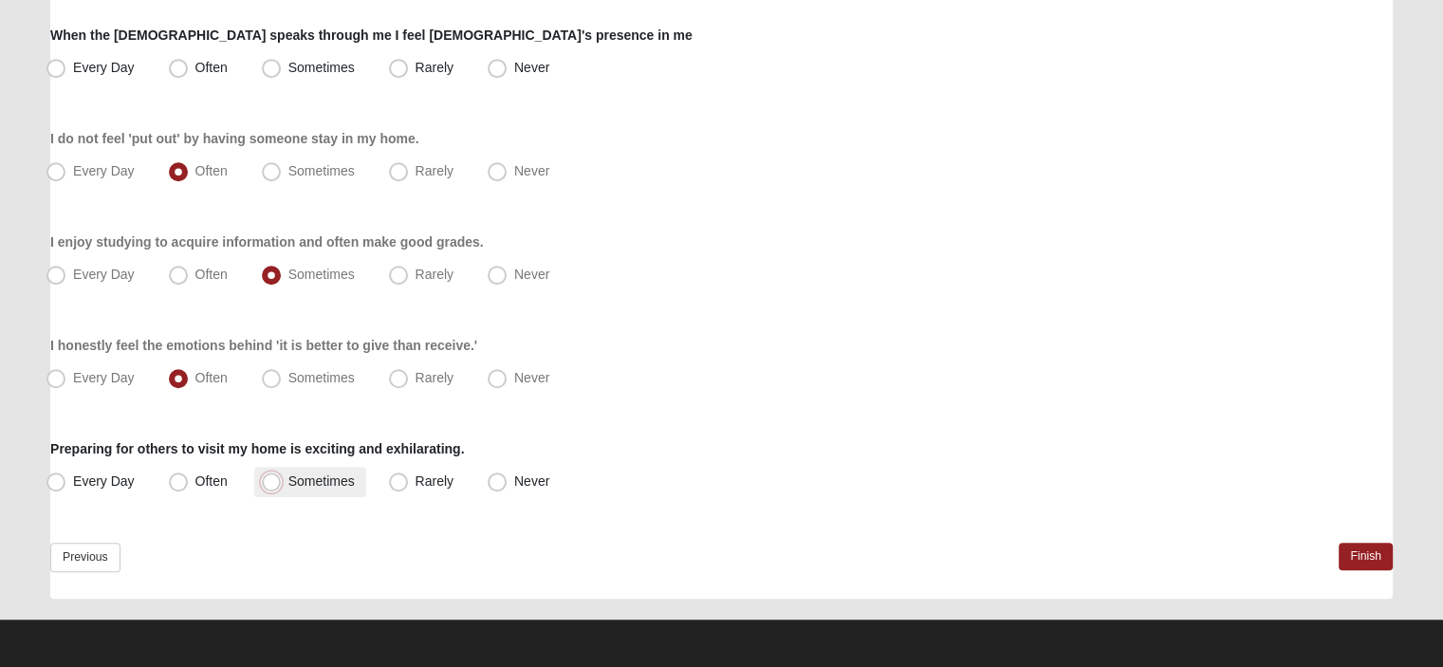
radio input "true"
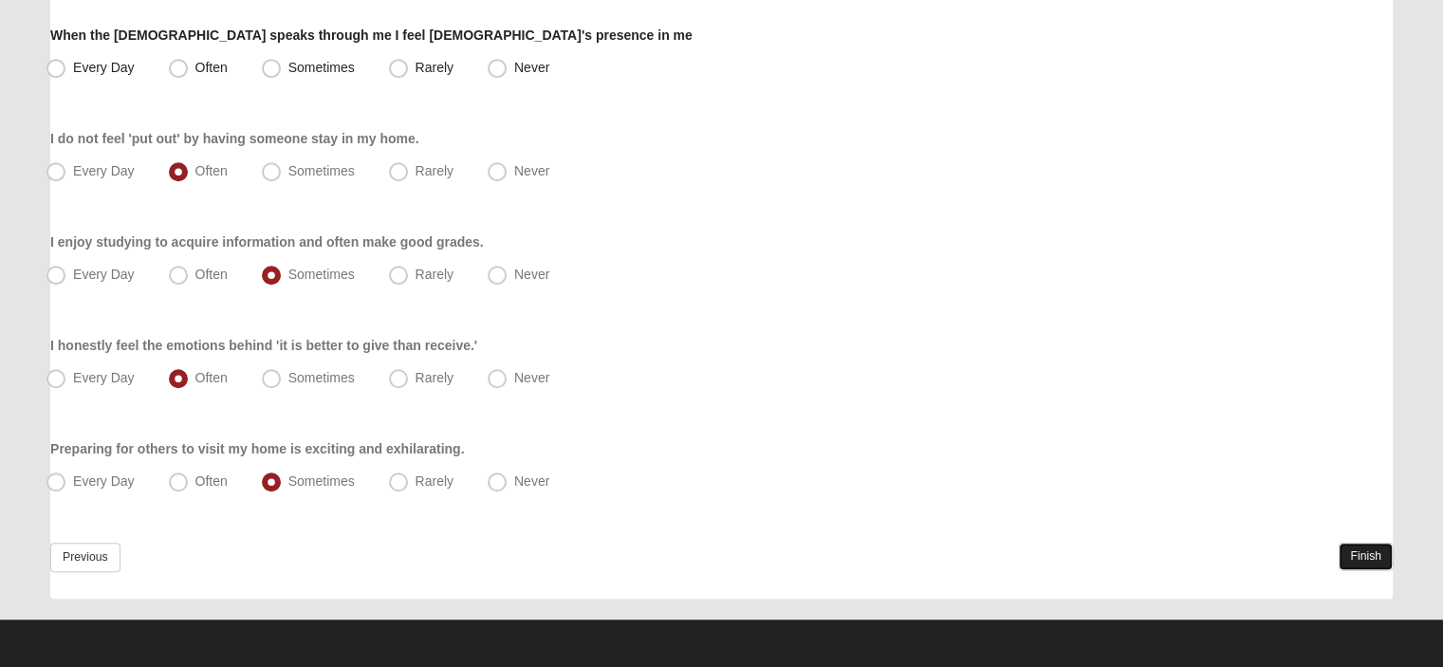
click at [1366, 553] on link "Finish" at bounding box center [1366, 557] width 54 height 28
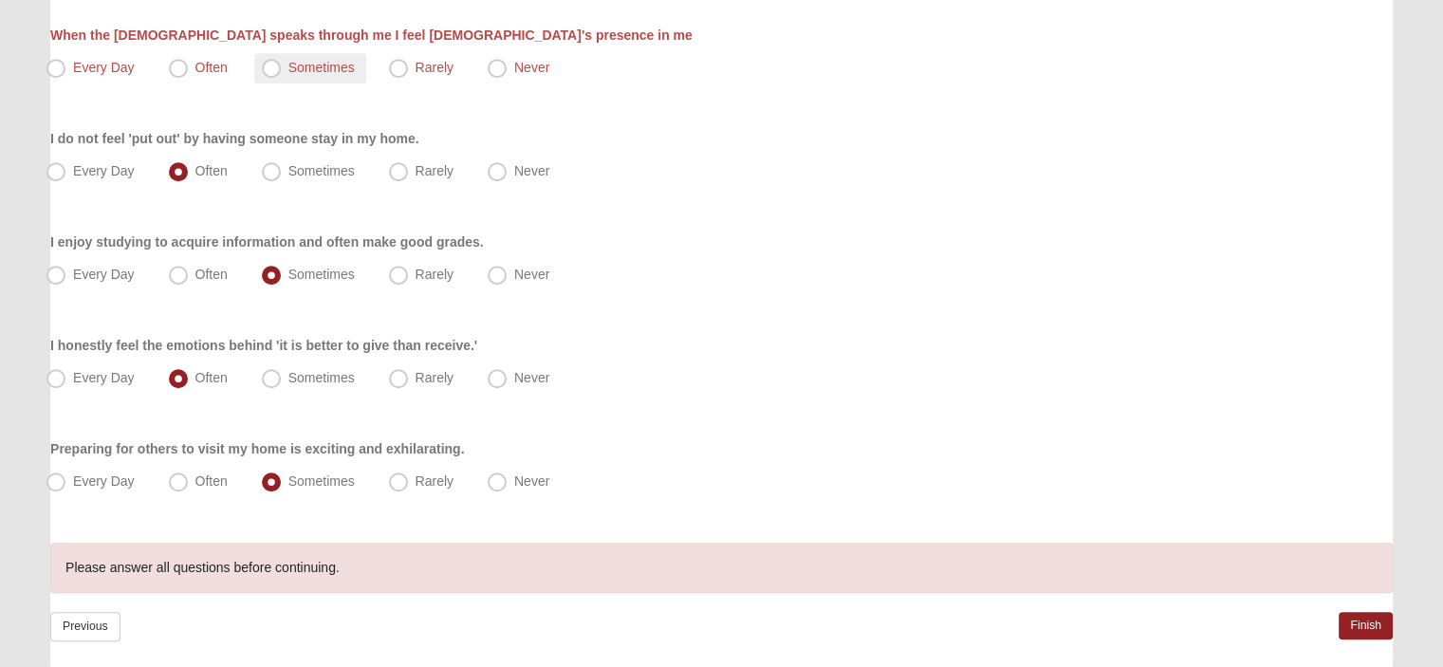
click at [288, 70] on span "Sometimes" at bounding box center [321, 67] width 66 height 15
click at [270, 70] on input "Sometimes" at bounding box center [275, 68] width 12 height 12
radio input "true"
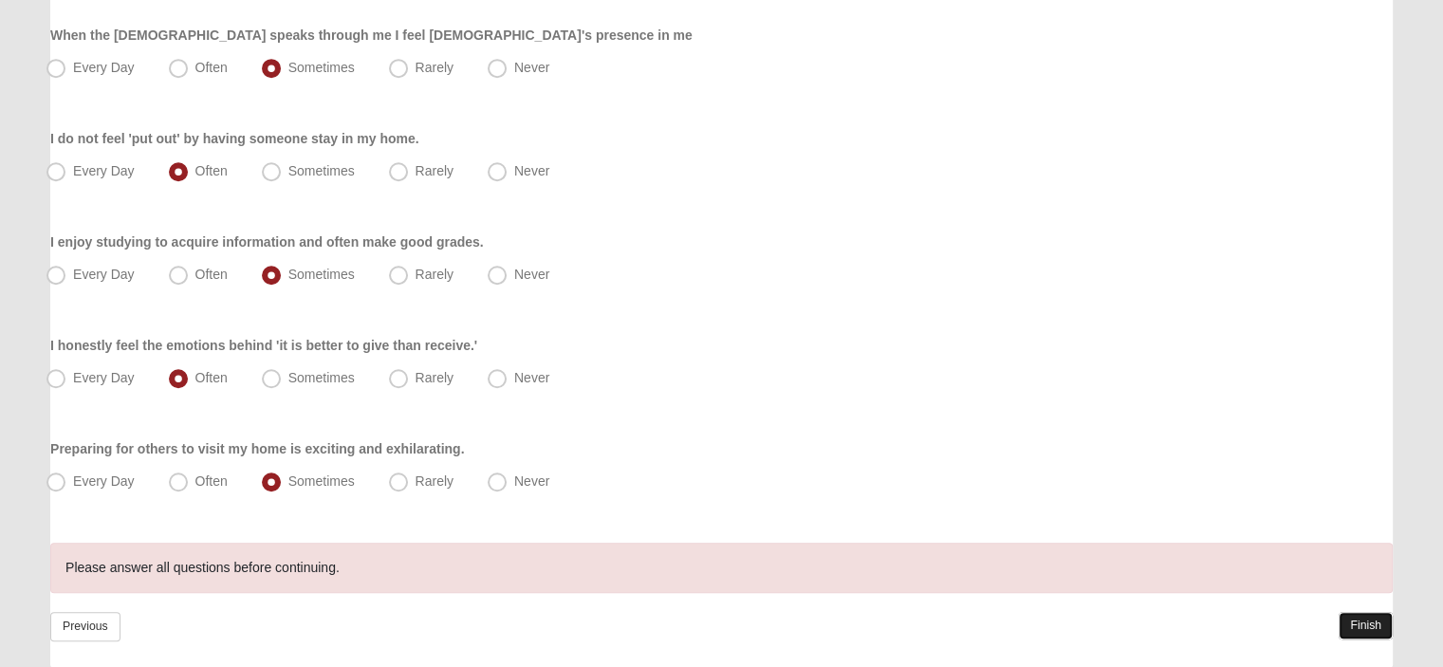
click at [1366, 622] on link "Finish" at bounding box center [1366, 626] width 54 height 28
